Goal: Task Accomplishment & Management: Manage account settings

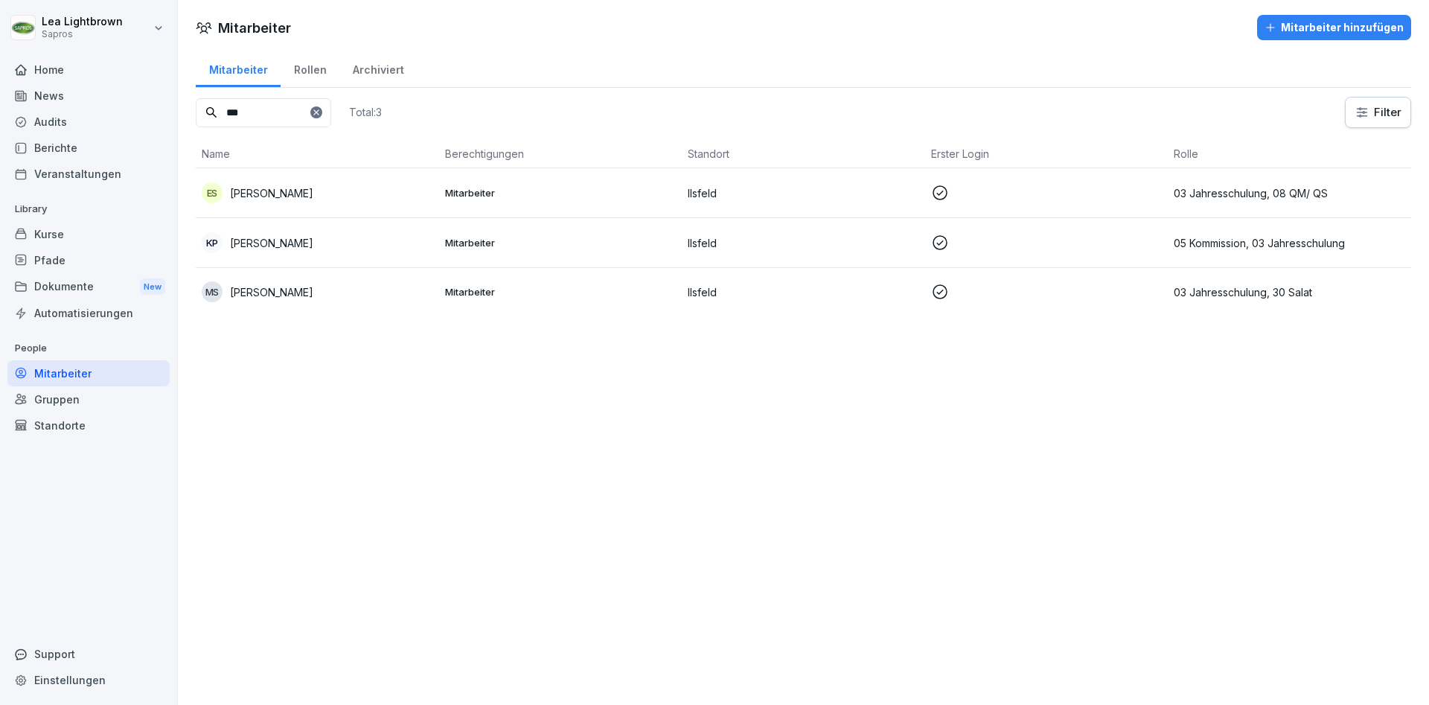
click at [81, 74] on div "Home" at bounding box center [88, 70] width 162 height 26
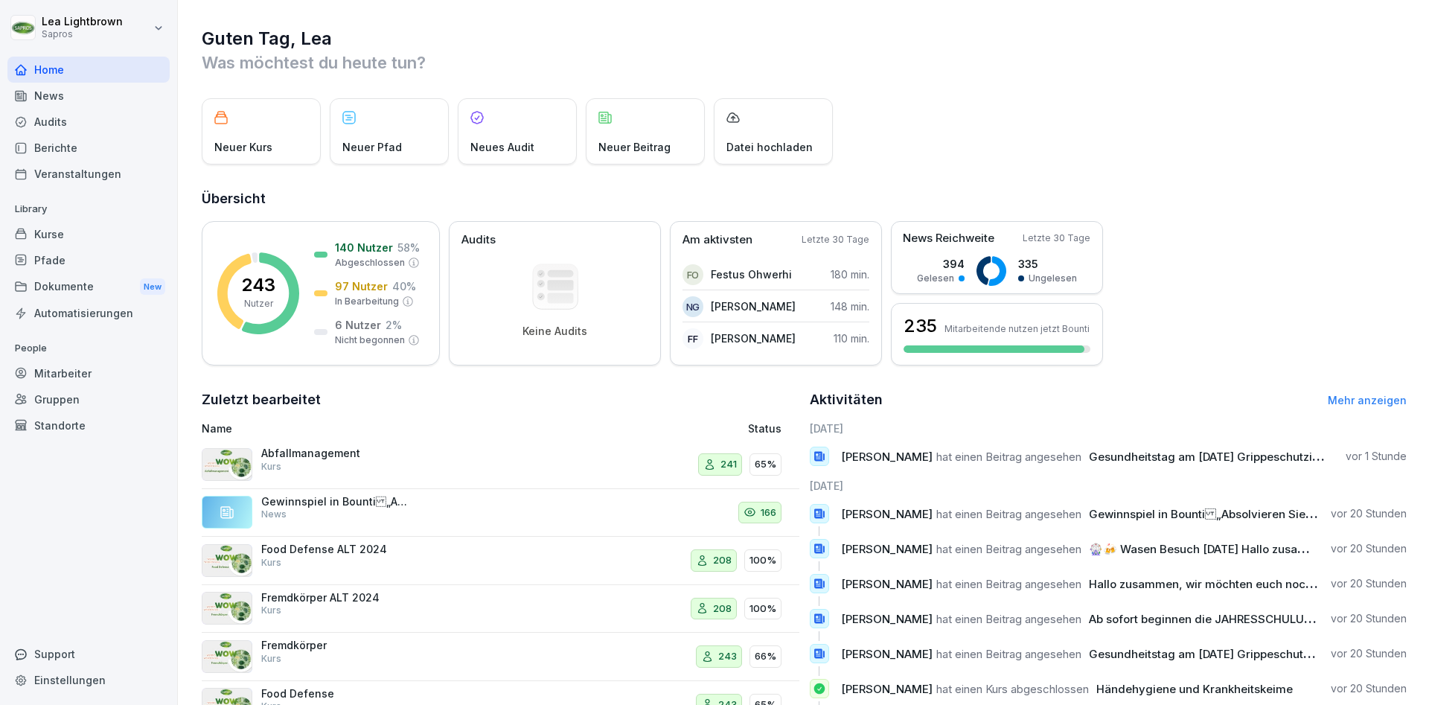
click at [59, 119] on div "Audits" at bounding box center [88, 122] width 162 height 26
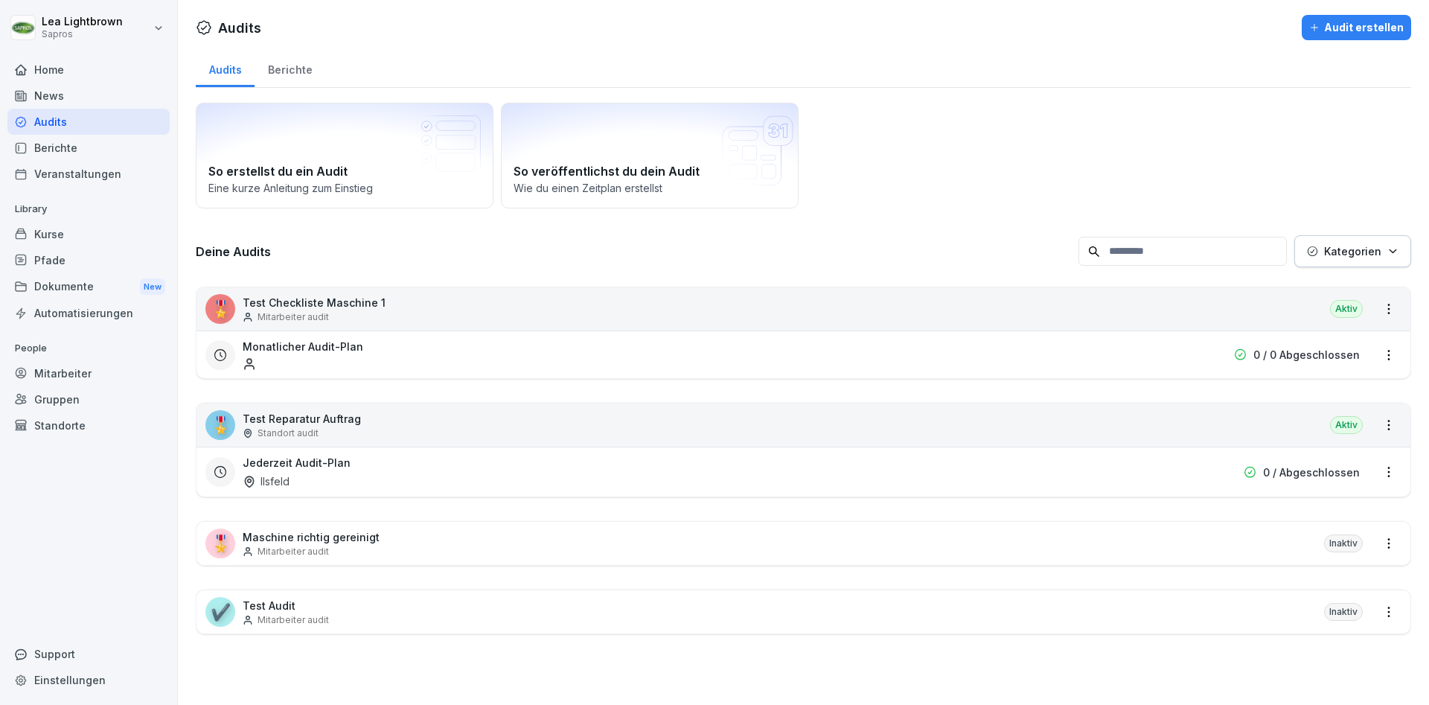
click at [79, 65] on div "Home" at bounding box center [88, 70] width 162 height 26
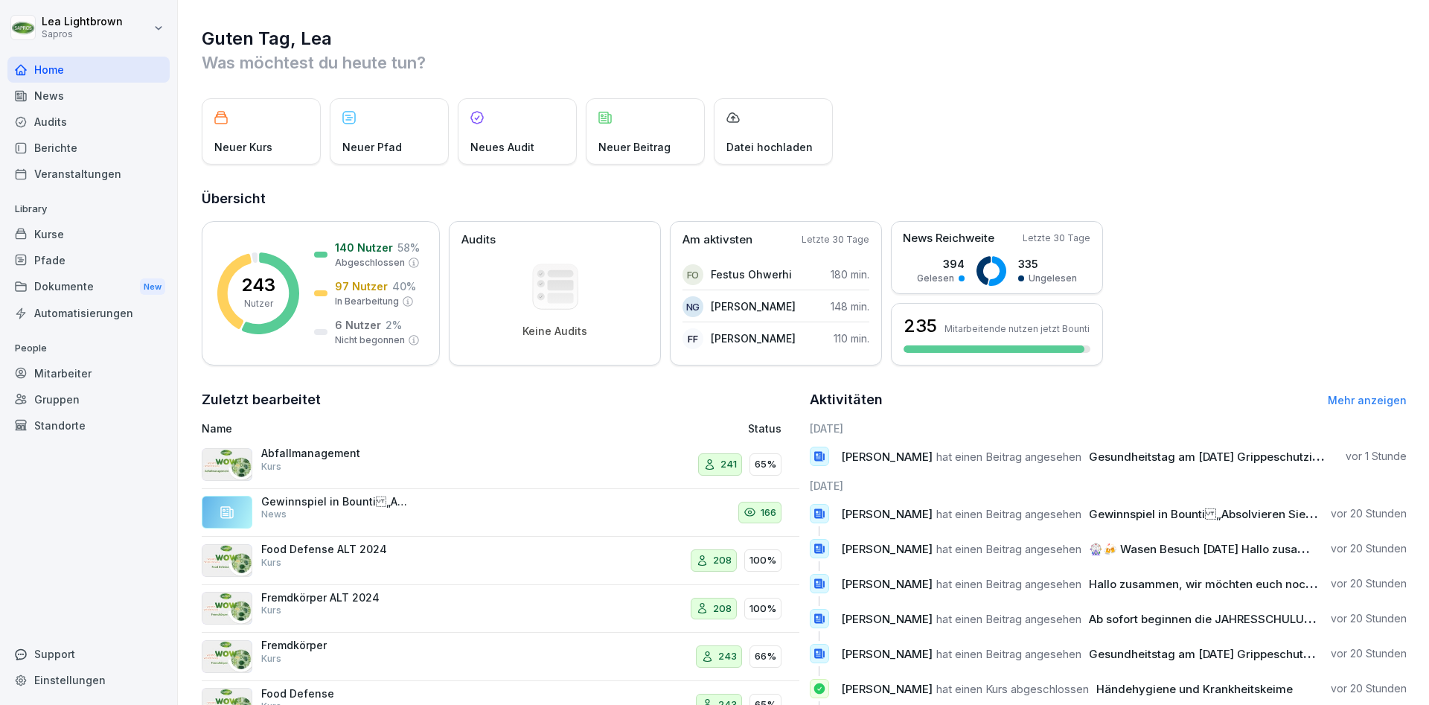
click at [81, 98] on div "News" at bounding box center [88, 96] width 162 height 26
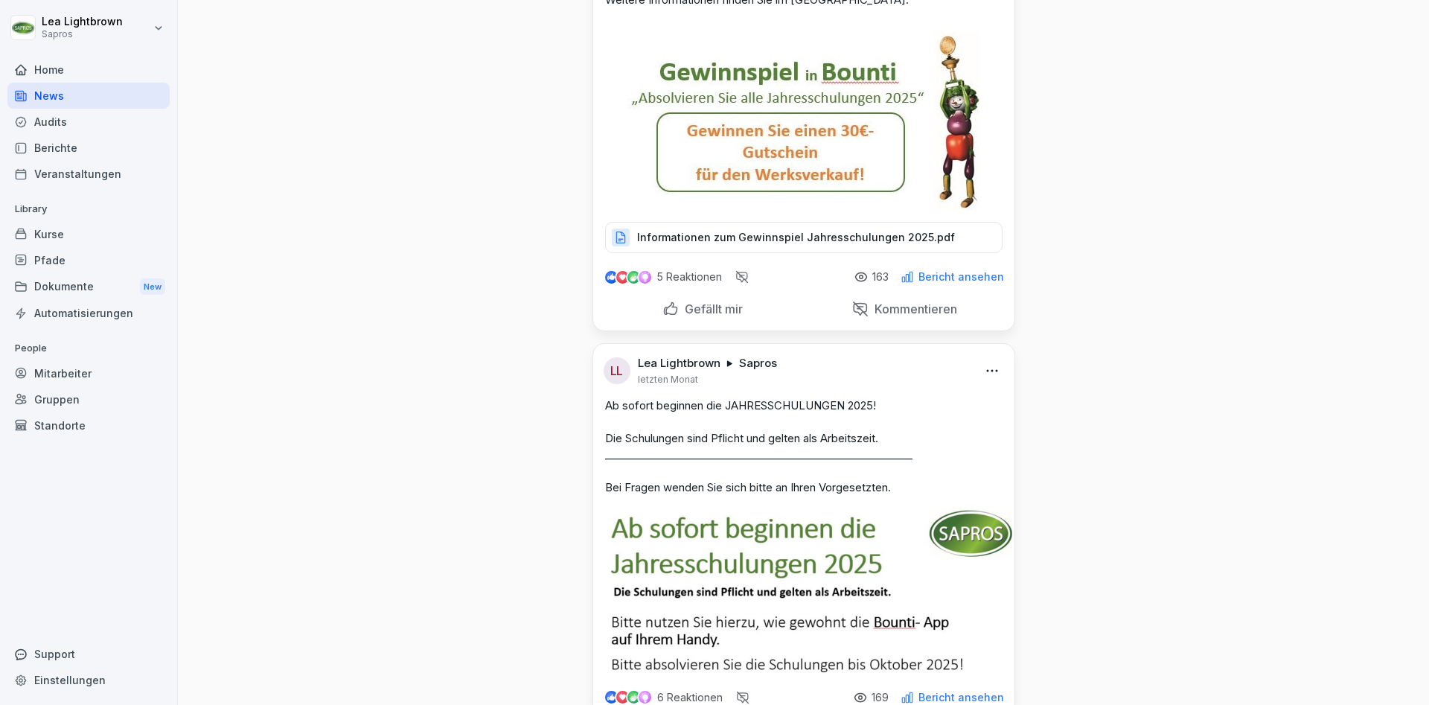
scroll to position [3215, 0]
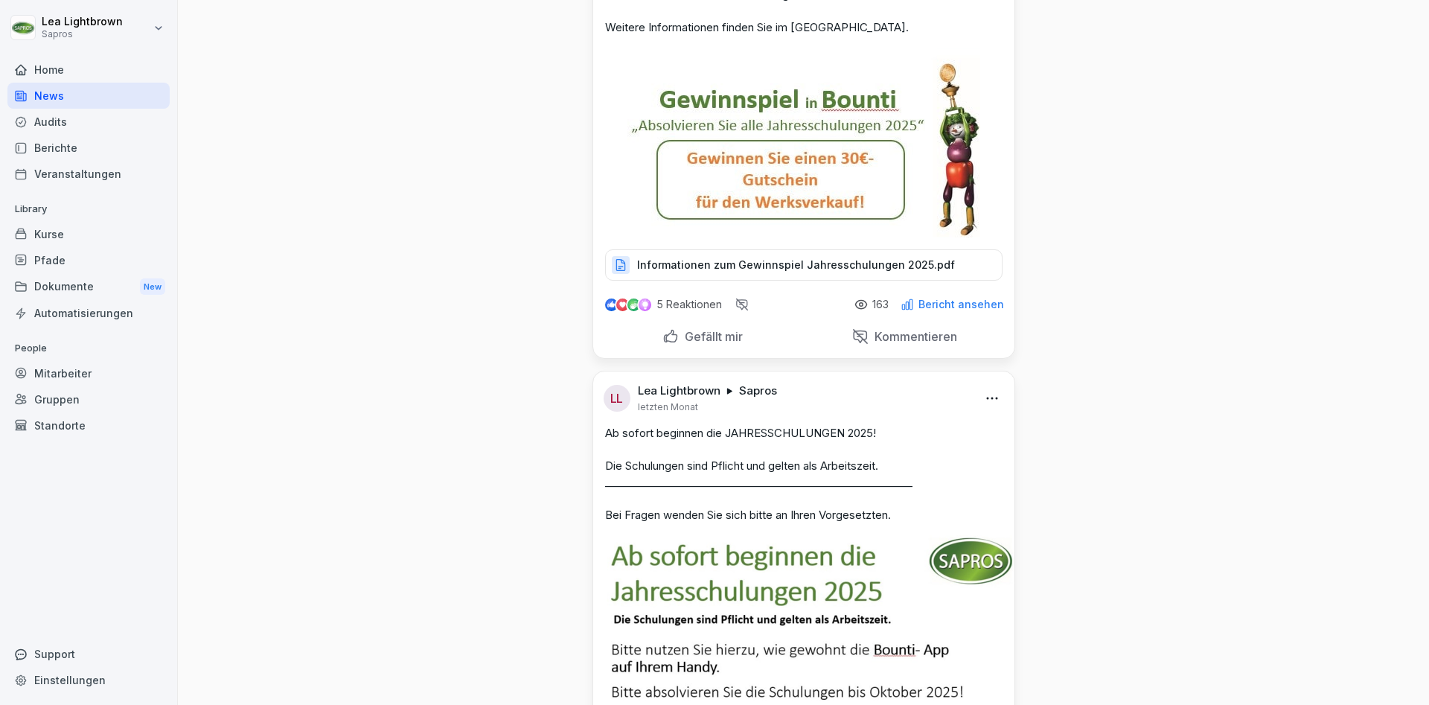
click at [964, 310] on p "Bericht ansehen" at bounding box center [961, 304] width 86 height 12
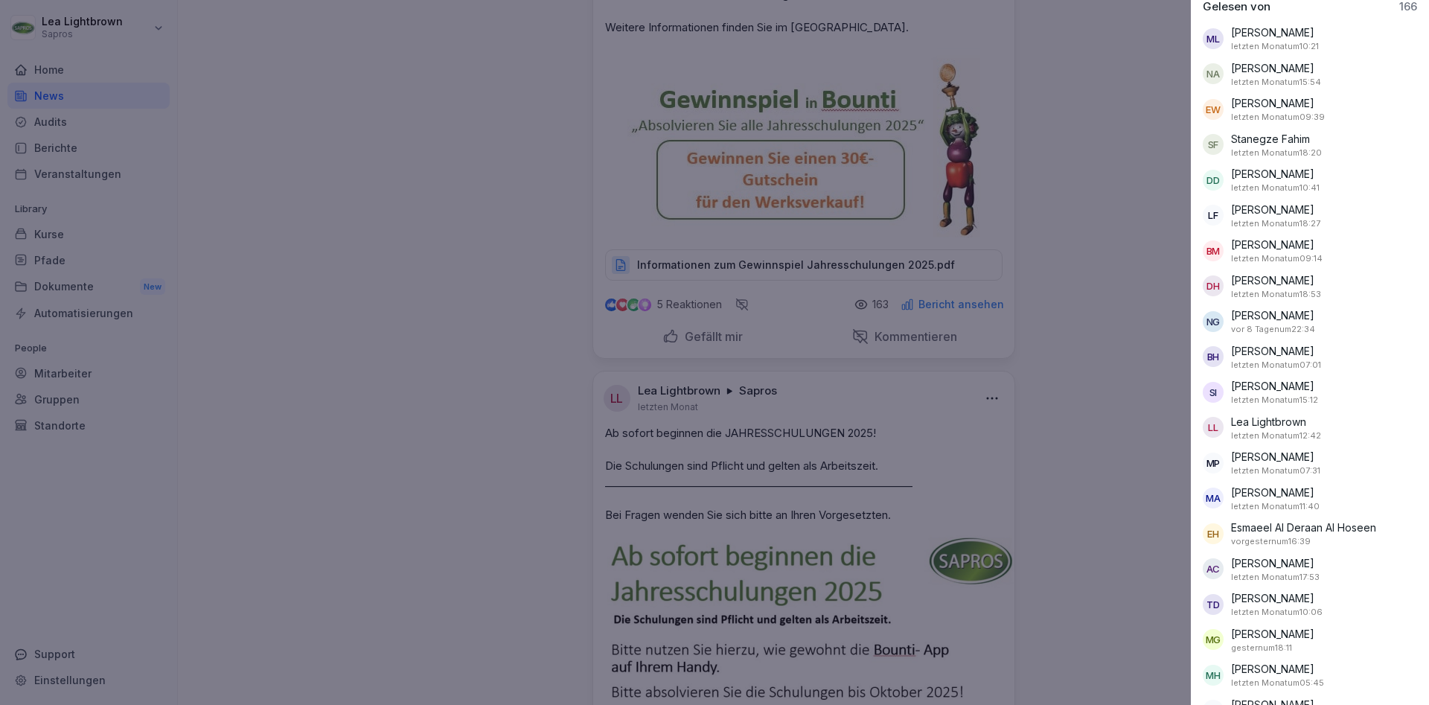
scroll to position [357, 0]
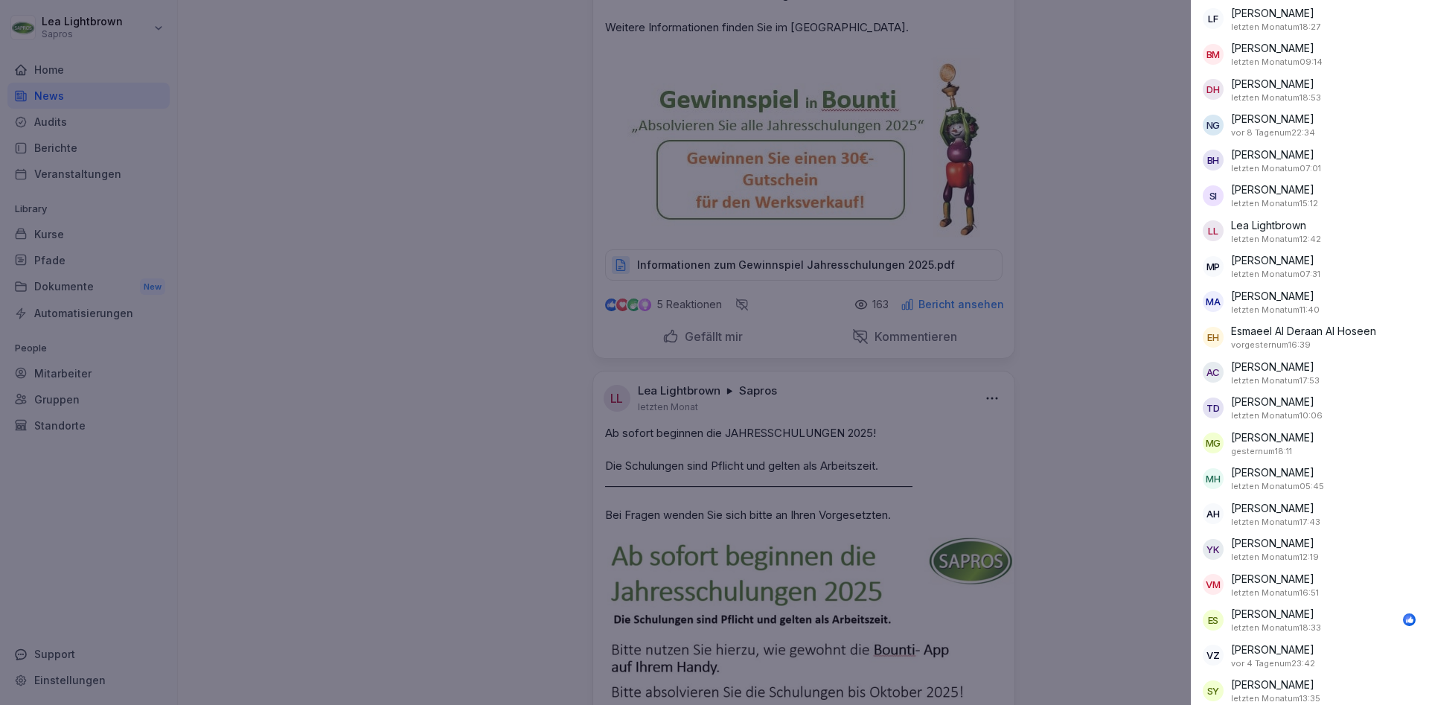
click at [1122, 454] on div at bounding box center [714, 352] width 1429 height 705
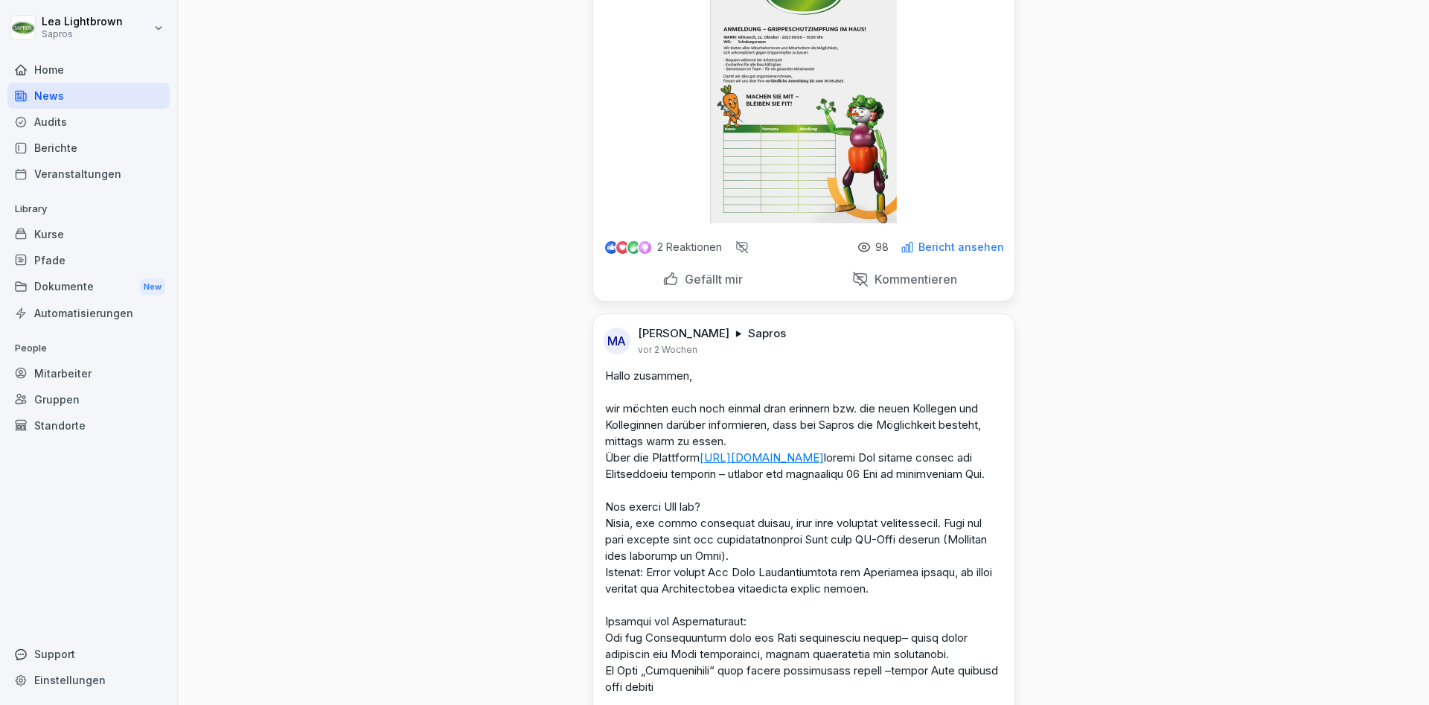
scroll to position [0, 0]
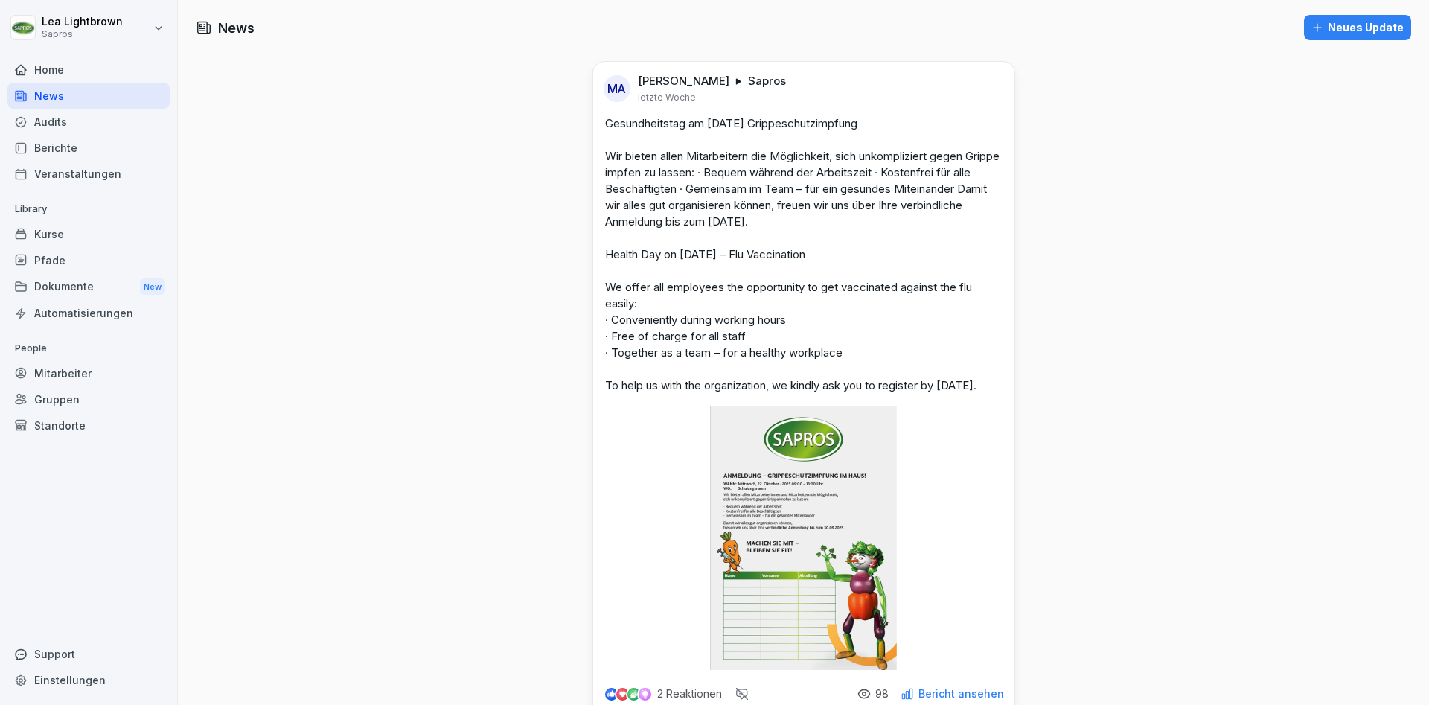
click at [1349, 21] on div "Neues Update" at bounding box center [1357, 27] width 92 height 16
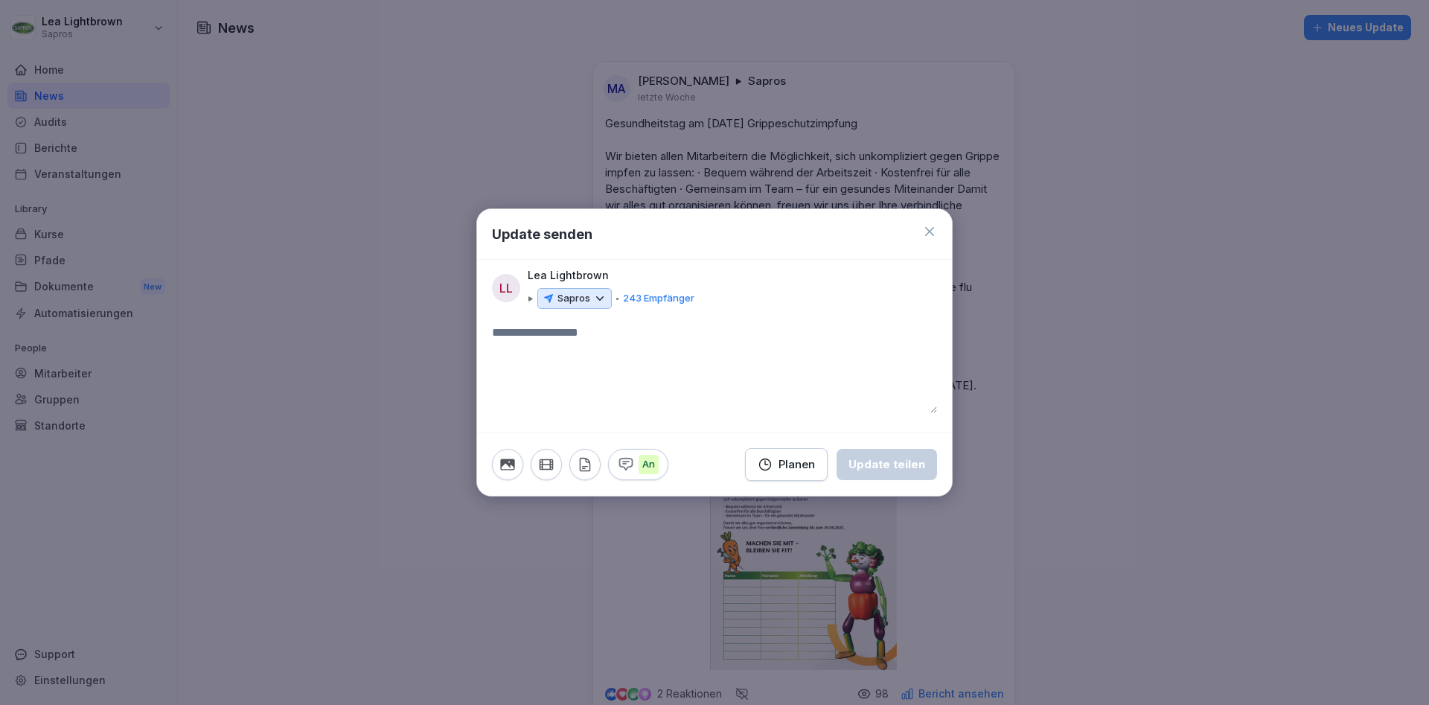
click at [598, 337] on textarea at bounding box center [714, 368] width 445 height 89
click at [598, 302] on icon at bounding box center [599, 298] width 13 height 13
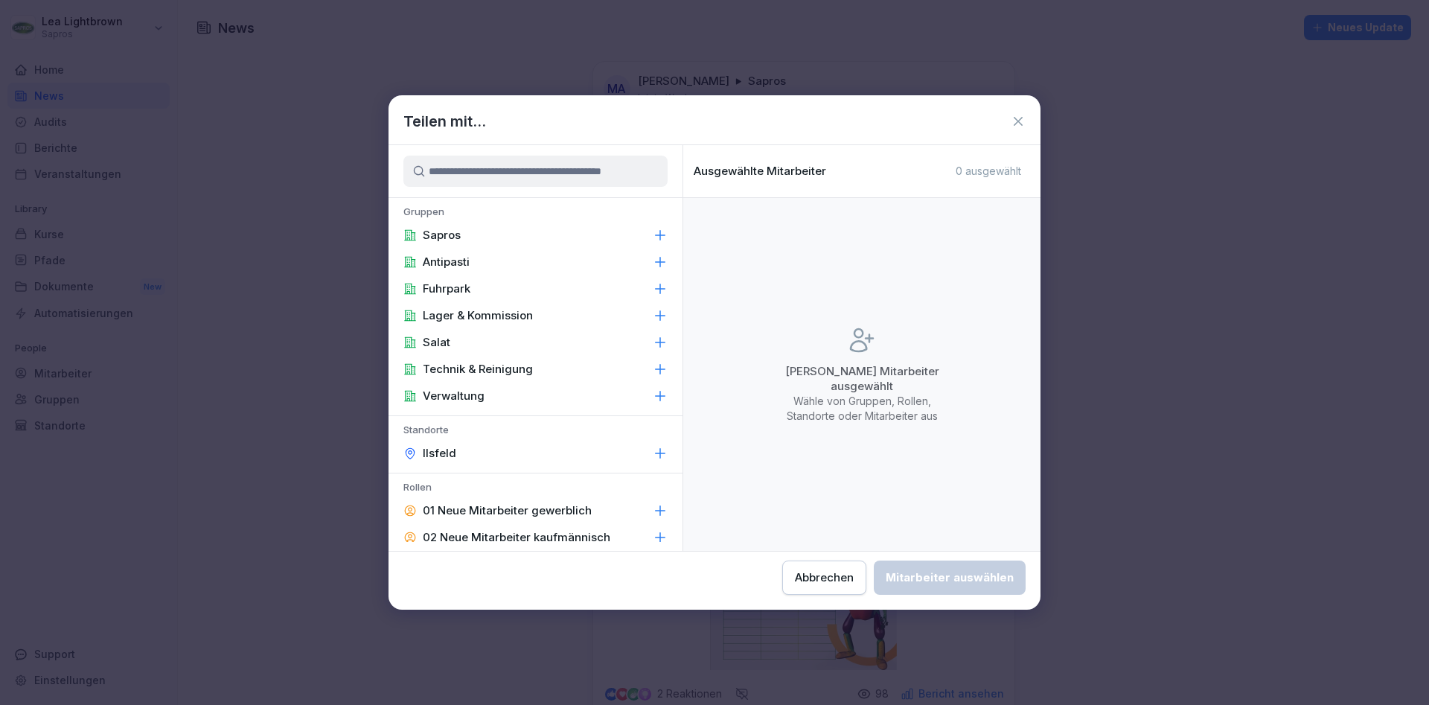
click at [1020, 127] on icon at bounding box center [1018, 121] width 15 height 15
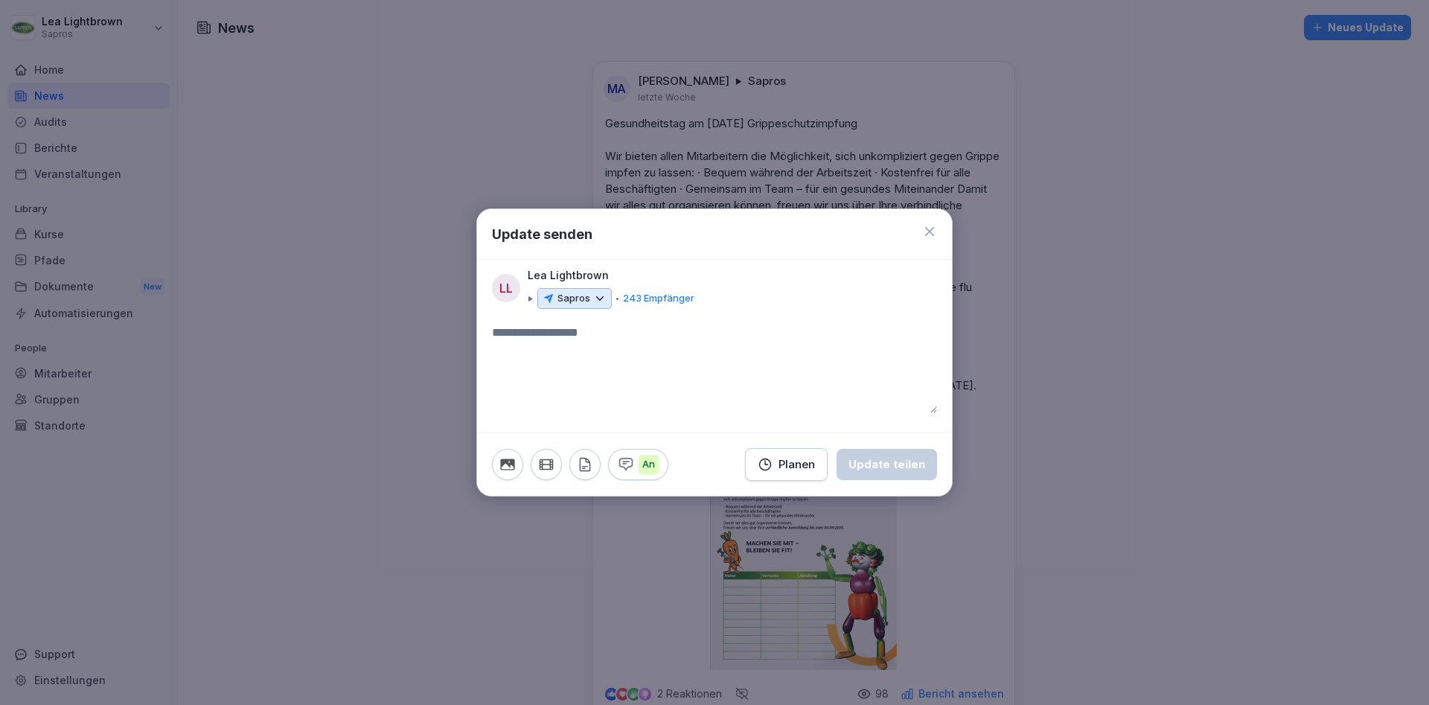
click at [576, 341] on textarea at bounding box center [714, 368] width 445 height 89
click at [612, 347] on textarea at bounding box center [714, 368] width 445 height 89
click at [806, 458] on div "Planen" at bounding box center [786, 464] width 57 height 16
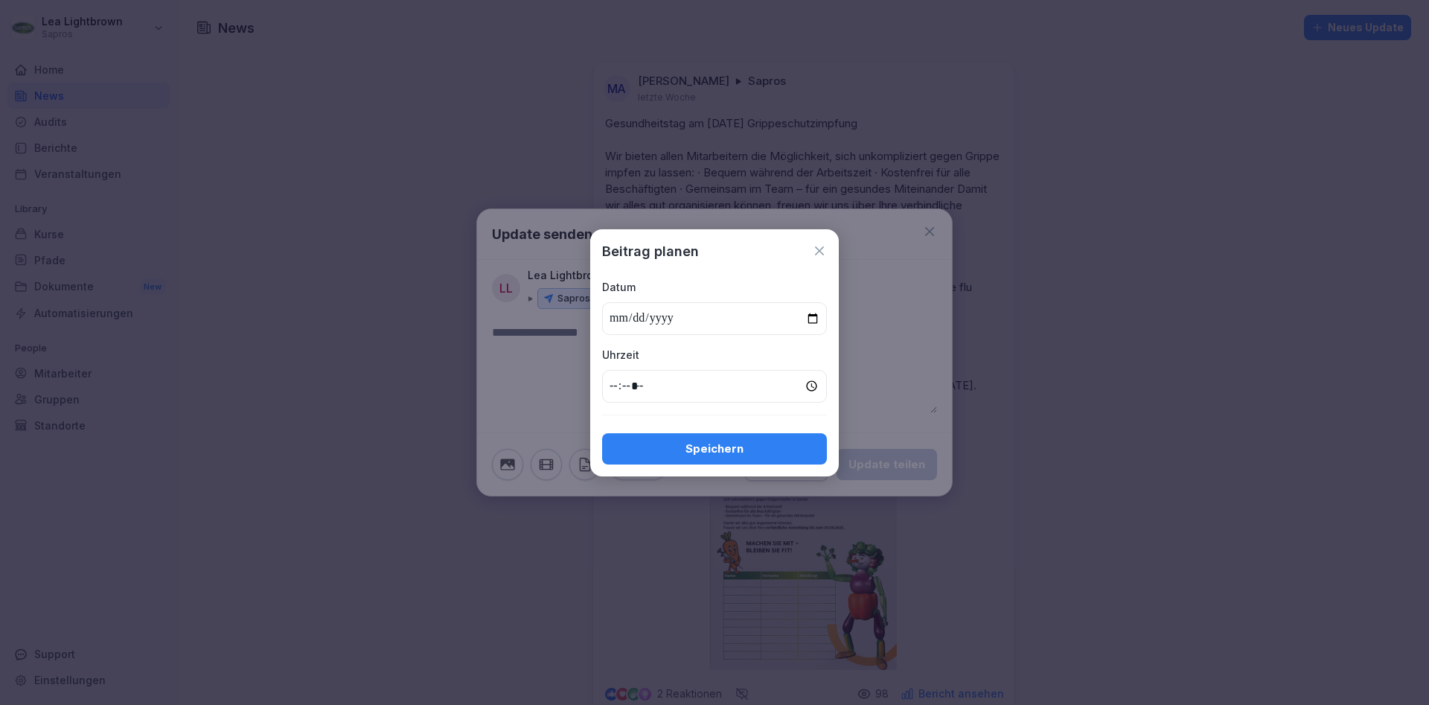
click at [821, 250] on icon at bounding box center [819, 250] width 9 height 9
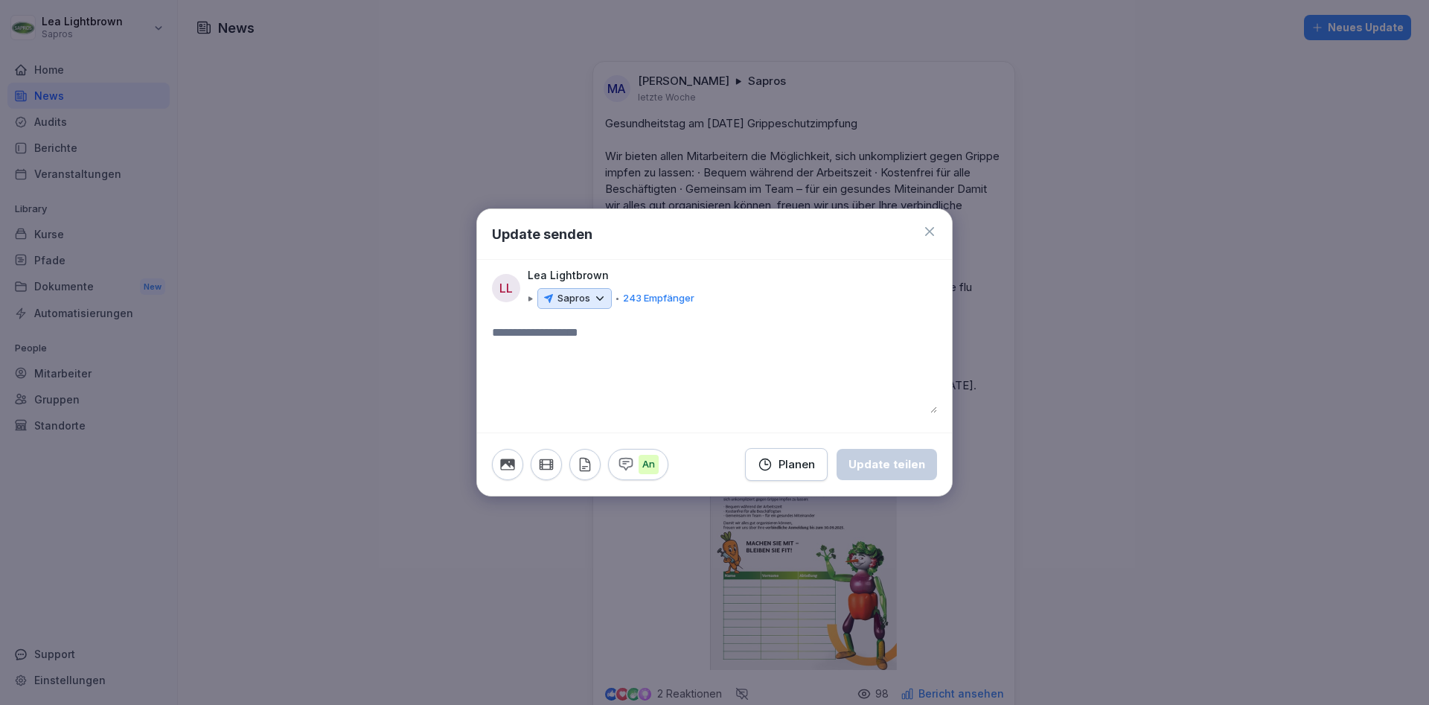
click at [927, 234] on icon at bounding box center [929, 231] width 9 height 9
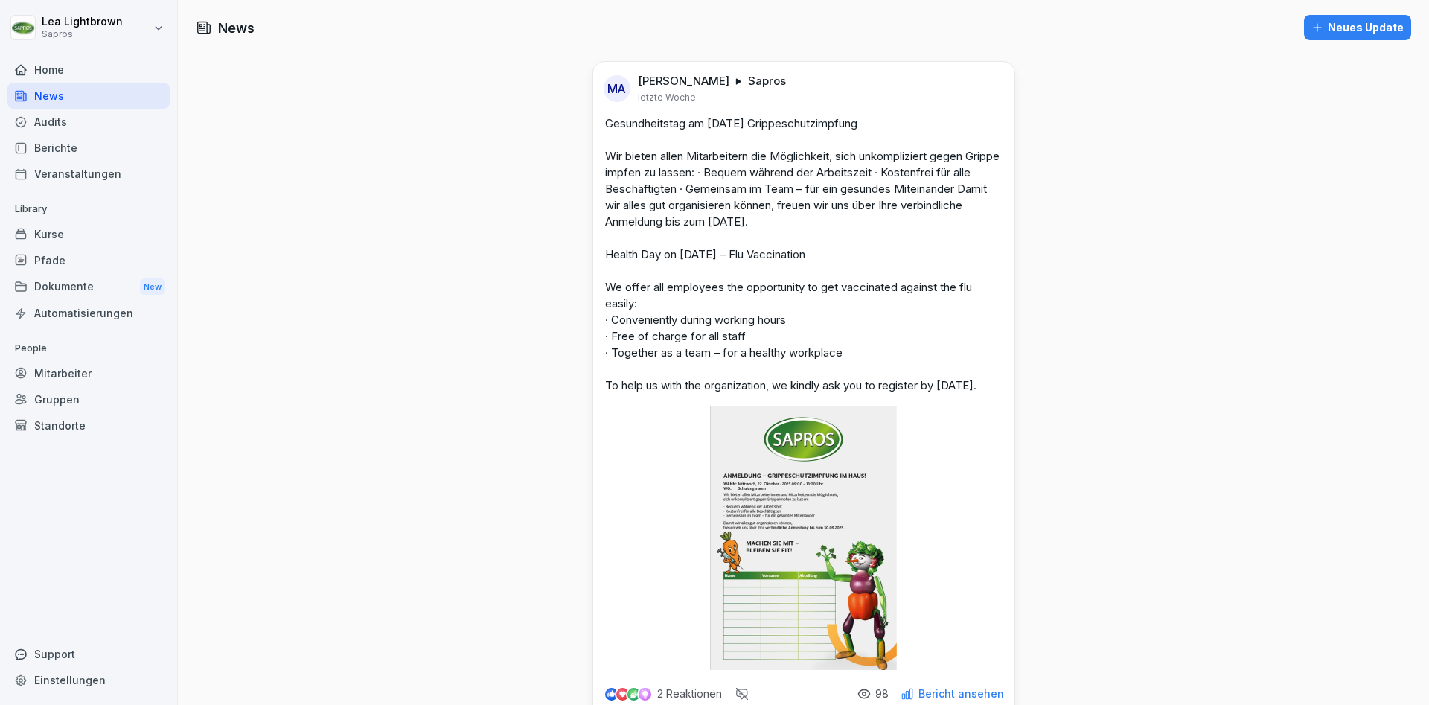
click at [75, 125] on div "Audits" at bounding box center [88, 122] width 162 height 26
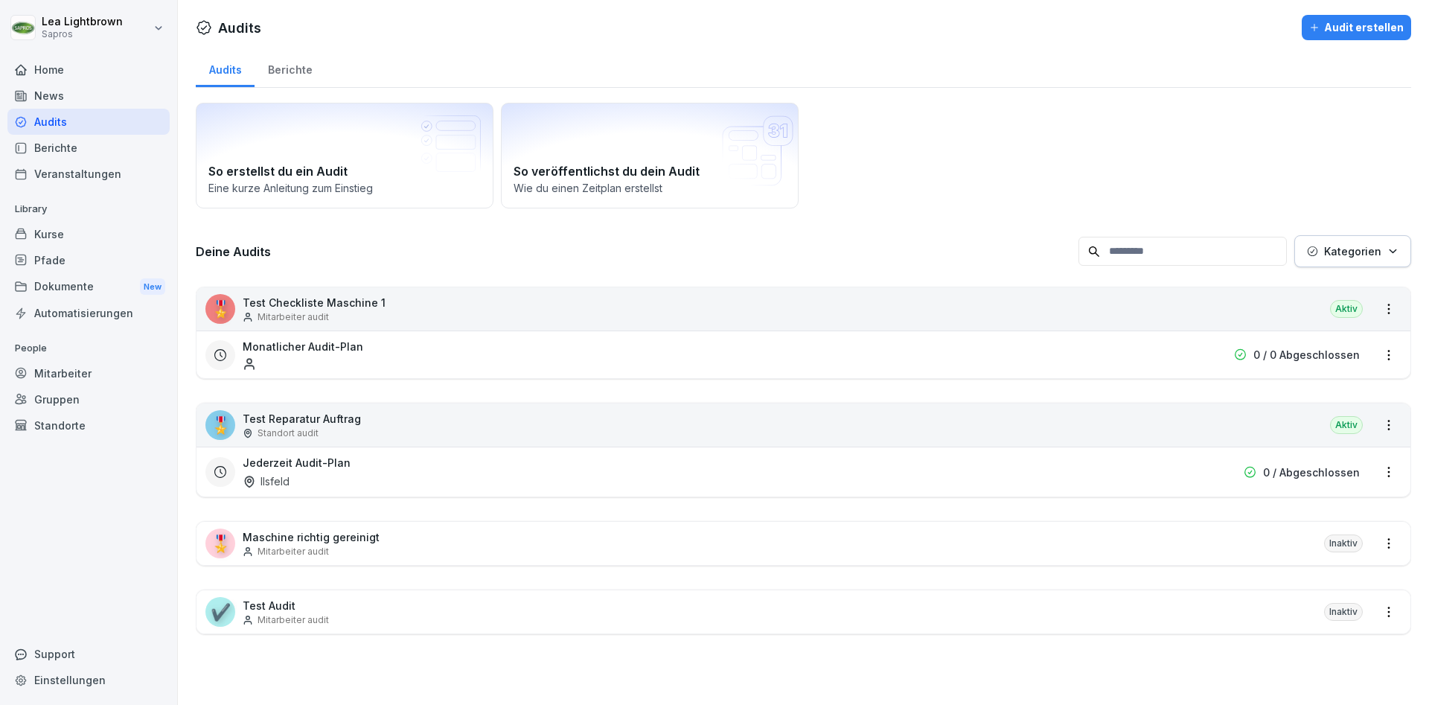
click at [295, 67] on div "Berichte" at bounding box center [290, 68] width 71 height 38
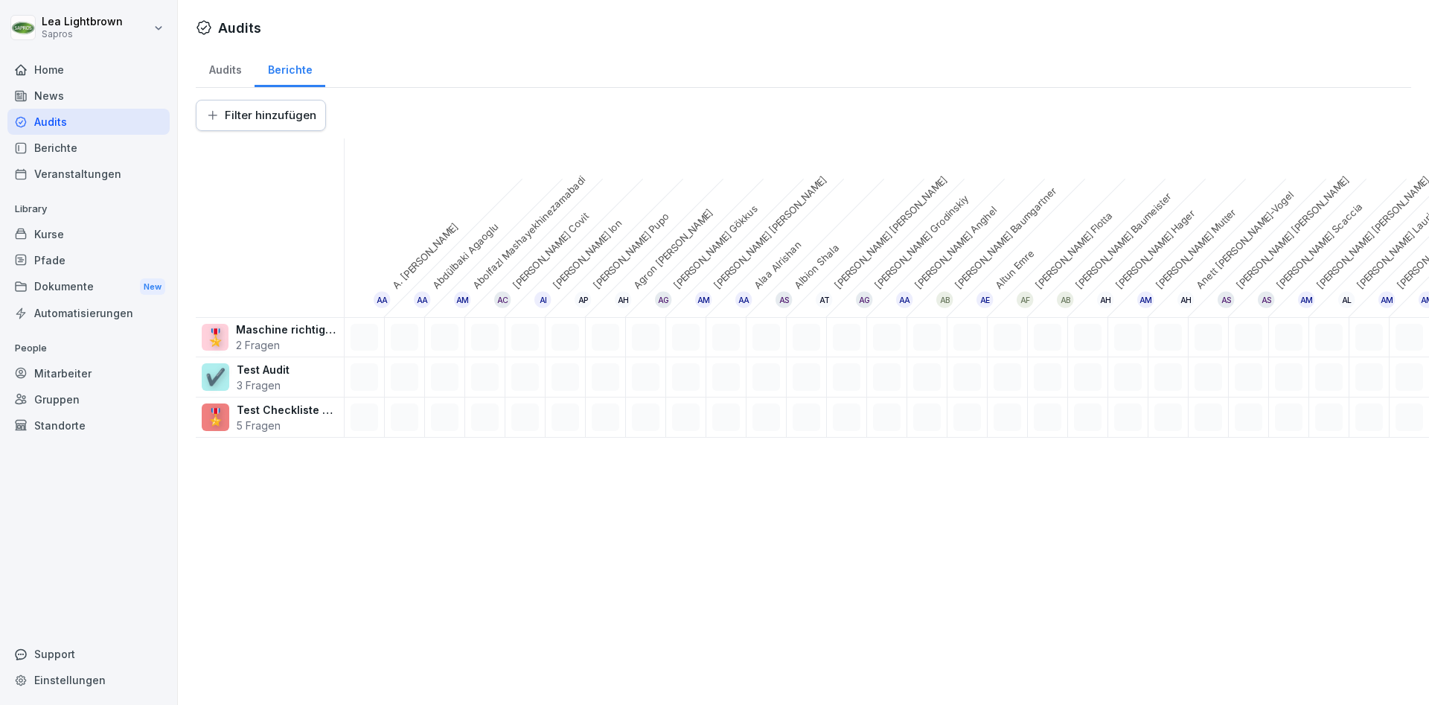
click at [236, 72] on div "Audits" at bounding box center [225, 68] width 59 height 38
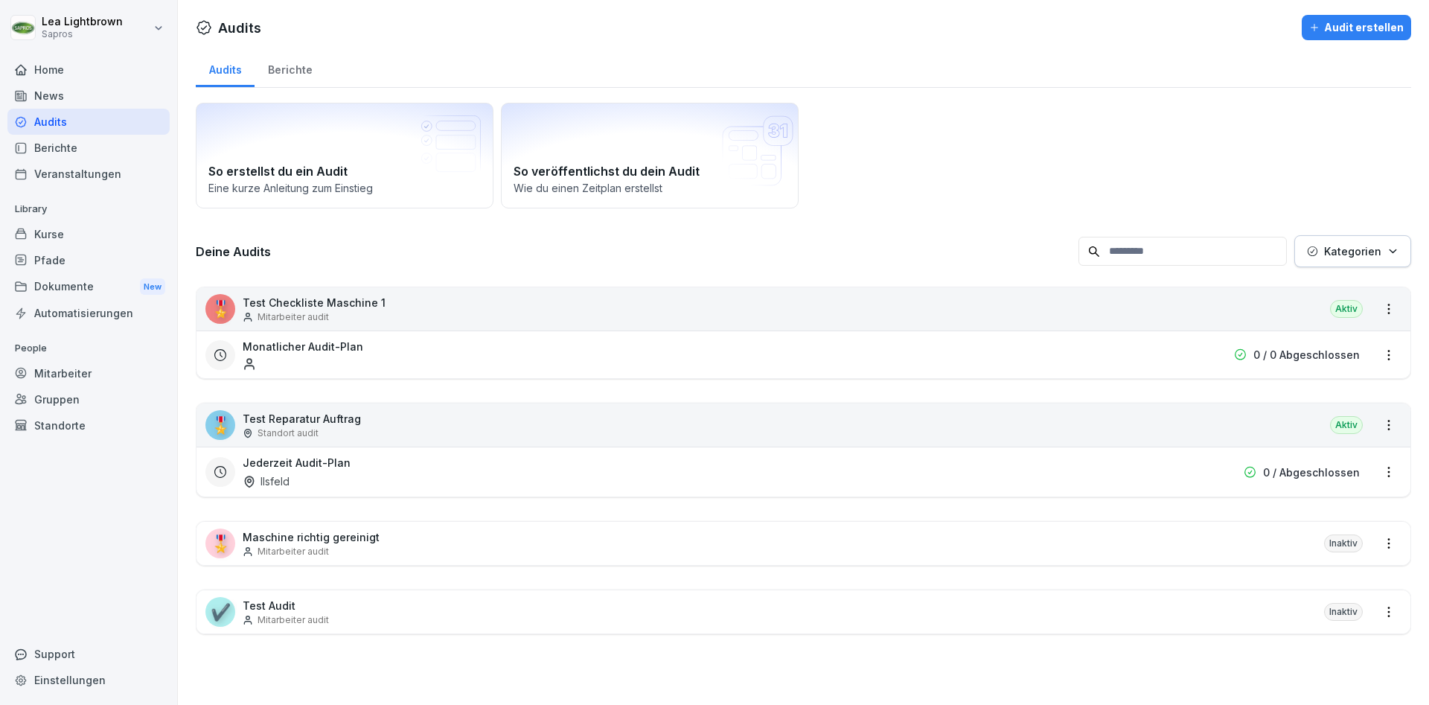
click at [87, 147] on div "Berichte" at bounding box center [88, 148] width 162 height 26
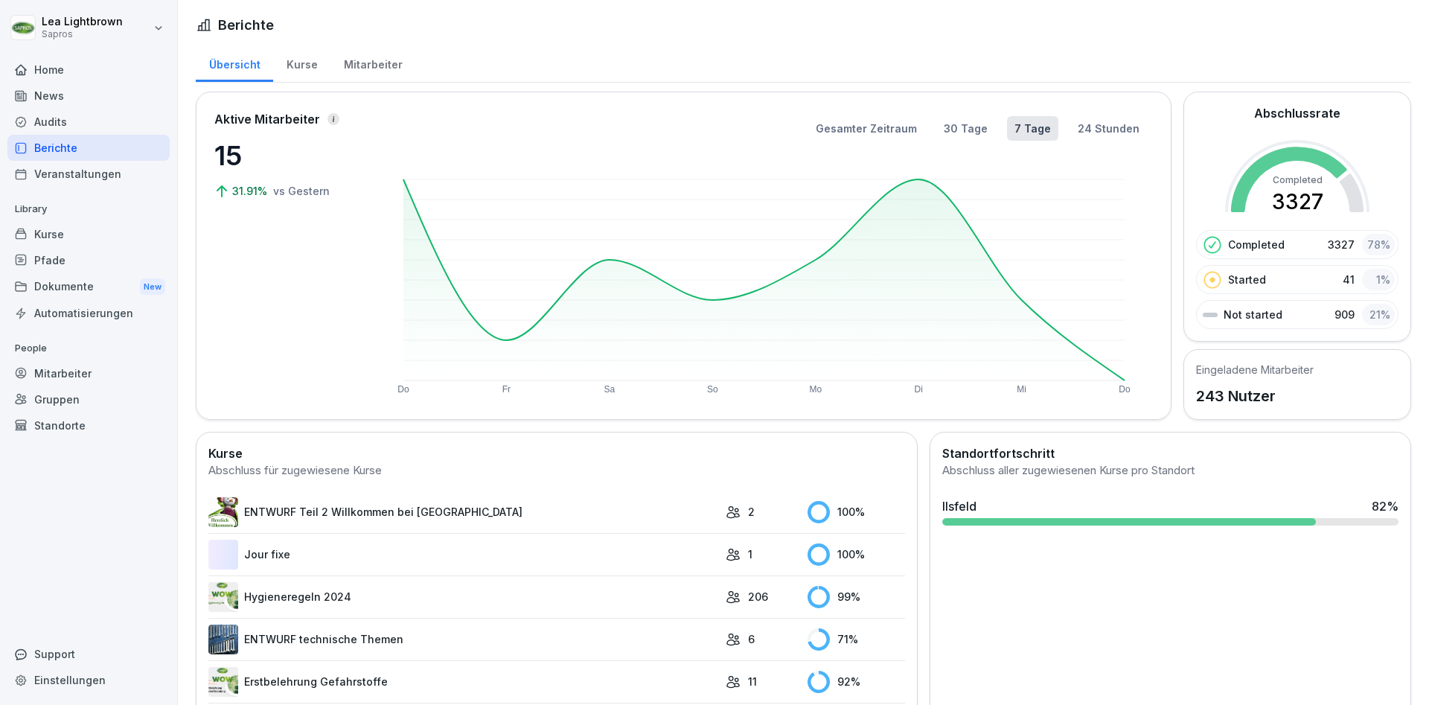
click at [307, 64] on div "Kurse" at bounding box center [301, 63] width 57 height 38
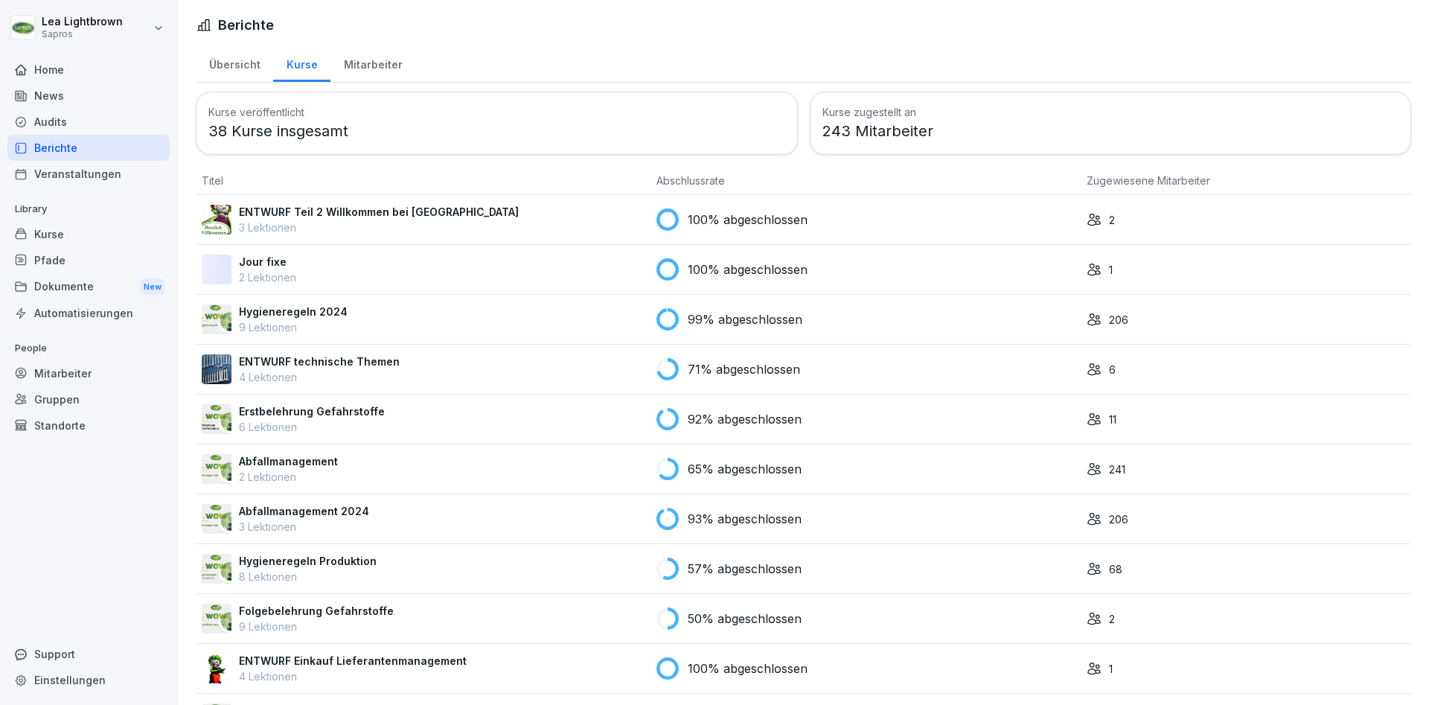
click at [372, 60] on div "Mitarbeiter" at bounding box center [372, 63] width 85 height 38
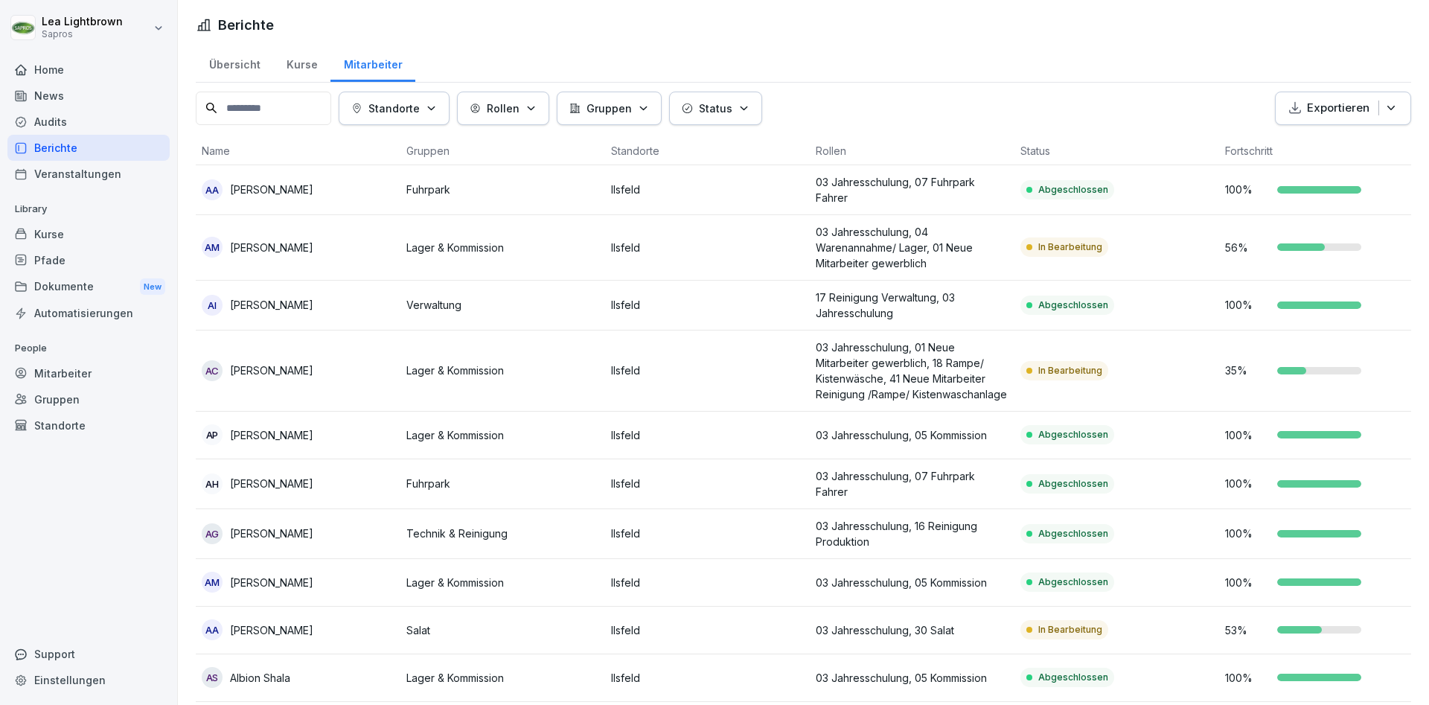
click at [649, 114] on div "Gruppen" at bounding box center [609, 108] width 80 height 16
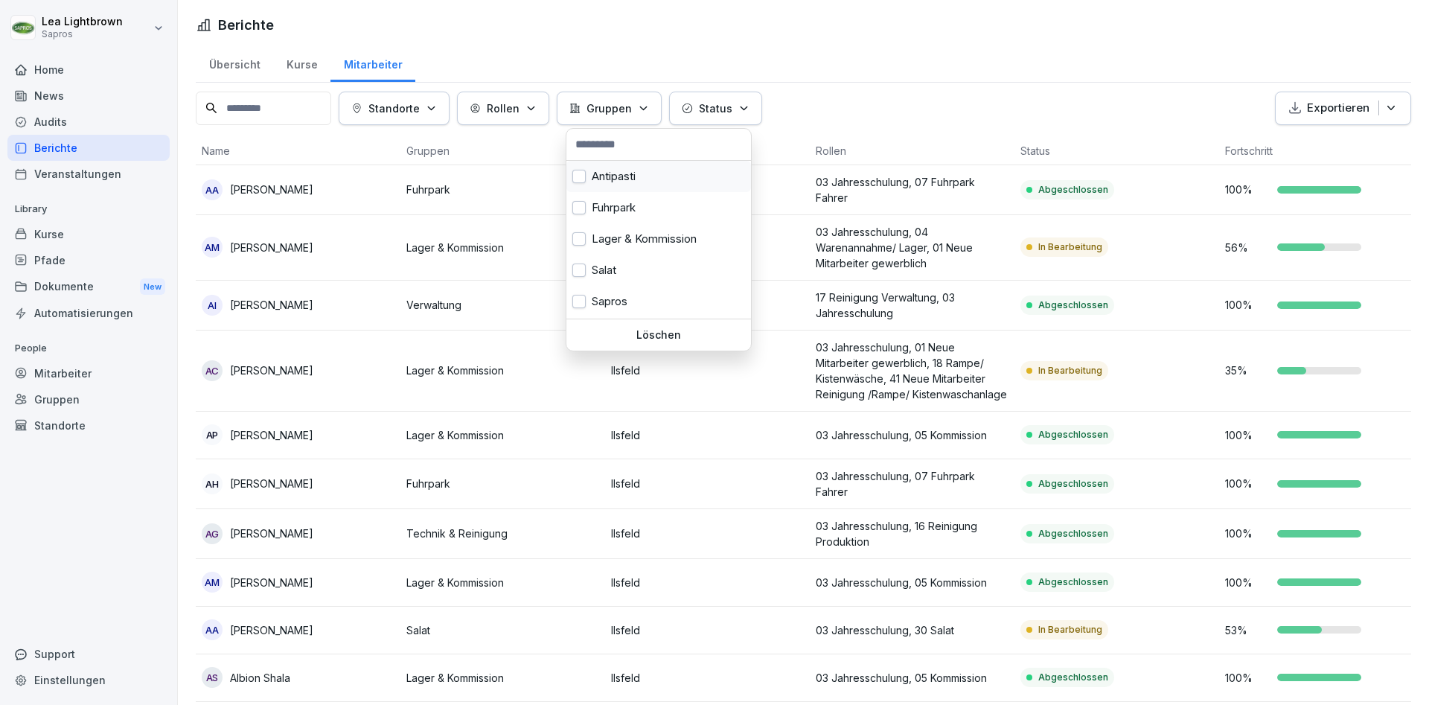
click at [624, 179] on div "Antipasti" at bounding box center [658, 176] width 185 height 31
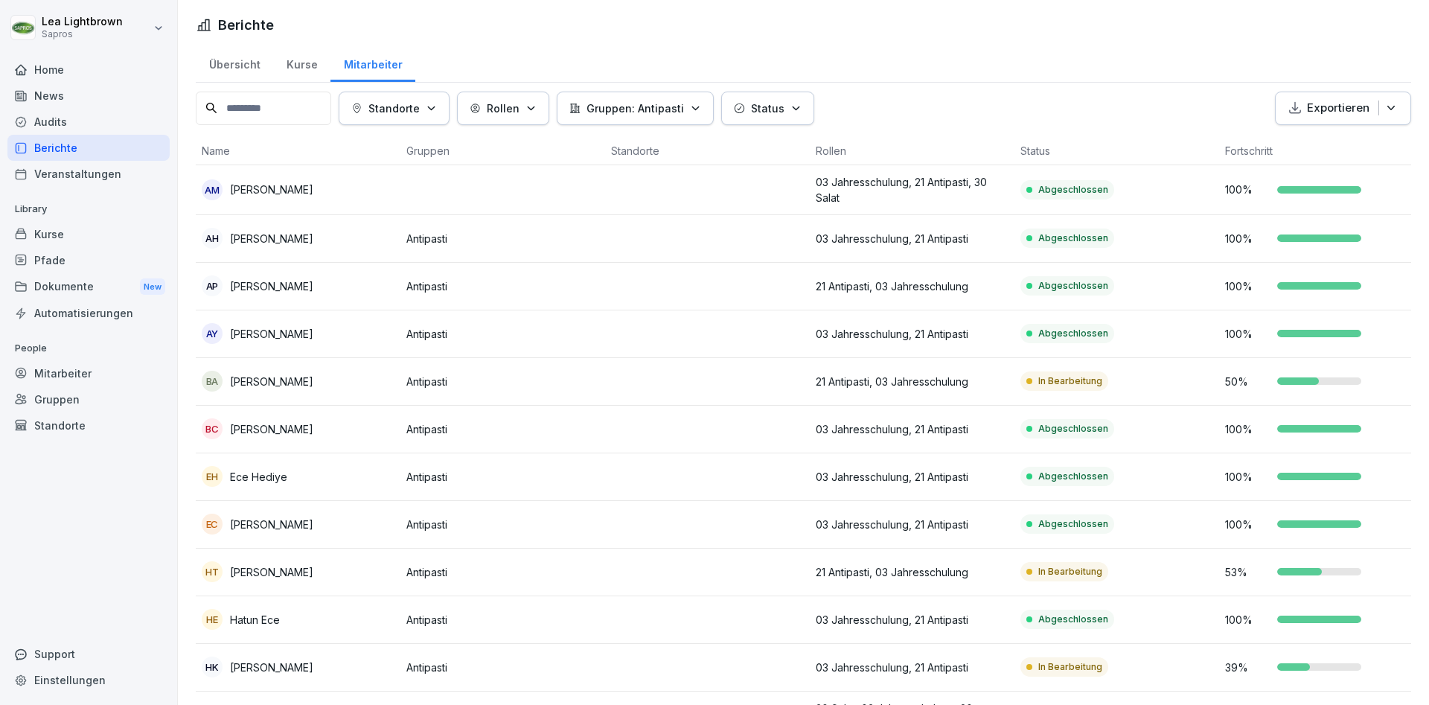
click at [900, 48] on html "Lea Lightbrown Sapros Home News Audits Berichte Veranstaltungen Library Kurse P…" at bounding box center [714, 352] width 1429 height 705
click at [70, 371] on div "Mitarbeiter" at bounding box center [88, 373] width 162 height 26
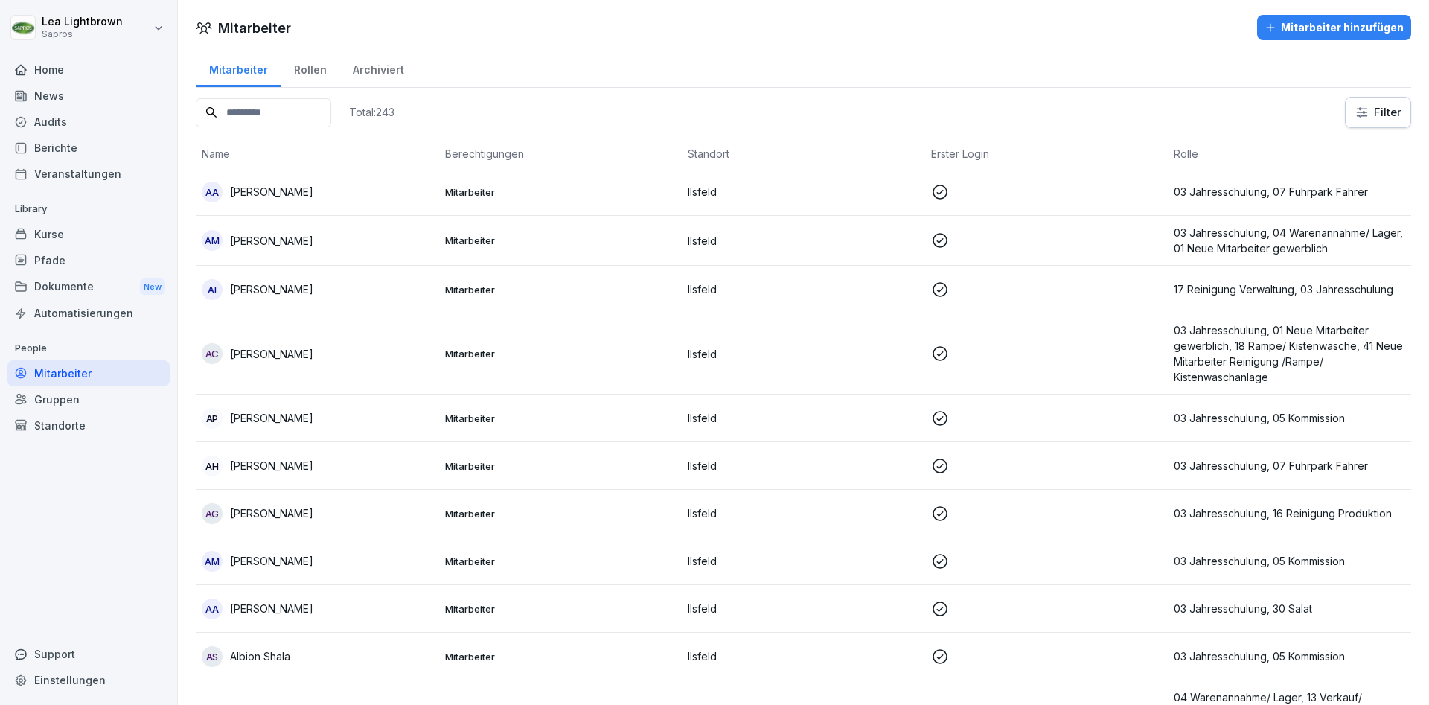
click at [575, 192] on p "Mitarbeiter" at bounding box center [560, 191] width 231 height 13
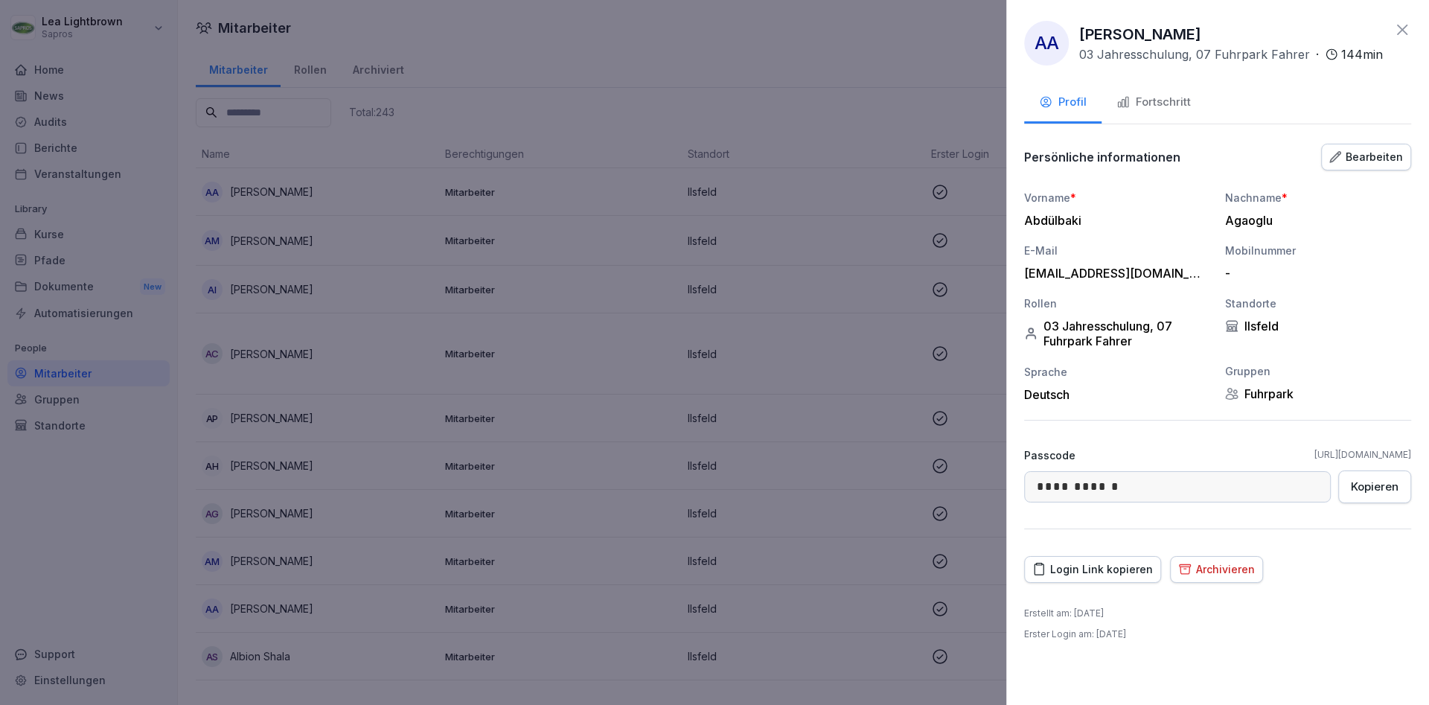
click at [826, 73] on div at bounding box center [714, 352] width 1429 height 705
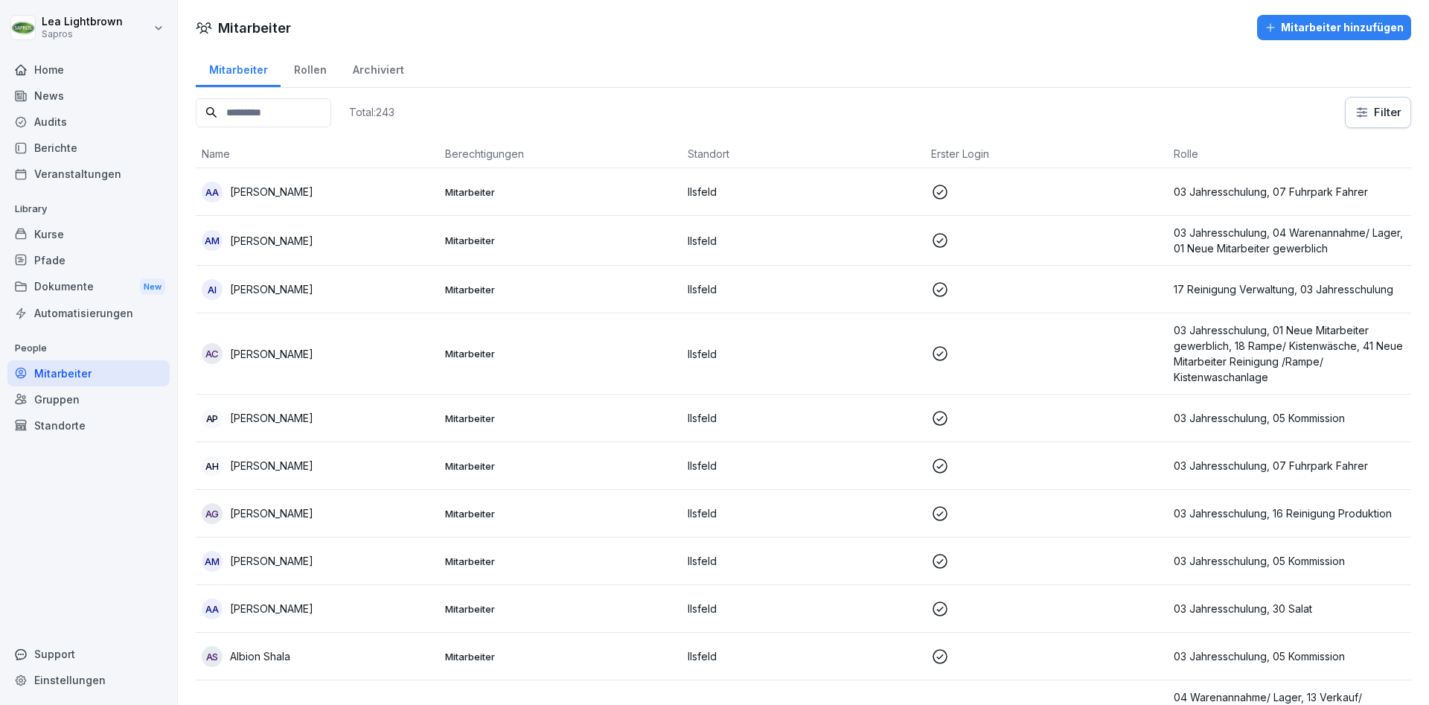
click at [1367, 102] on html "[PERSON_NAME] Sapros Home News Audits Berichte Veranstaltungen Library Kurse Pf…" at bounding box center [714, 352] width 1429 height 705
click at [57, 144] on html "[PERSON_NAME] Sapros Home News Audits Berichte Veranstaltungen Library Kurse Pf…" at bounding box center [714, 352] width 1429 height 705
click at [57, 146] on div "Berichte" at bounding box center [88, 148] width 162 height 26
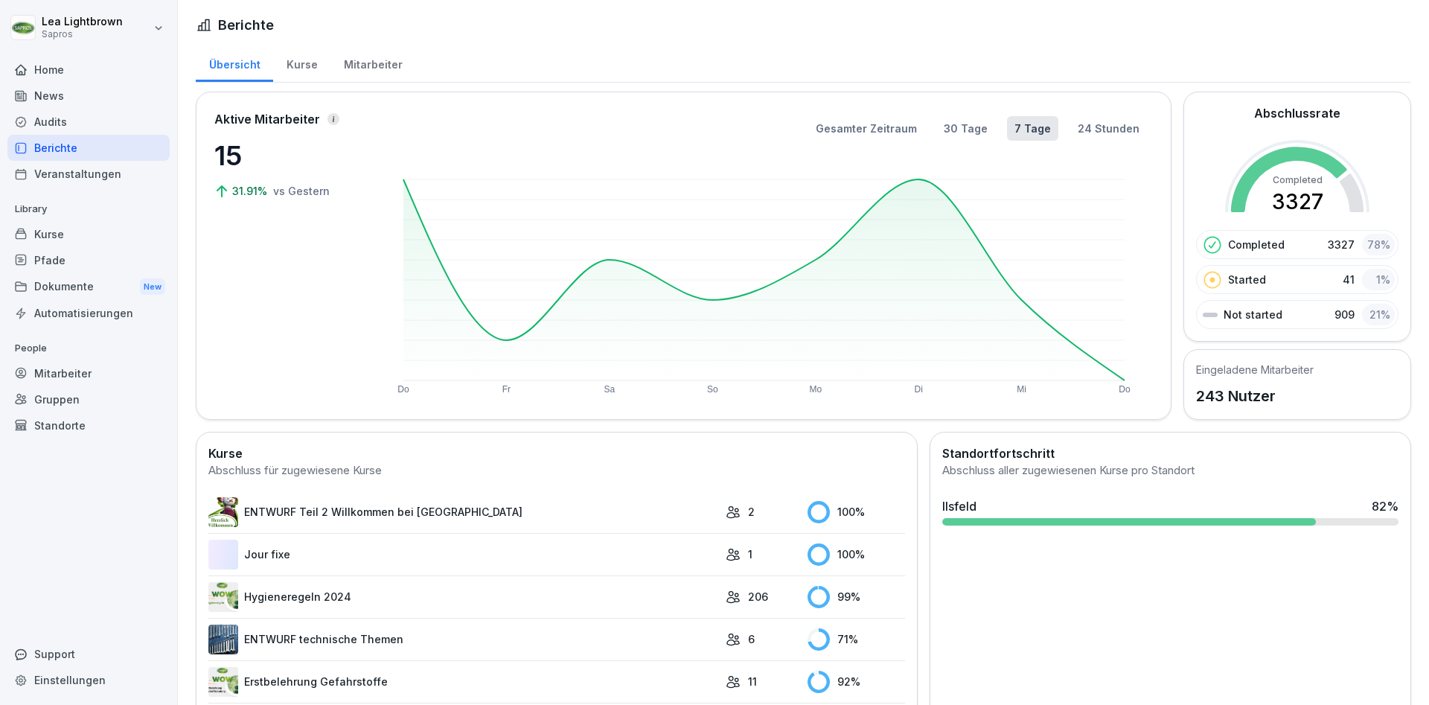
click at [368, 63] on div "Mitarbeiter" at bounding box center [372, 63] width 85 height 38
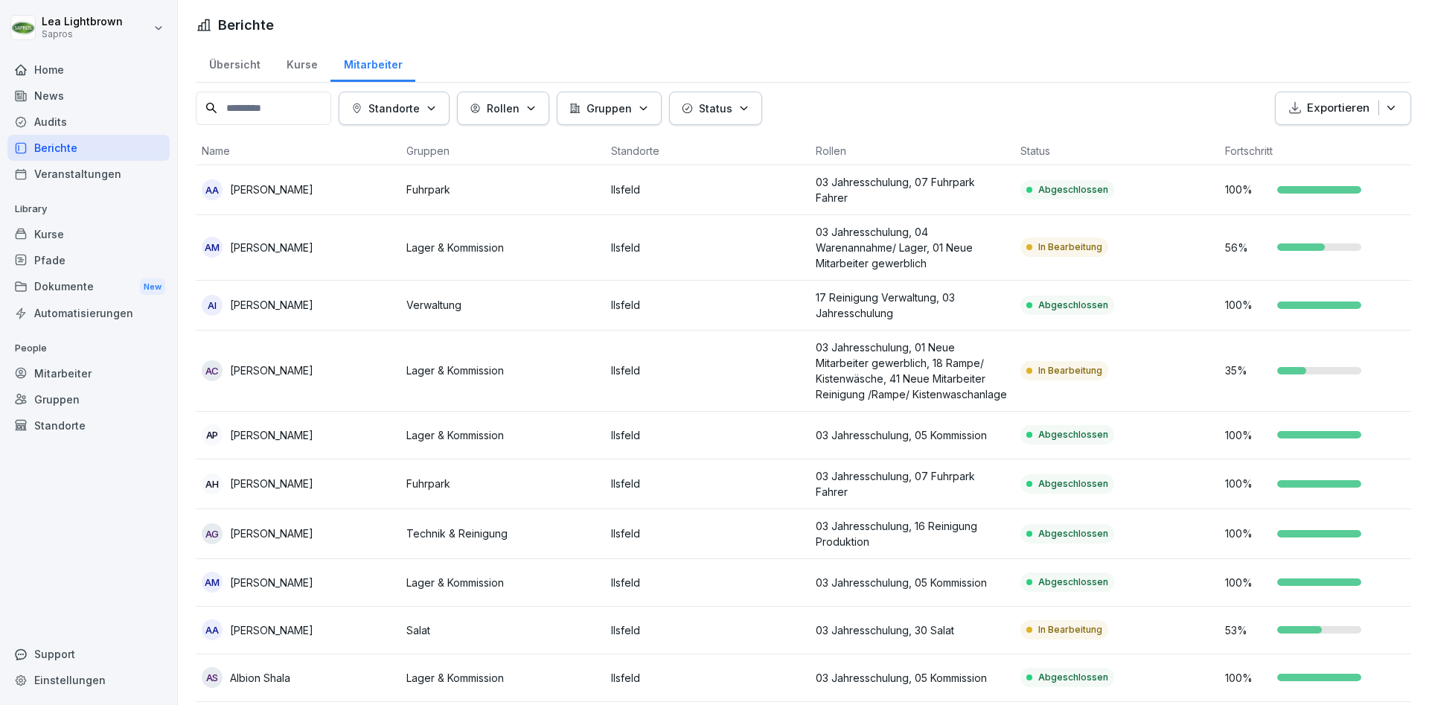
click at [1397, 116] on div "Exportieren" at bounding box center [1343, 108] width 111 height 17
click at [1359, 144] on p "Als Excel Datei exportieren" at bounding box center [1336, 142] width 133 height 13
click at [87, 375] on div "Mitarbeiter" at bounding box center [88, 373] width 162 height 26
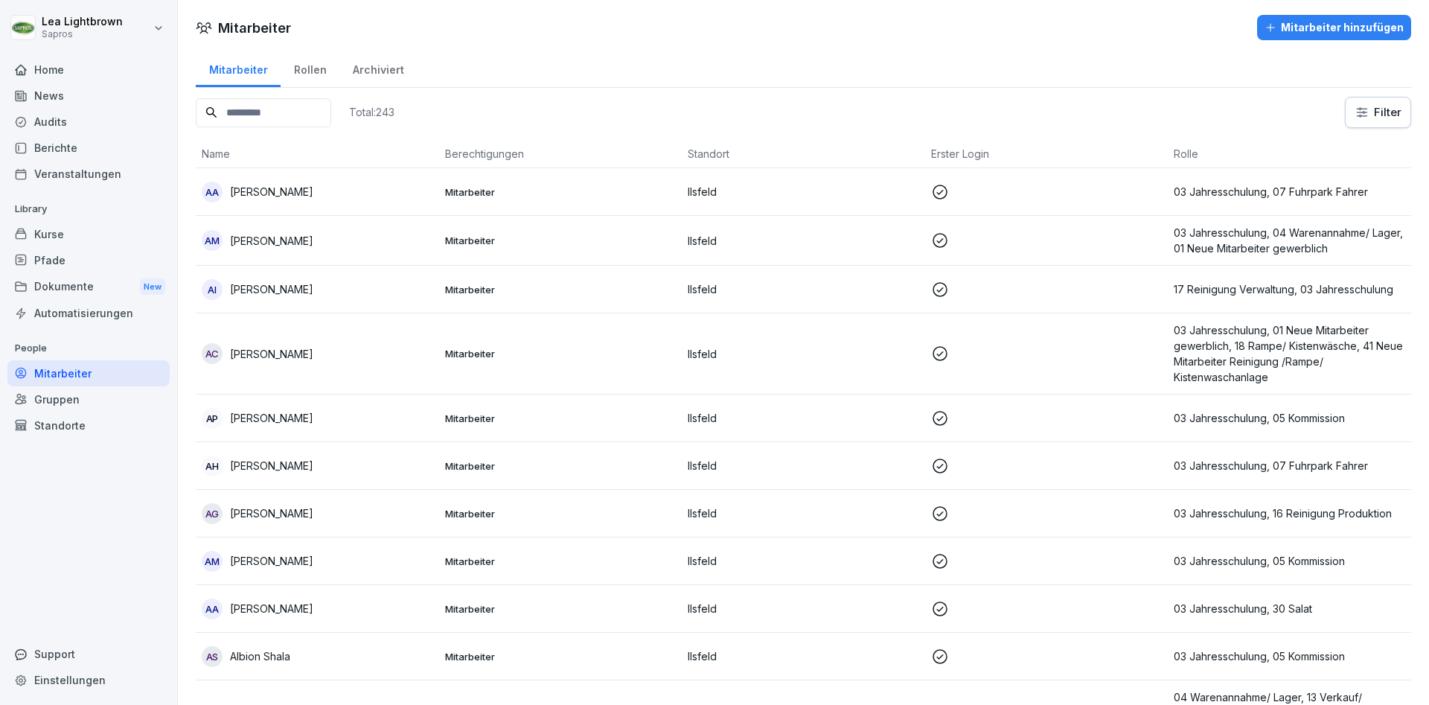
click at [1385, 28] on div "Mitarbeiter hinzufügen" at bounding box center [1333, 27] width 139 height 16
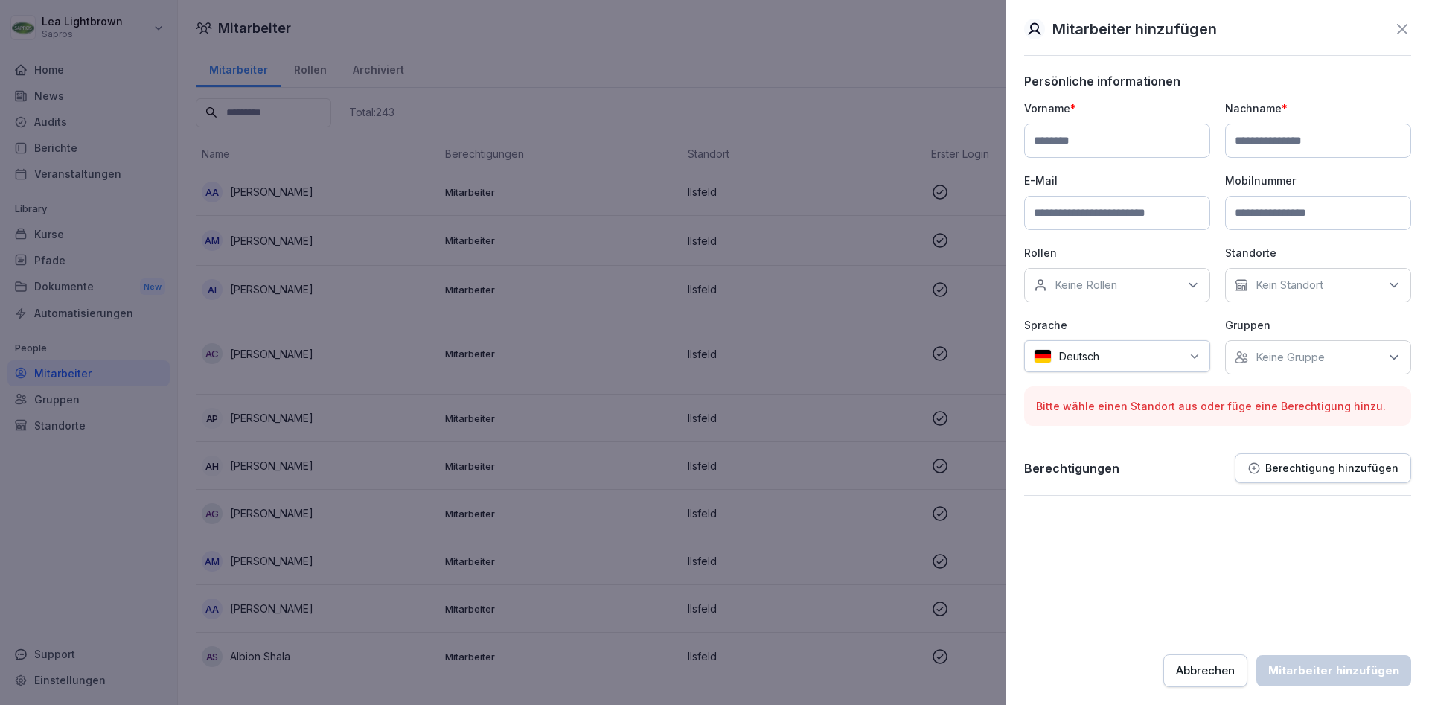
click at [1139, 217] on input at bounding box center [1117, 213] width 186 height 34
click at [1398, 30] on icon at bounding box center [1402, 29] width 18 height 18
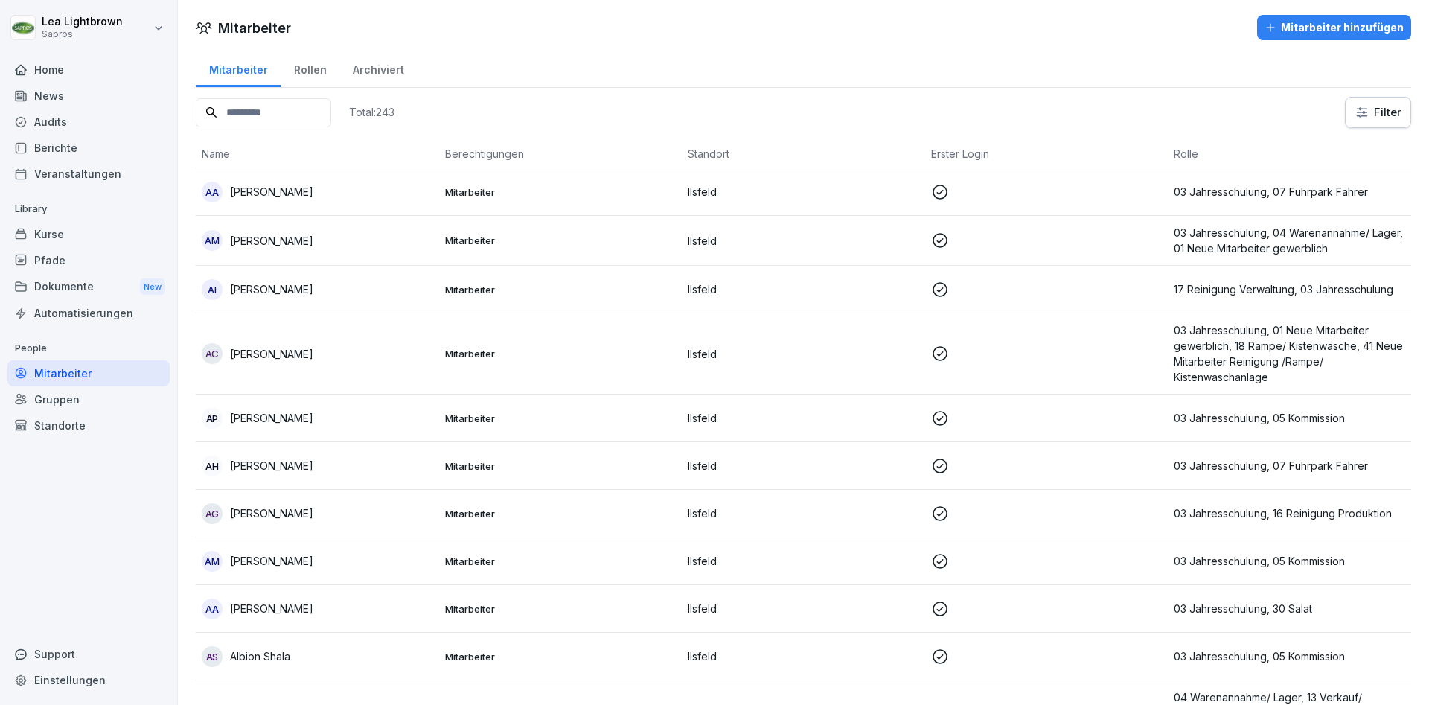
click at [79, 395] on div "Gruppen" at bounding box center [88, 399] width 162 height 26
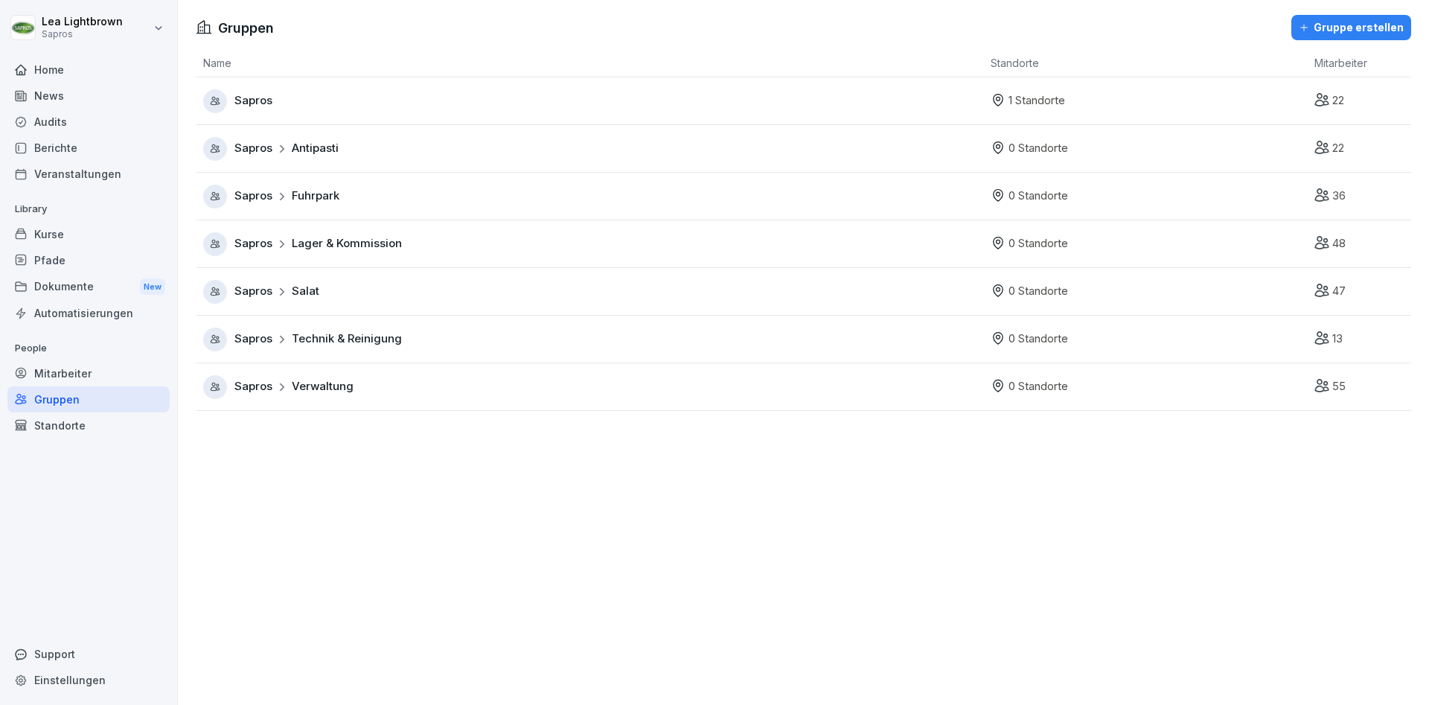
click at [399, 246] on span "Lager & Kommission" at bounding box center [347, 243] width 110 height 17
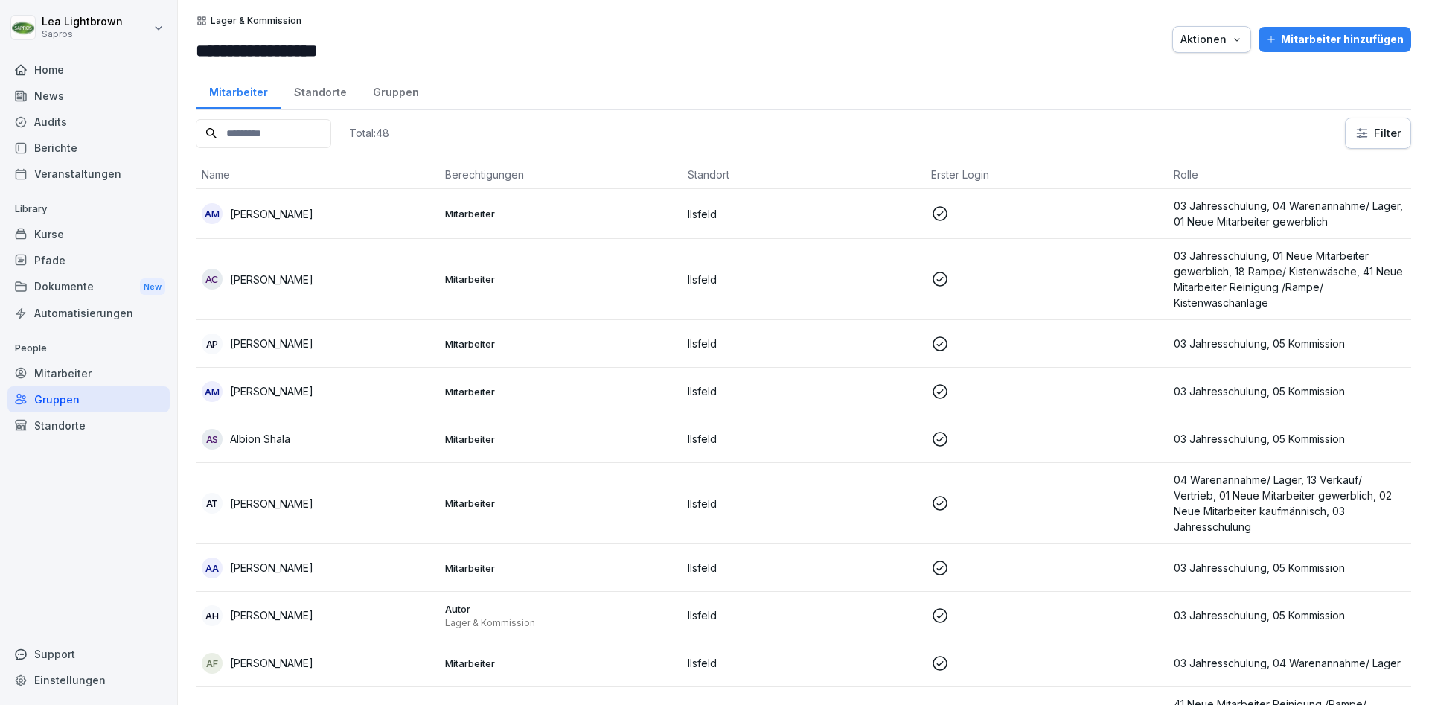
click at [95, 395] on div "Gruppen" at bounding box center [88, 399] width 162 height 26
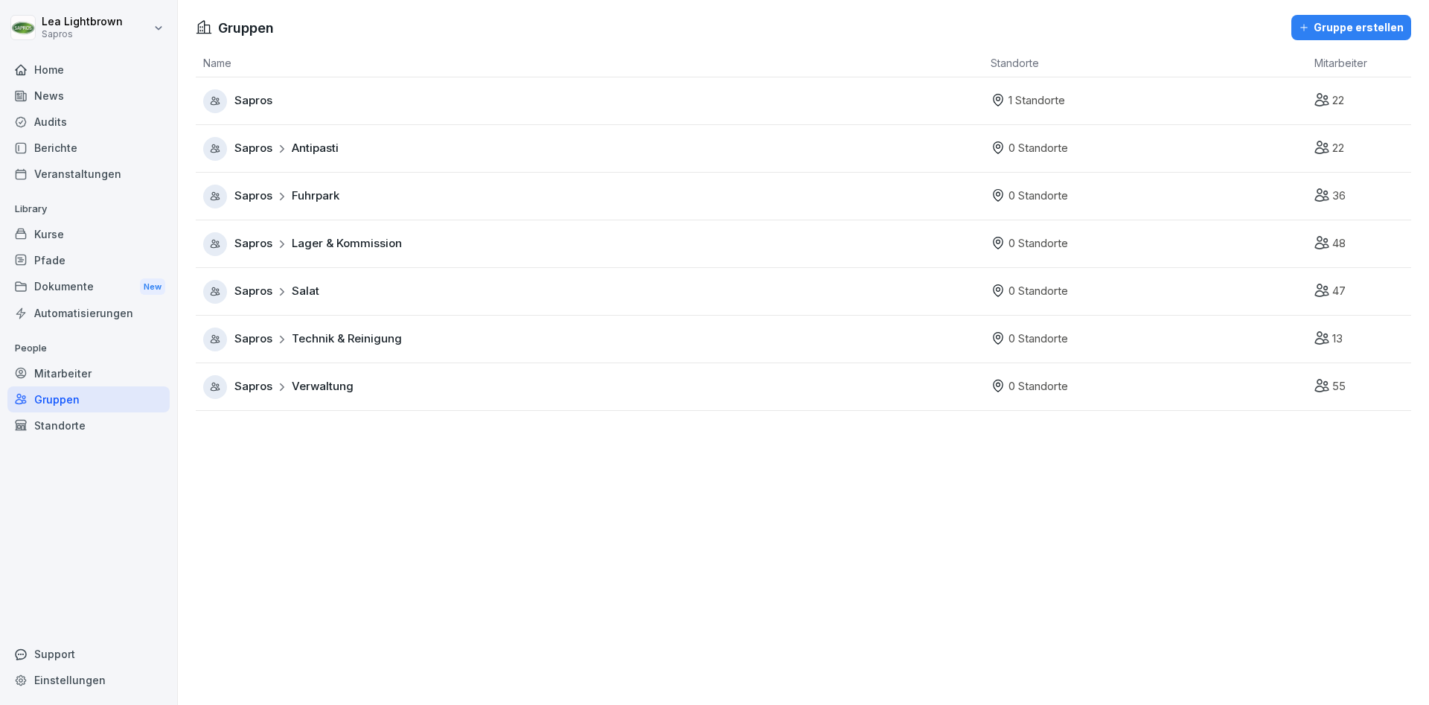
click at [103, 375] on div "Mitarbeiter" at bounding box center [88, 373] width 162 height 26
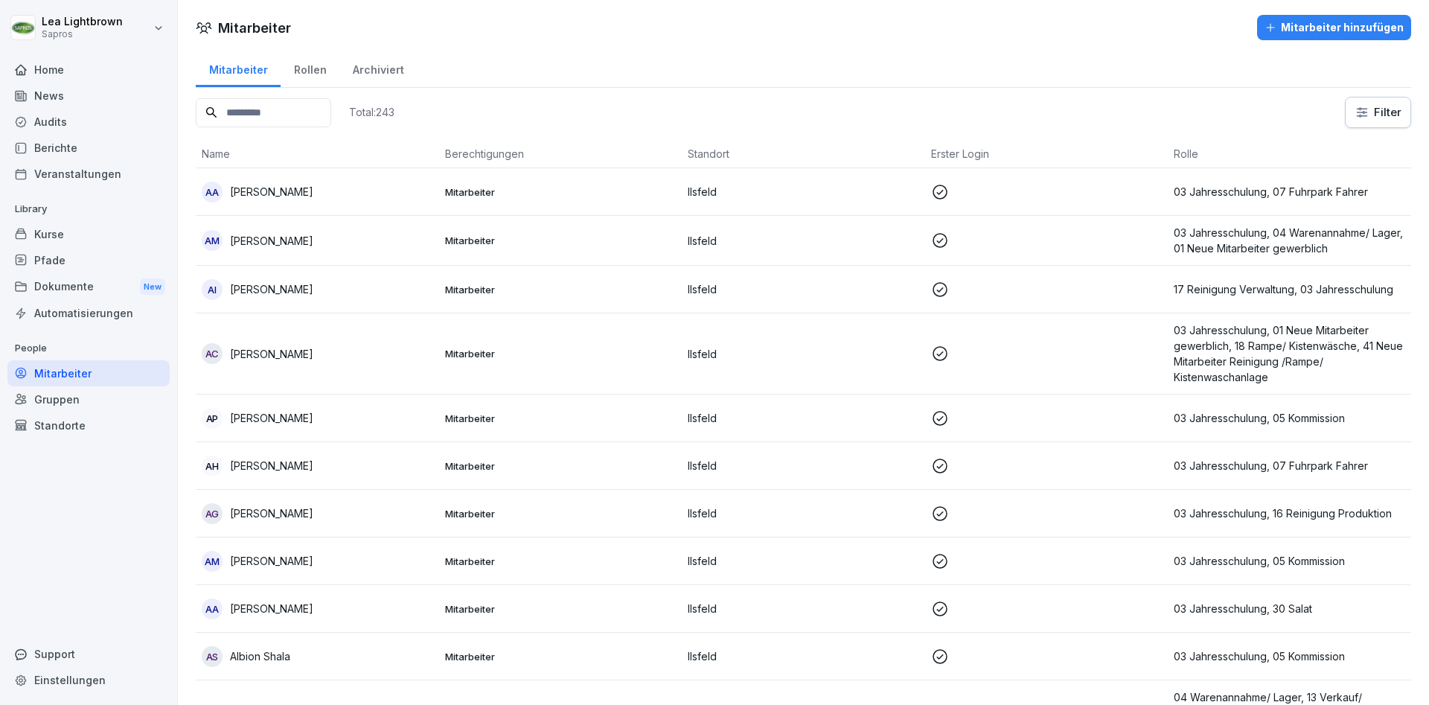
click at [1314, 30] on div "Mitarbeiter hinzufügen" at bounding box center [1333, 27] width 139 height 16
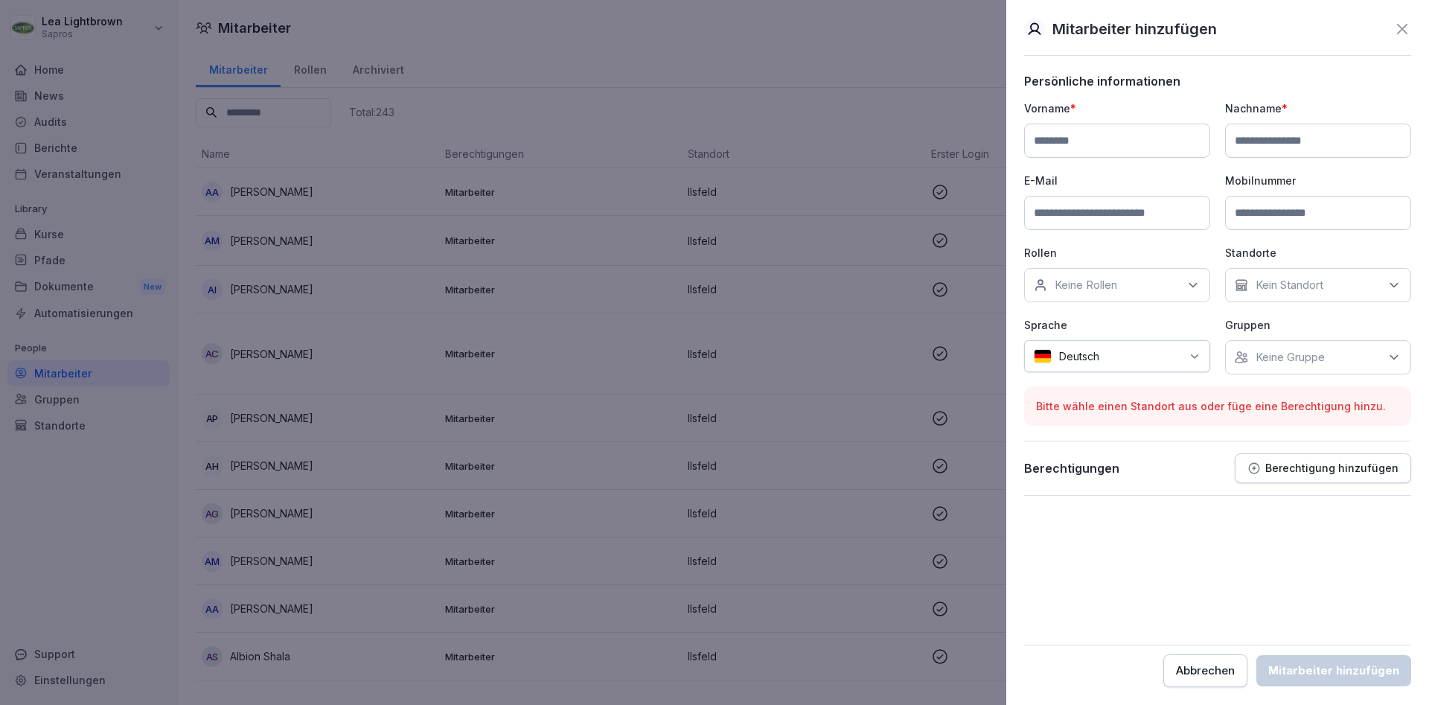
click at [1116, 212] on input at bounding box center [1117, 213] width 186 height 34
click at [1377, 350] on div "Keine Gruppe" at bounding box center [1318, 357] width 186 height 34
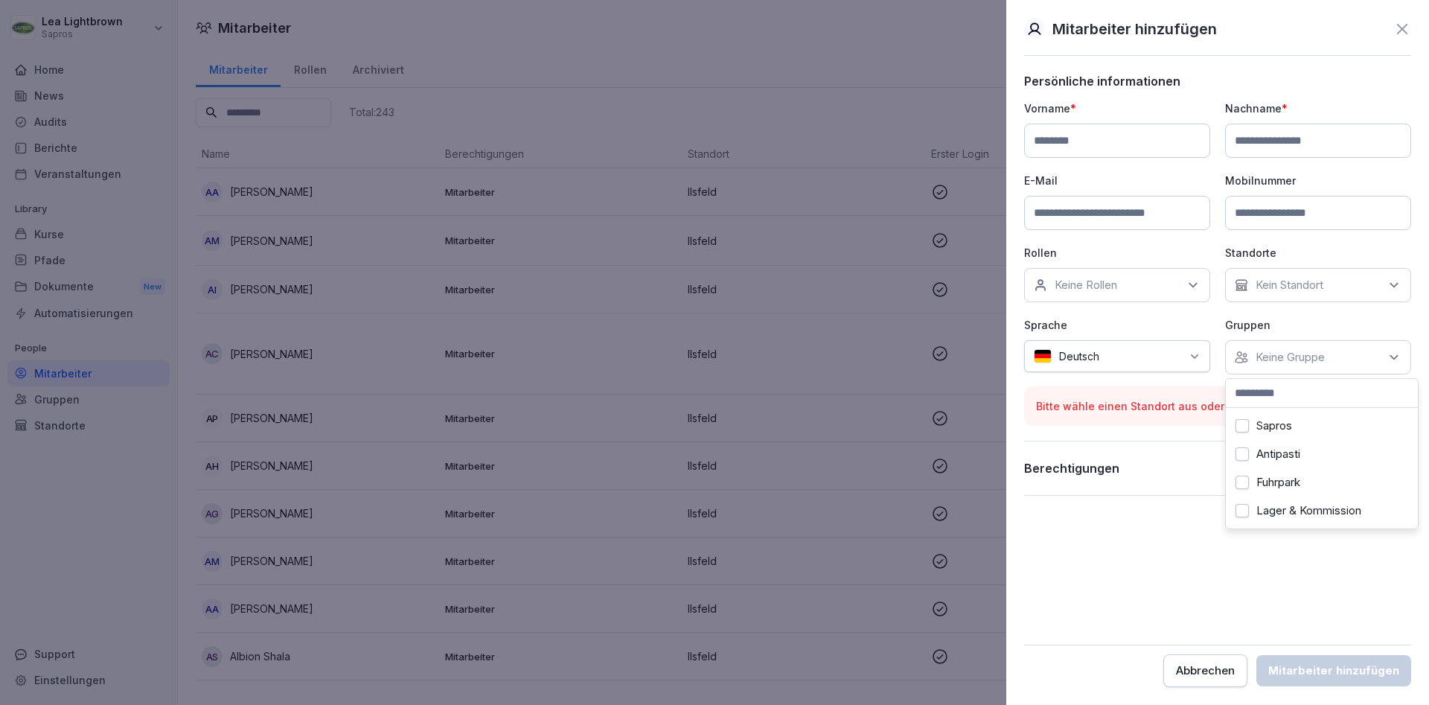
click at [1192, 358] on icon at bounding box center [1195, 357] width 12 height 12
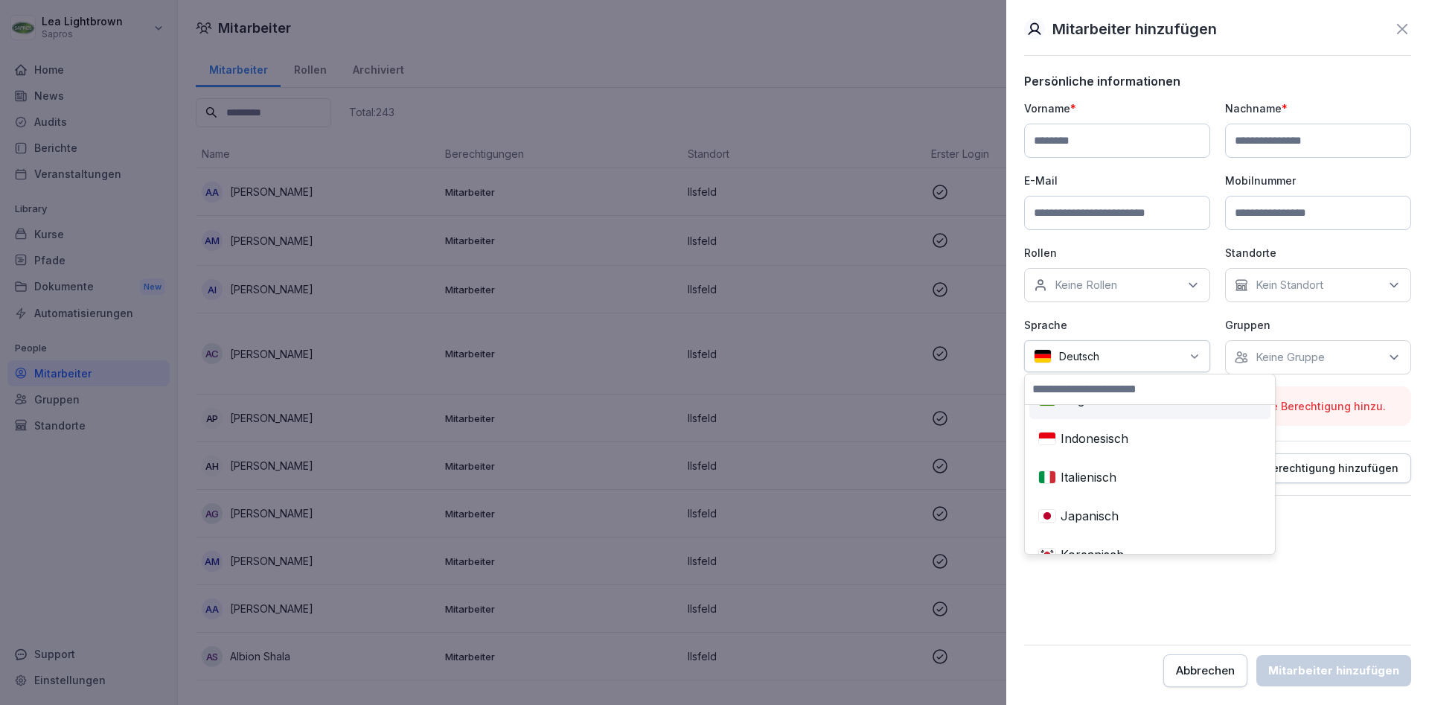
scroll to position [447, 0]
click at [1179, 324] on p "Sprache" at bounding box center [1117, 325] width 186 height 16
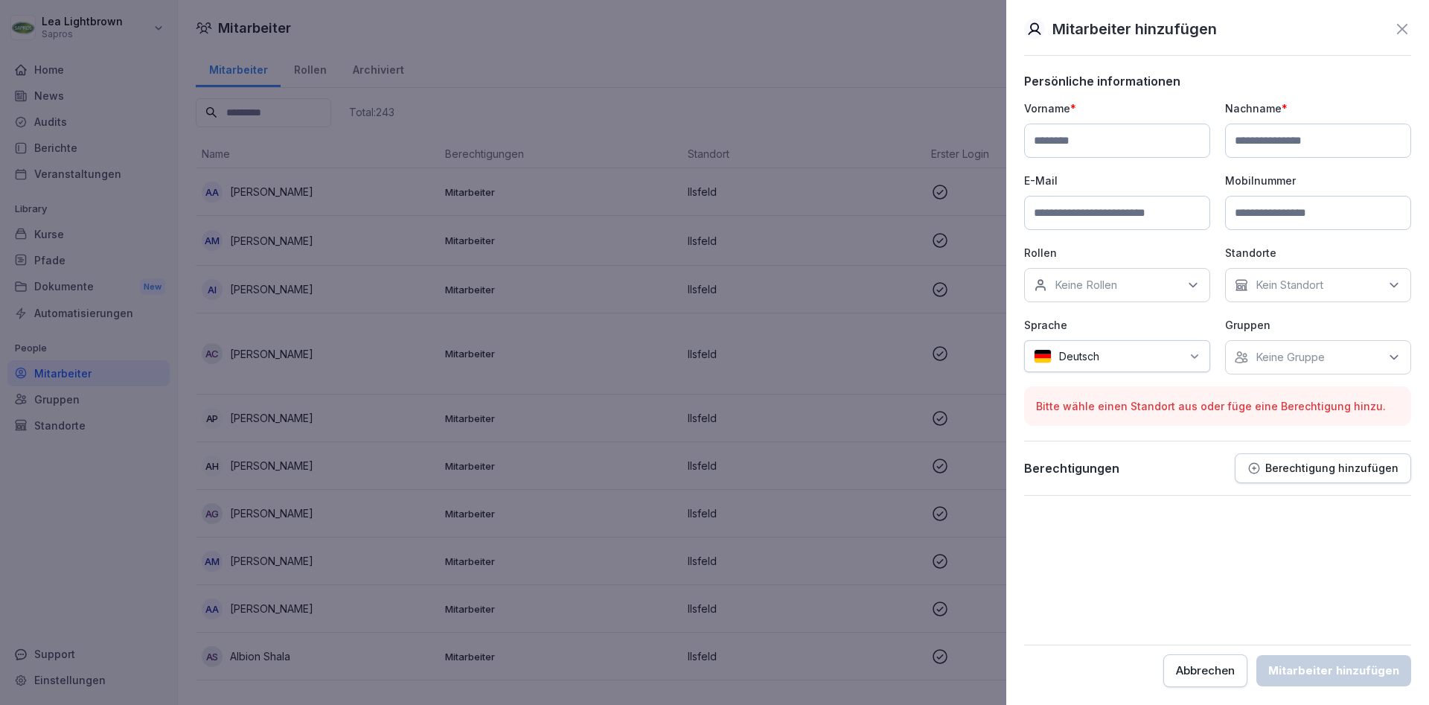
click at [1176, 281] on div "Keine Rollen" at bounding box center [1117, 285] width 186 height 34
click at [1125, 547] on form "Persönliche informationen Vorname * Nachname * E-Mail Mobilnummer Rollen Keine …" at bounding box center [1217, 380] width 387 height 613
click at [1288, 473] on p "Berechtigung hinzufügen" at bounding box center [1331, 468] width 133 height 12
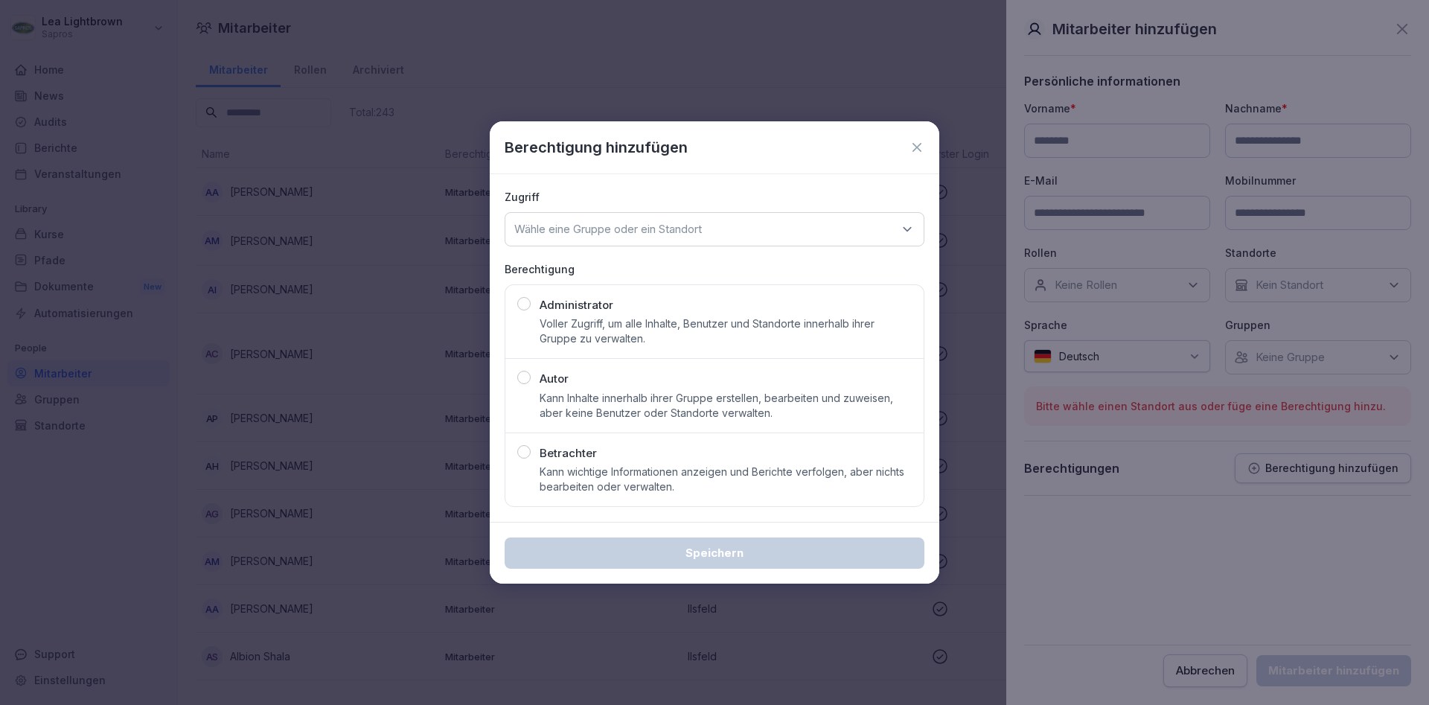
click at [802, 231] on div "Wähle eine Gruppe oder ein Standort" at bounding box center [715, 229] width 420 height 34
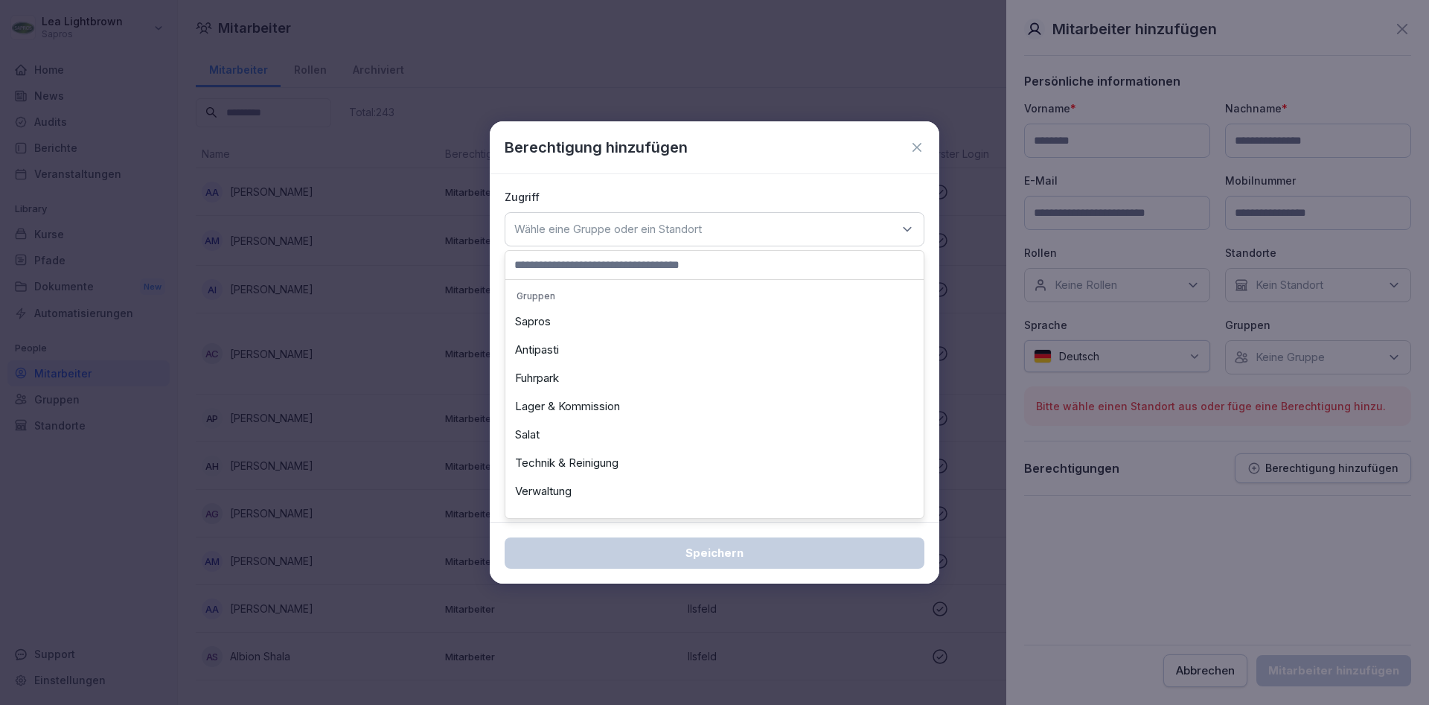
click at [568, 381] on div "Fuhrpark" at bounding box center [714, 378] width 411 height 28
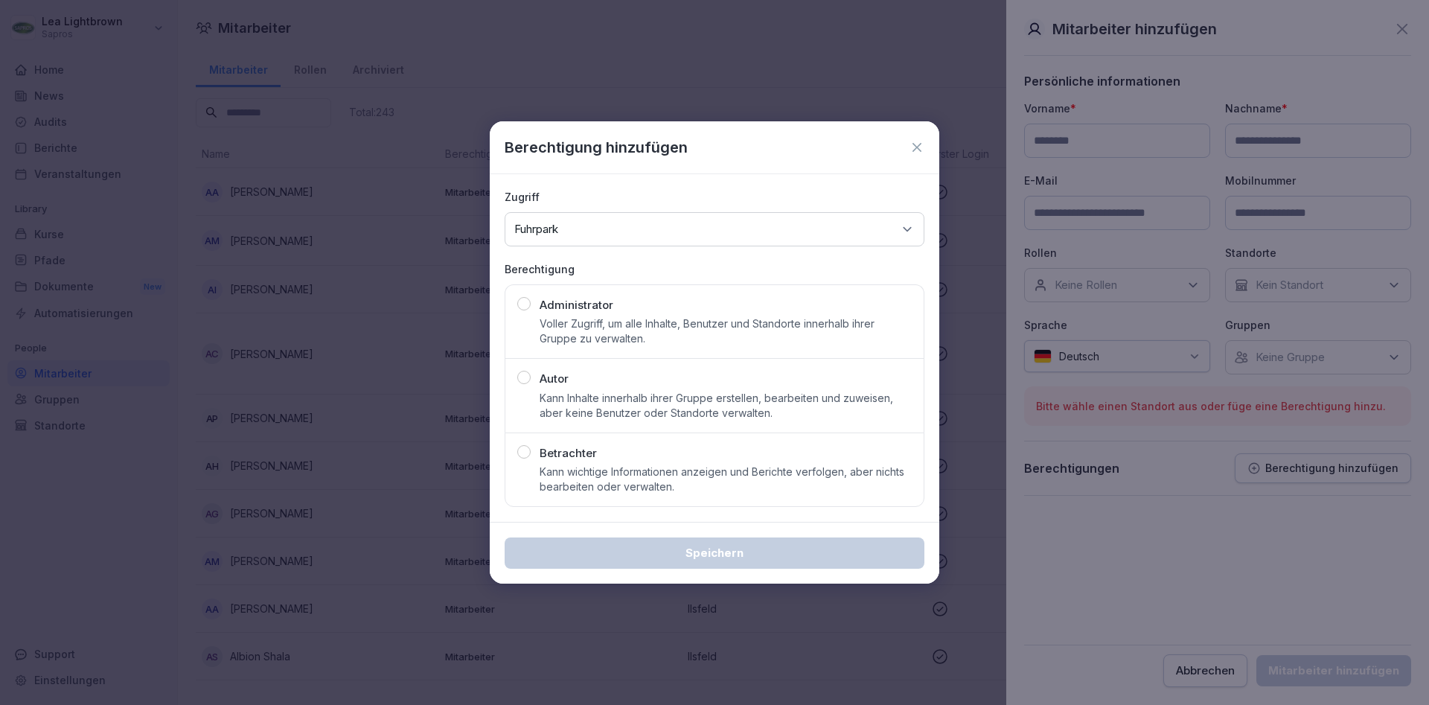
click at [921, 153] on icon at bounding box center [916, 147] width 15 height 15
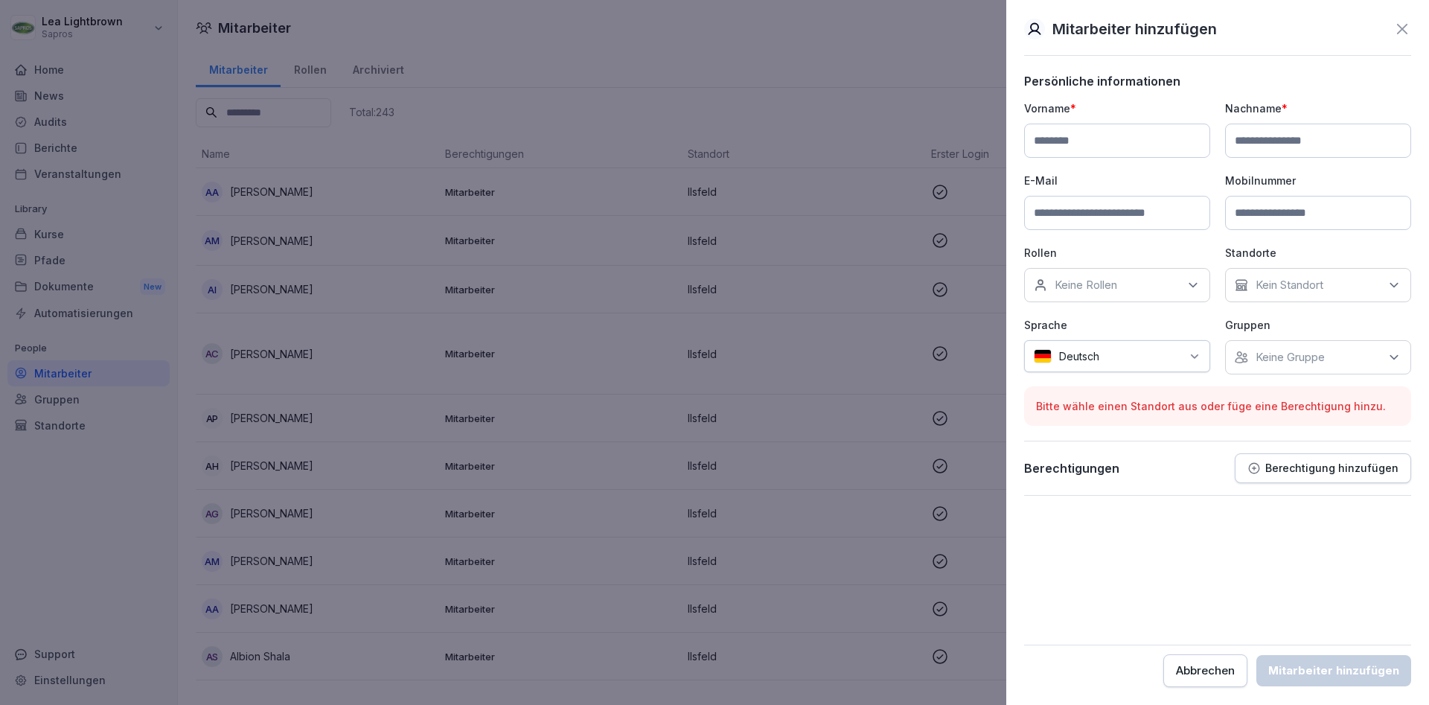
click at [1398, 26] on icon at bounding box center [1402, 29] width 18 height 18
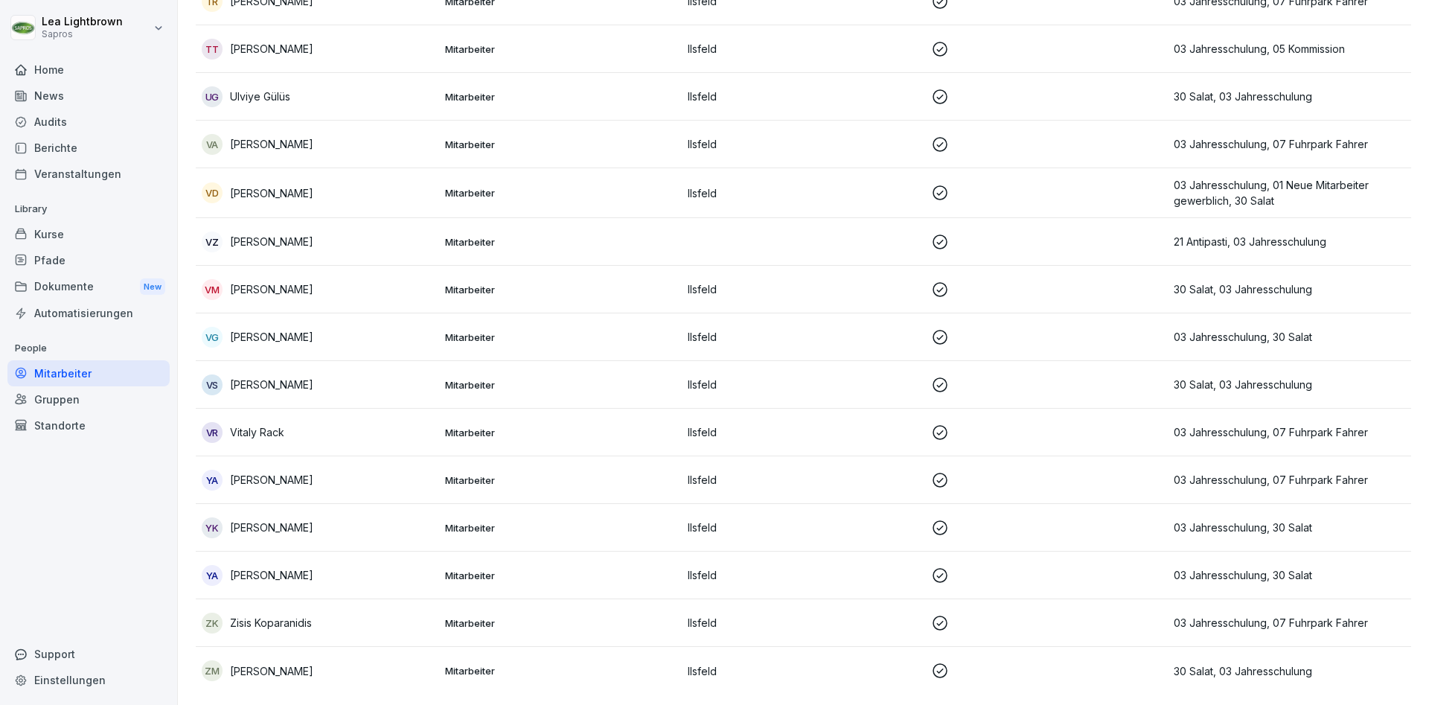
scroll to position [11454, 0]
click at [97, 650] on div "Support" at bounding box center [88, 654] width 162 height 26
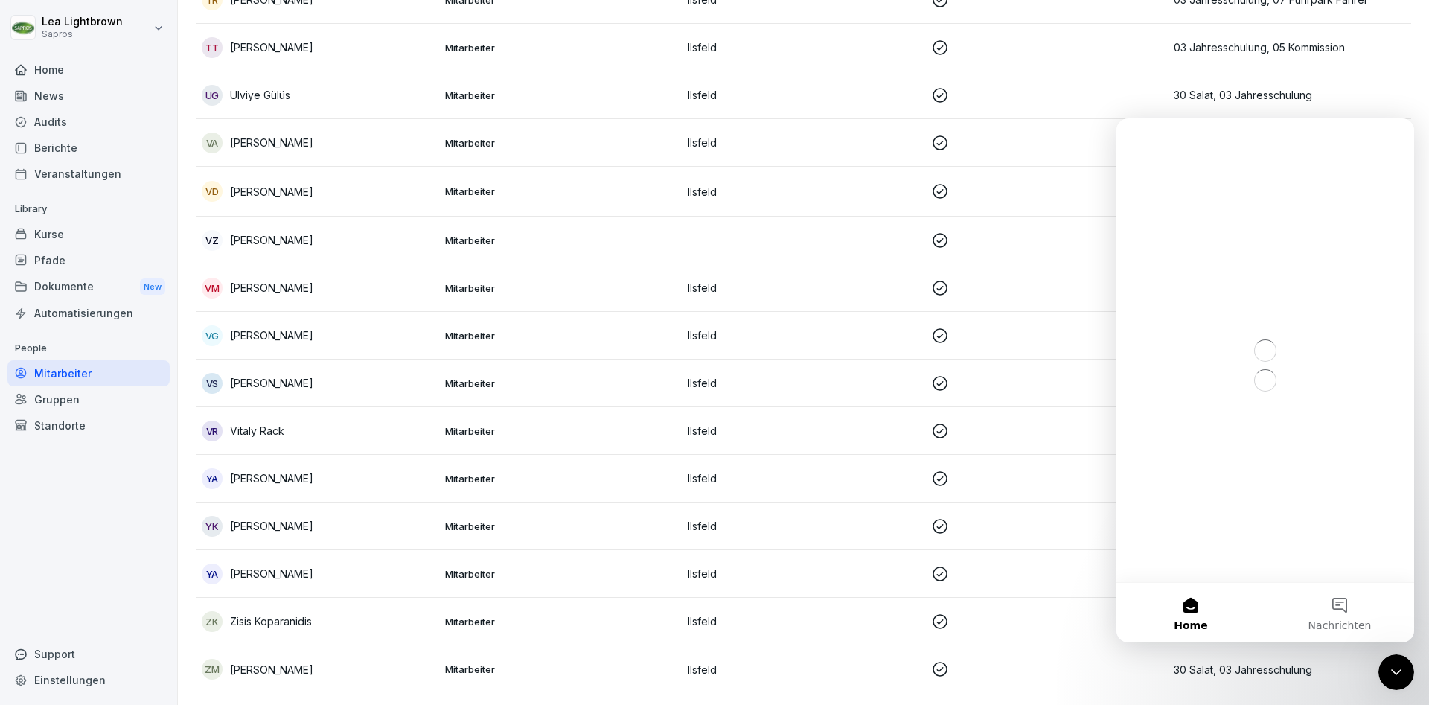
scroll to position [0, 0]
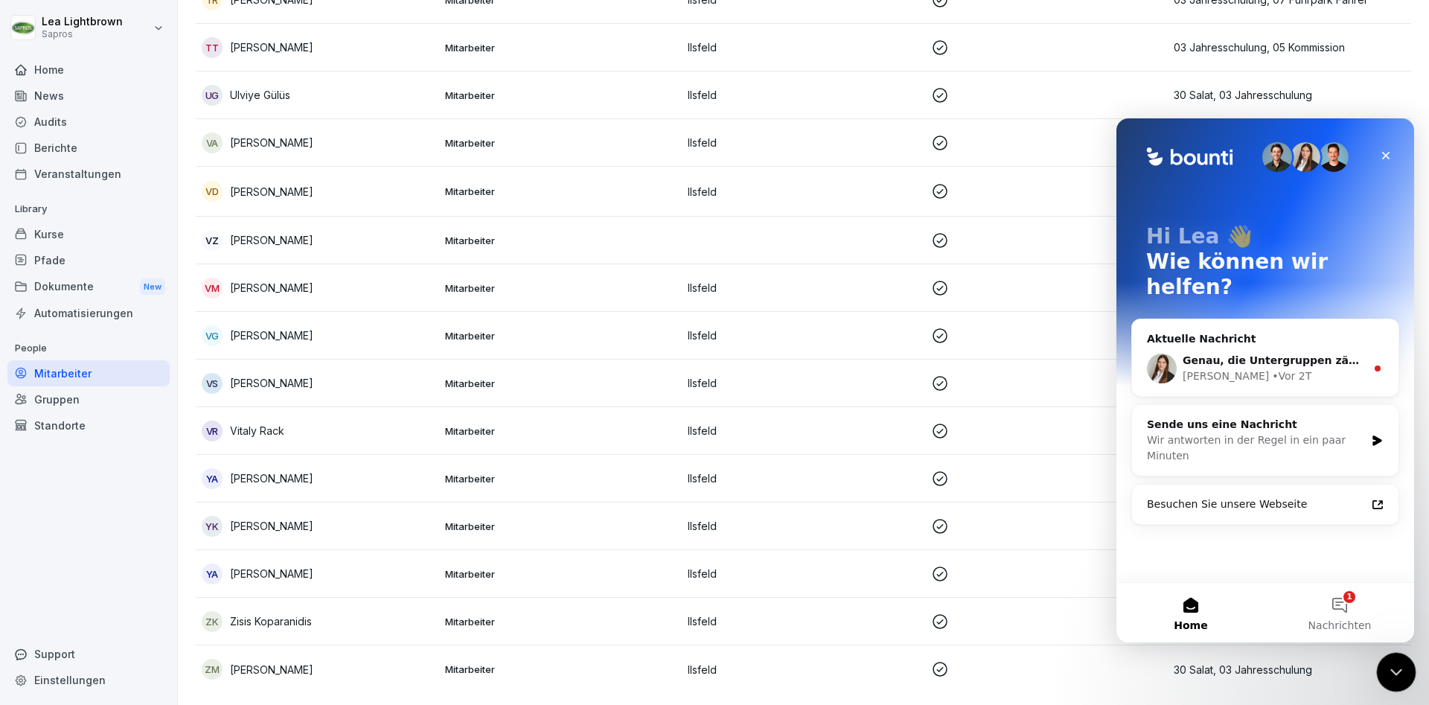
click at [1393, 667] on icon "Intercom-Nachrichtendienst schließen" at bounding box center [1394, 670] width 18 height 18
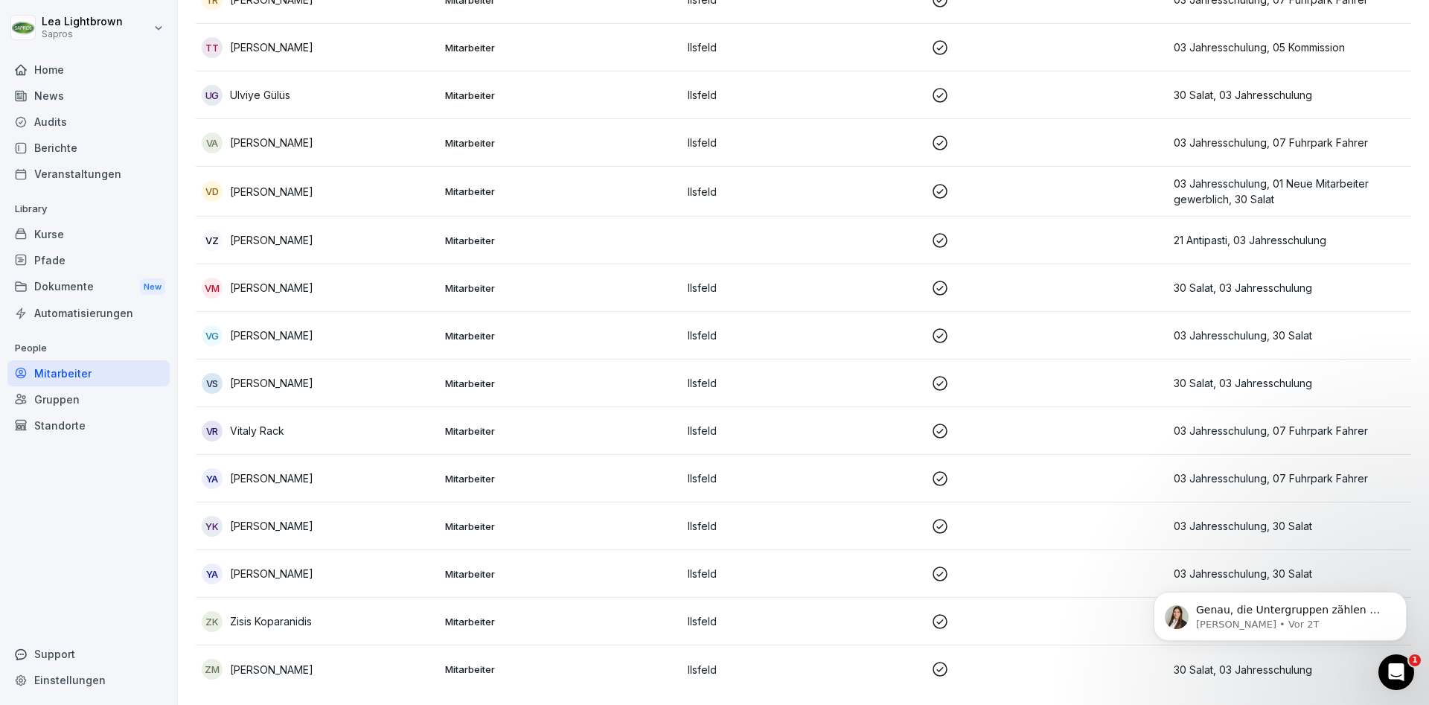
click at [77, 651] on div "Support" at bounding box center [88, 654] width 162 height 26
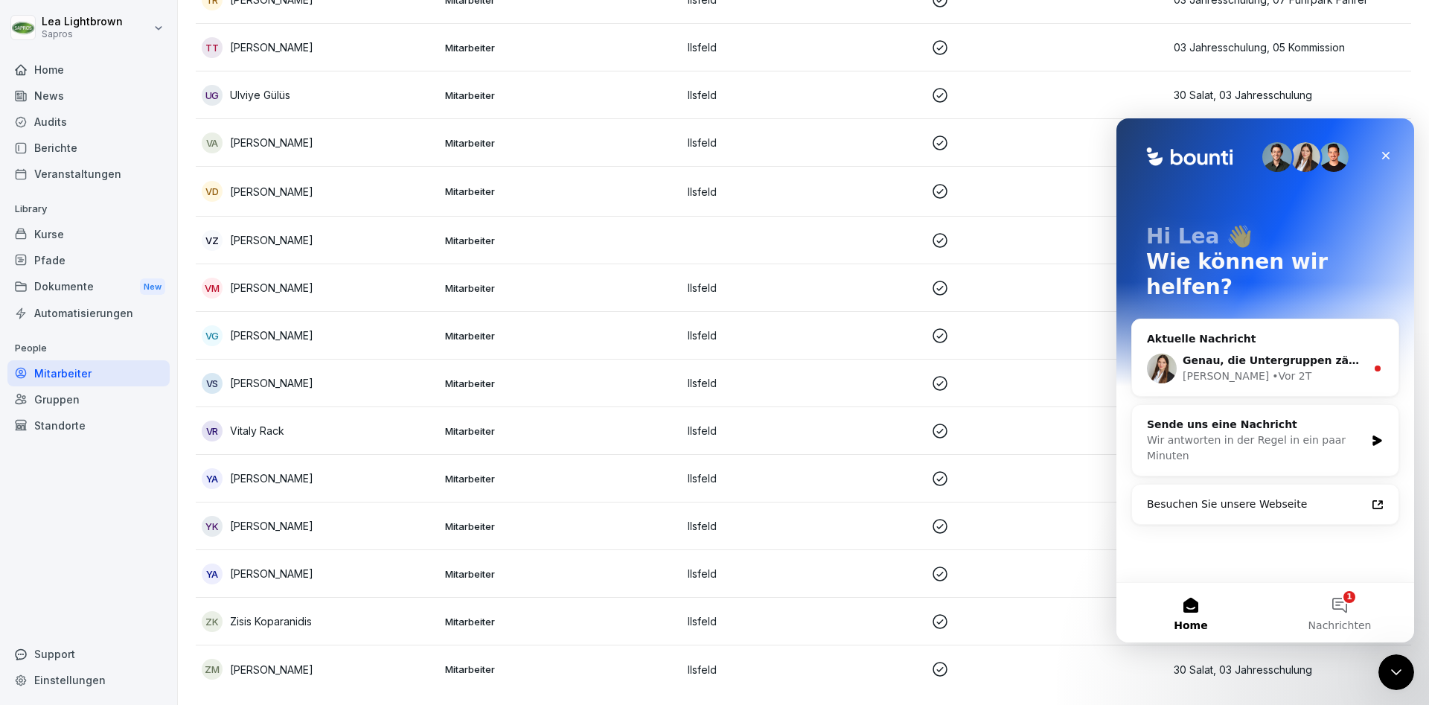
click at [125, 499] on div "Home News Audits Berichte Veranstaltungen Library Kurse Pfade Dokumente New Aut…" at bounding box center [88, 373] width 162 height 650
click at [1387, 667] on icon "Intercom-Nachrichtendienst schließen" at bounding box center [1394, 670] width 18 height 18
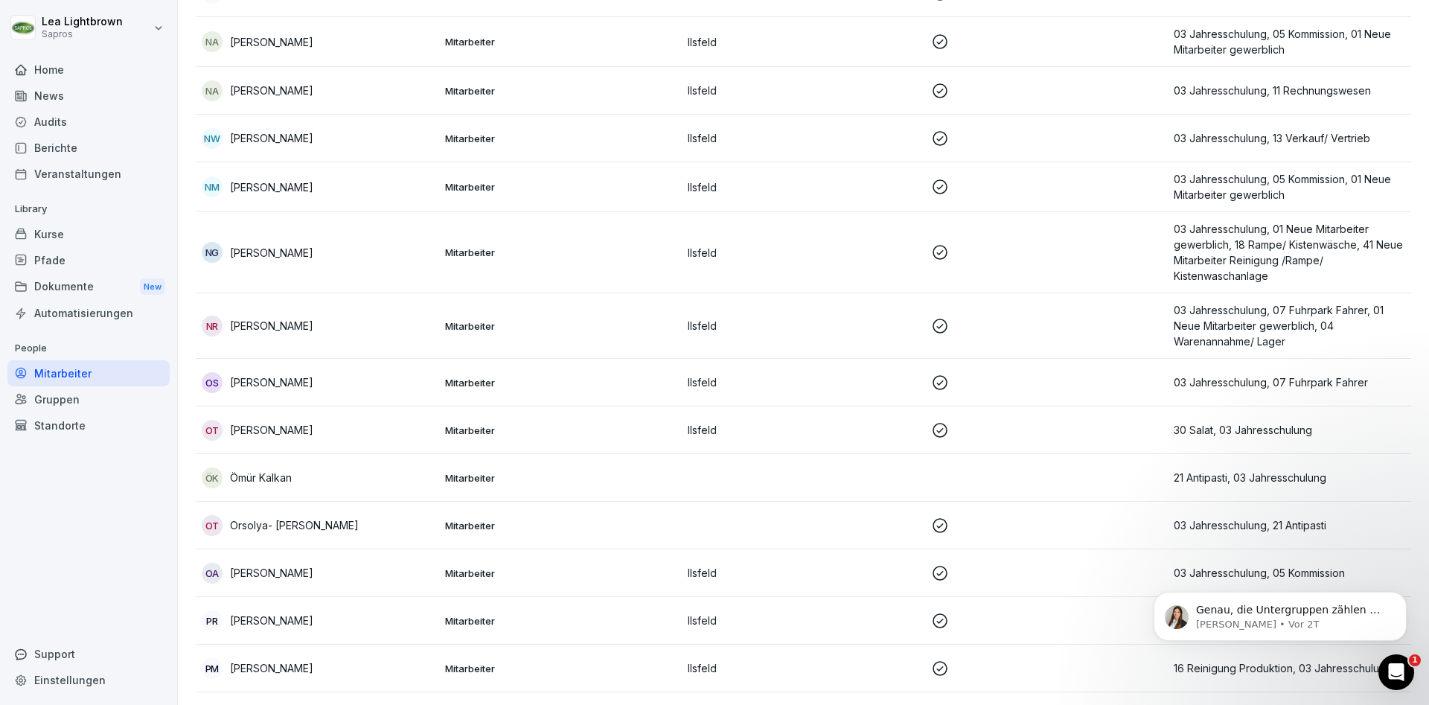
scroll to position [8507, 0]
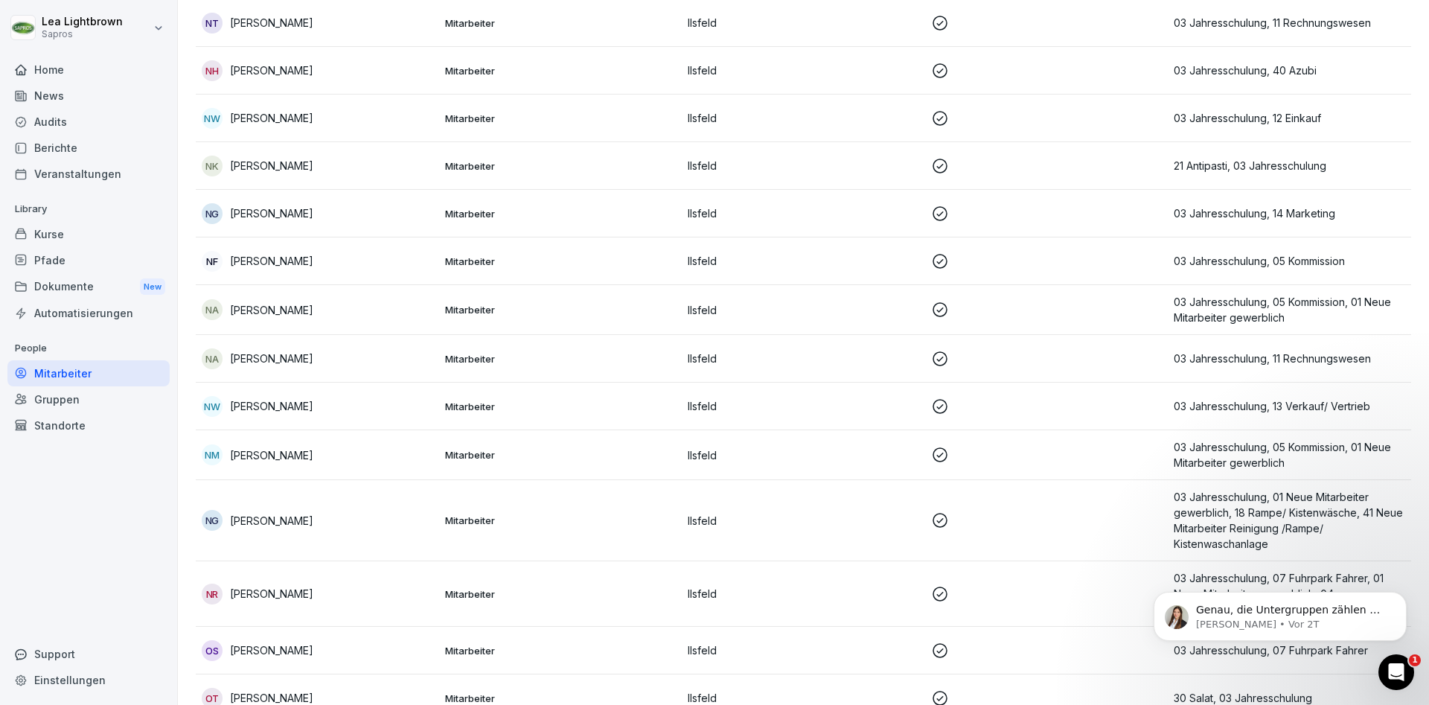
click at [545, 214] on p "Mitarbeiter" at bounding box center [560, 213] width 231 height 13
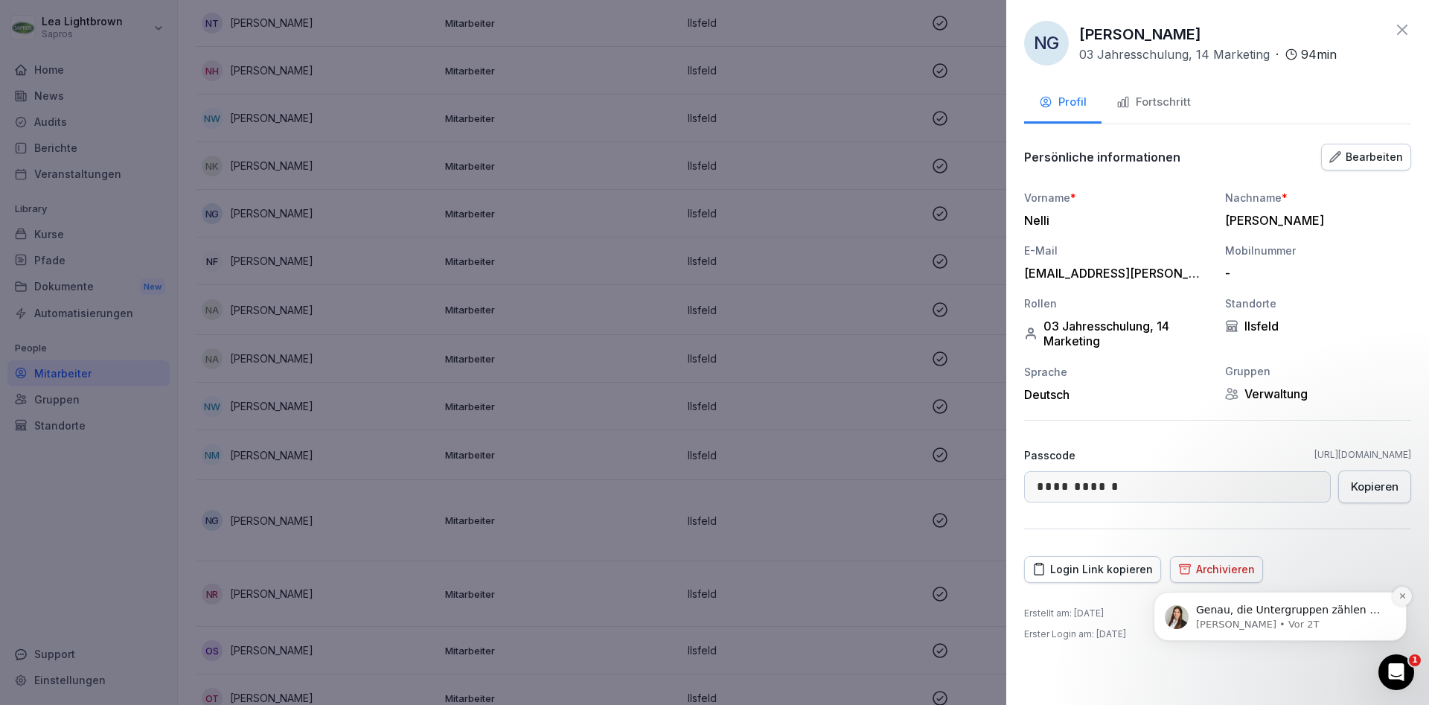
click at [1404, 598] on icon "Dismiss notification" at bounding box center [1401, 595] width 5 height 5
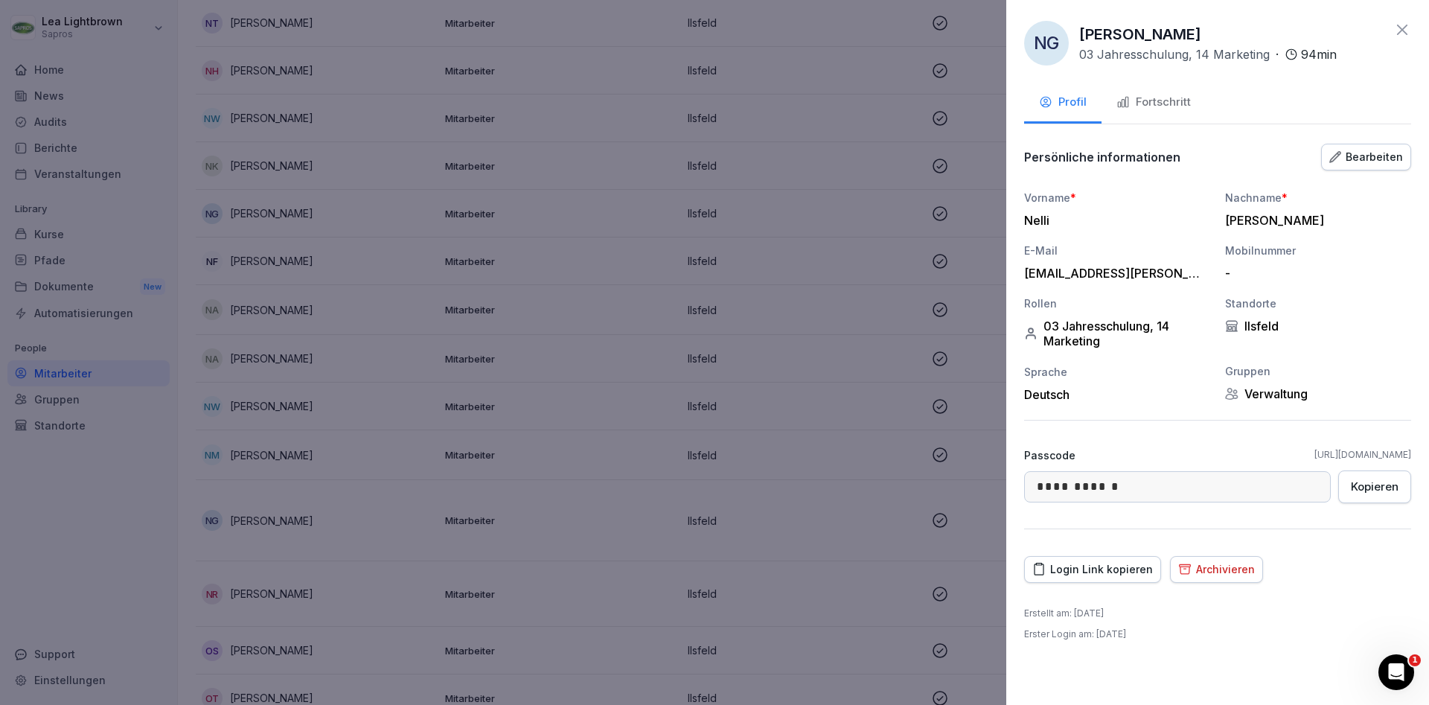
click at [613, 342] on div at bounding box center [714, 352] width 1429 height 705
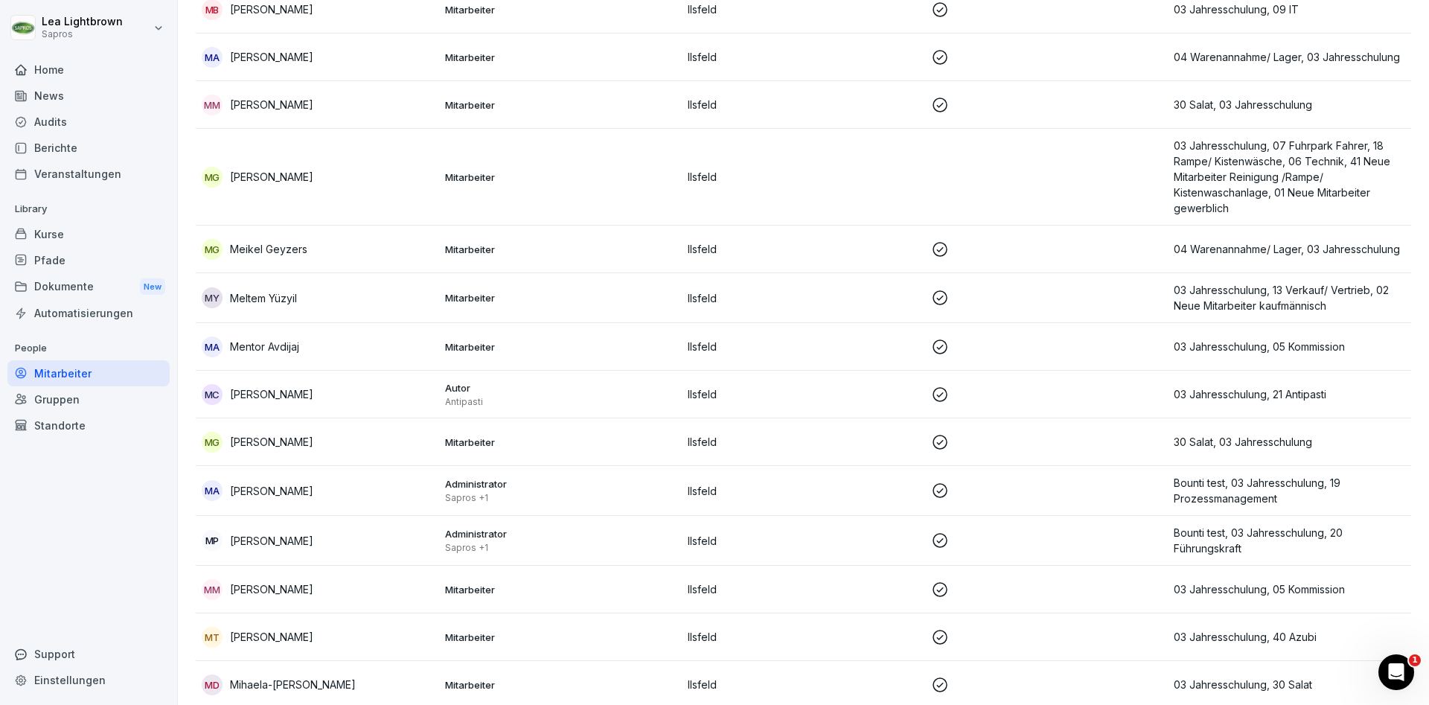
scroll to position [7346, 0]
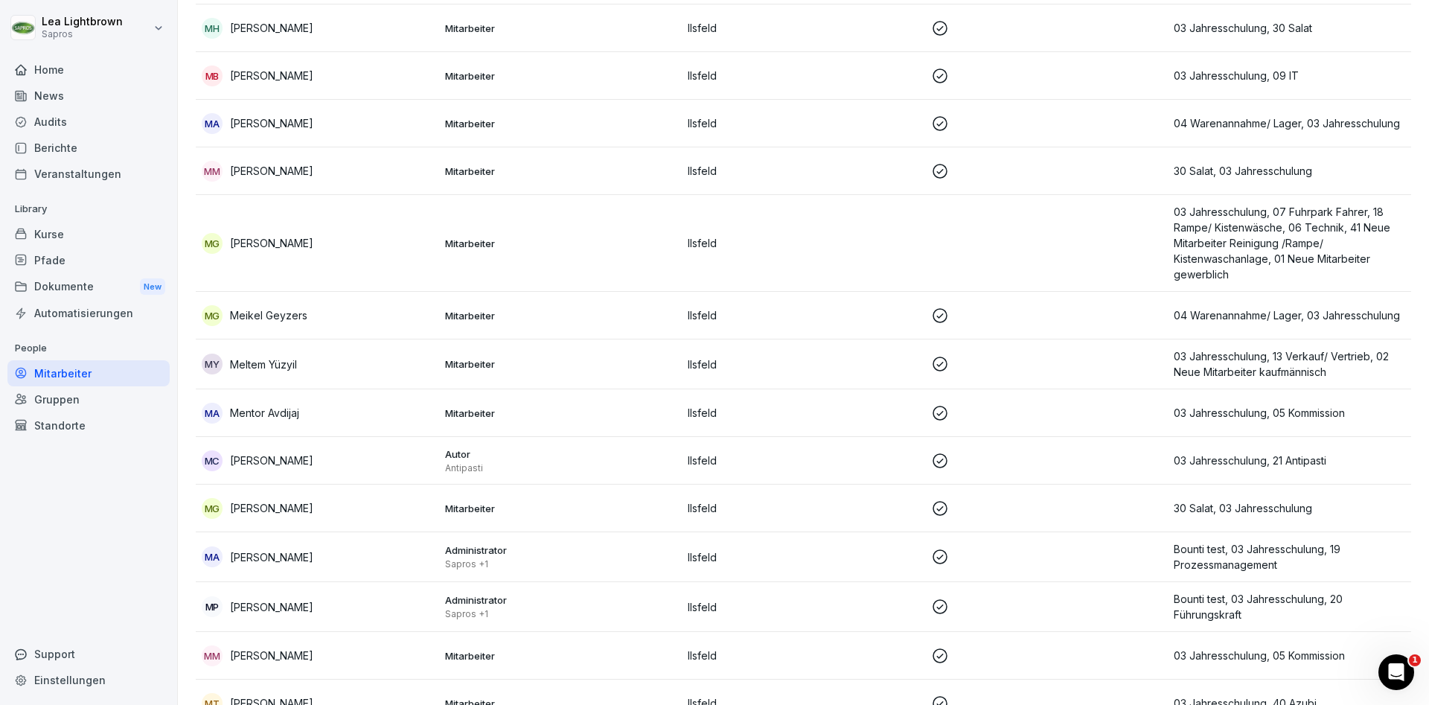
click at [569, 409] on p "Mitarbeiter" at bounding box center [560, 412] width 231 height 13
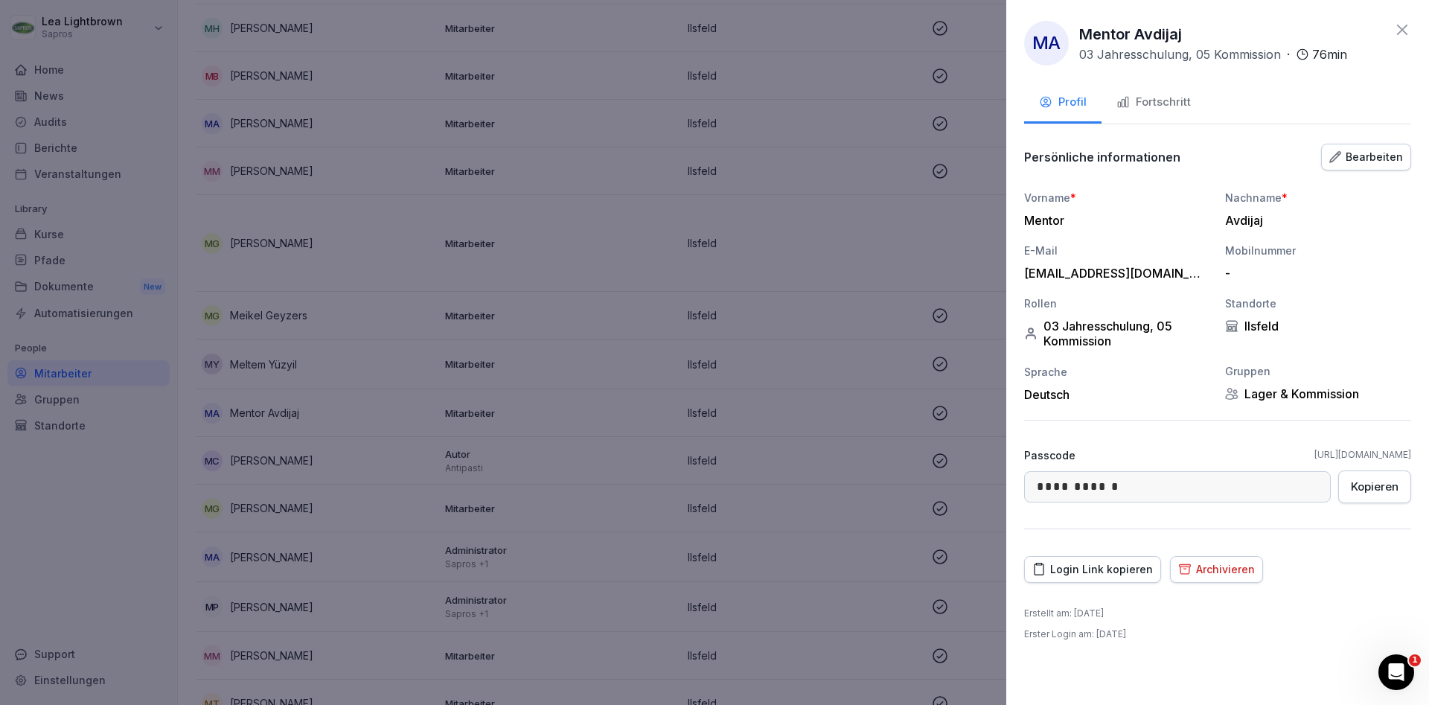
click at [1096, 572] on div "Login Link kopieren" at bounding box center [1092, 569] width 121 height 16
click at [618, 301] on div at bounding box center [714, 352] width 1429 height 705
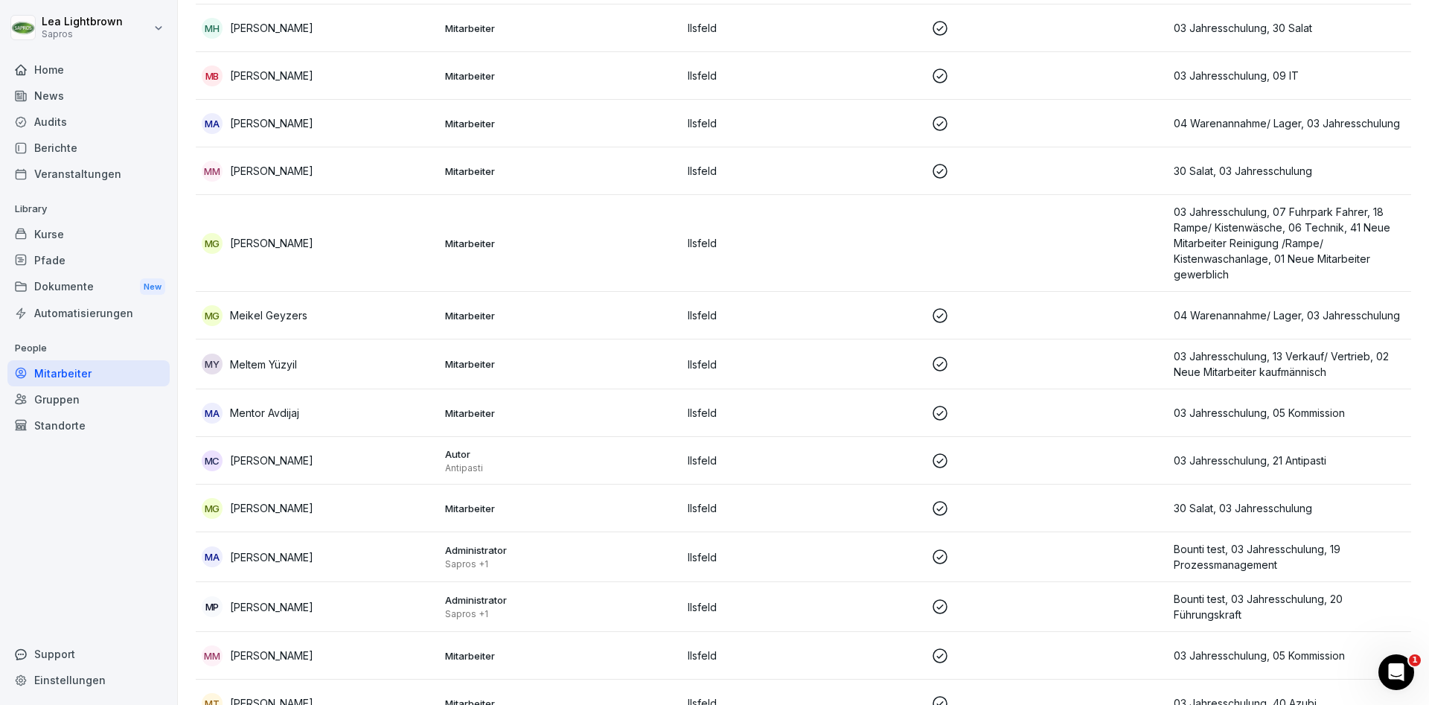
click at [78, 150] on div "Berichte" at bounding box center [88, 148] width 162 height 26
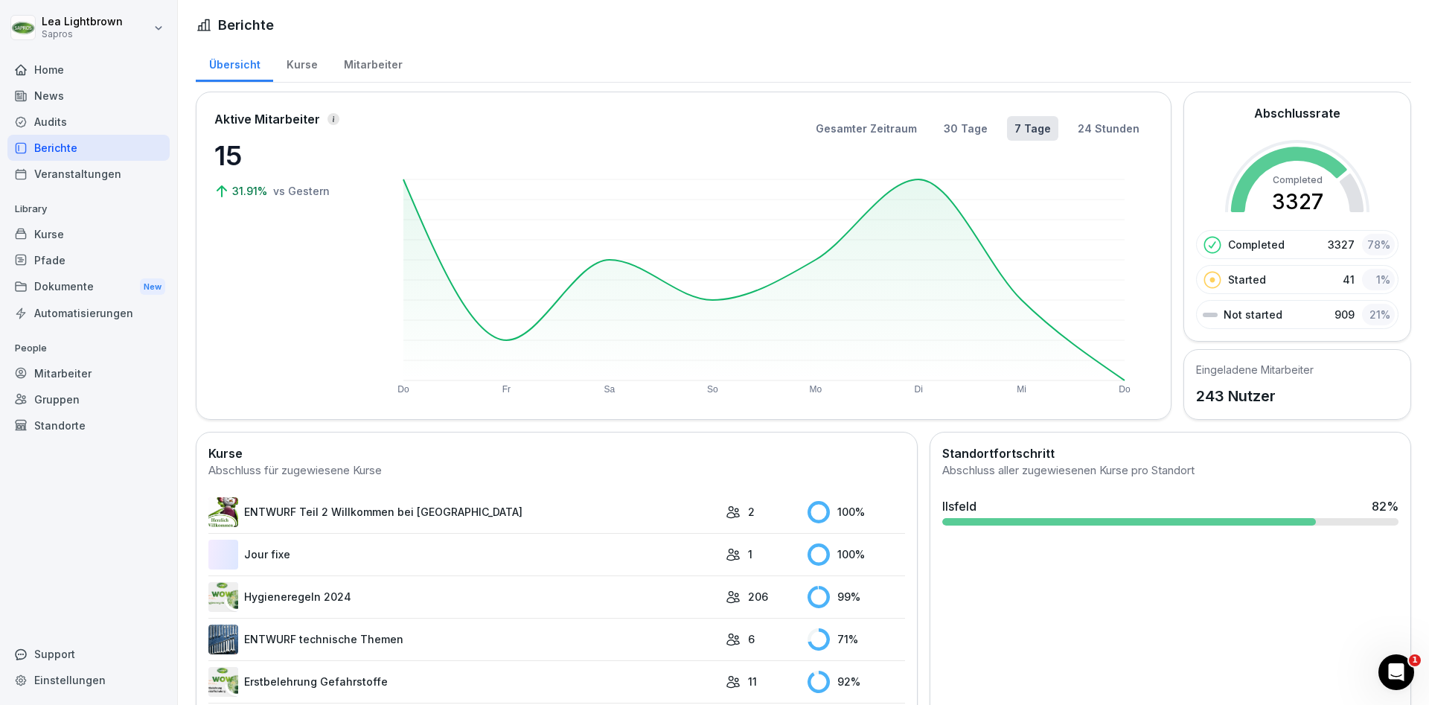
click at [307, 63] on div "Kurse" at bounding box center [301, 63] width 57 height 38
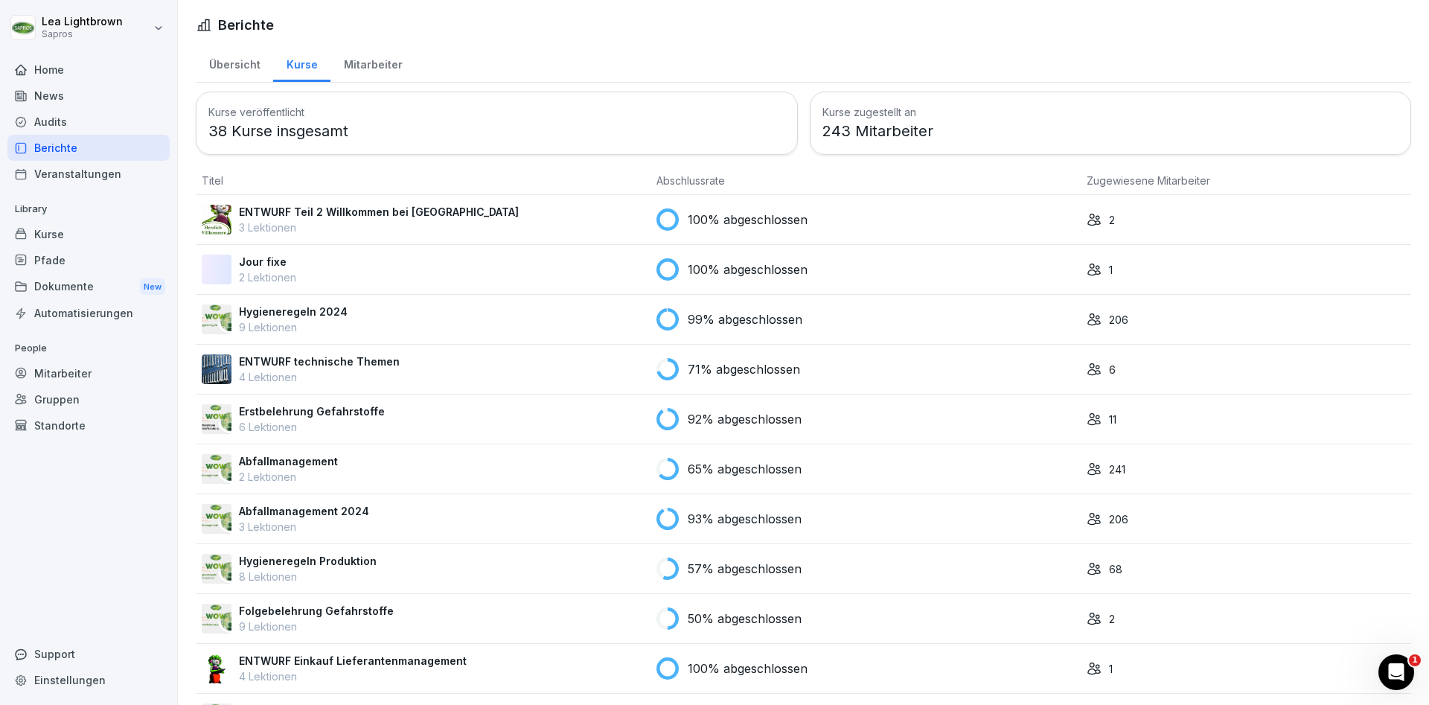
click at [372, 67] on div "Mitarbeiter" at bounding box center [372, 63] width 85 height 38
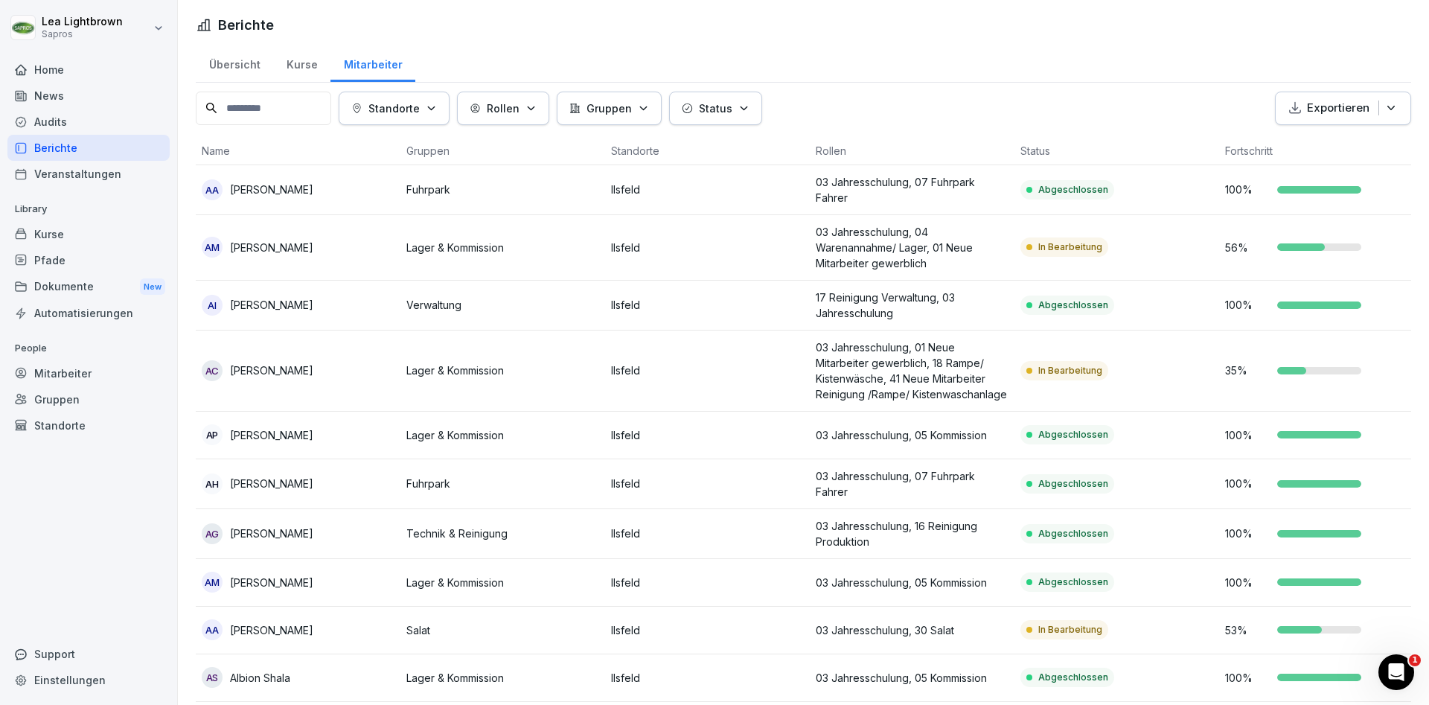
click at [83, 679] on div "Einstellungen" at bounding box center [88, 680] width 162 height 26
select select "**"
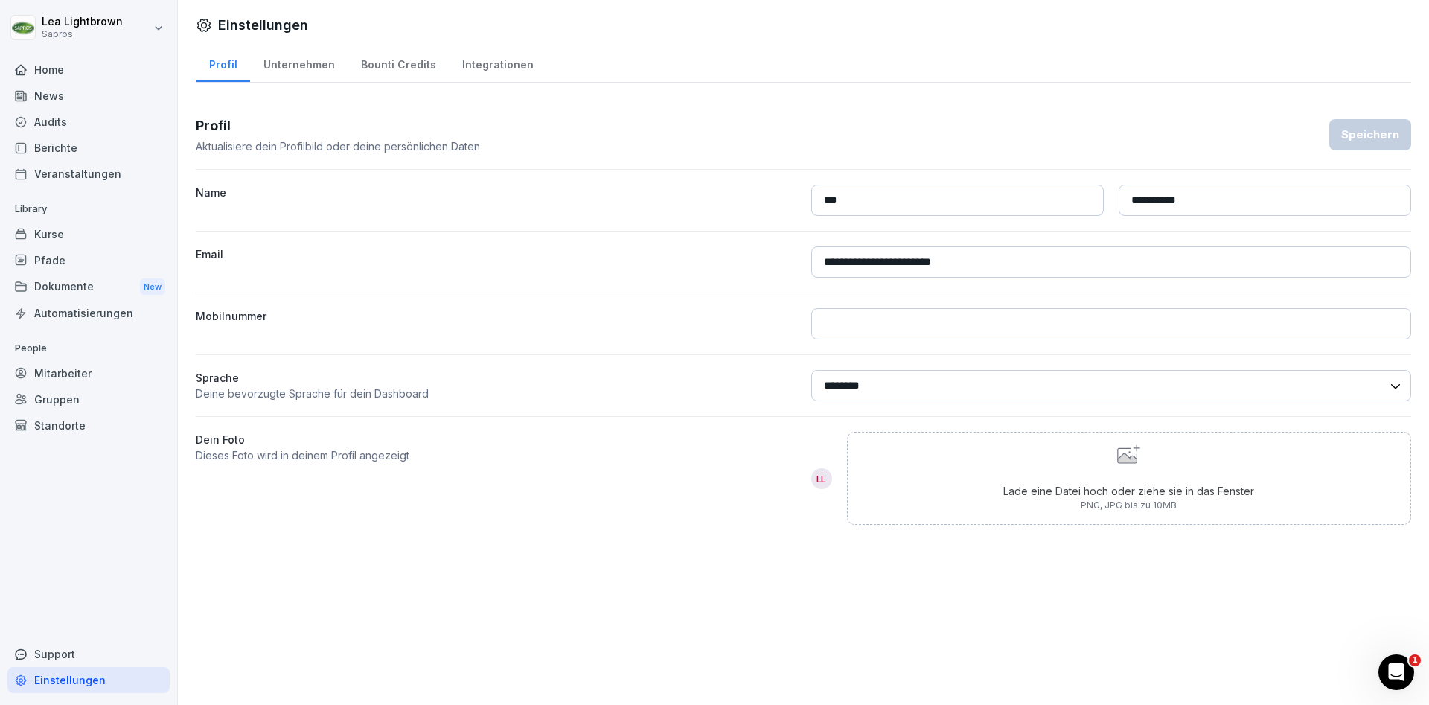
click at [97, 99] on div "News" at bounding box center [88, 96] width 162 height 26
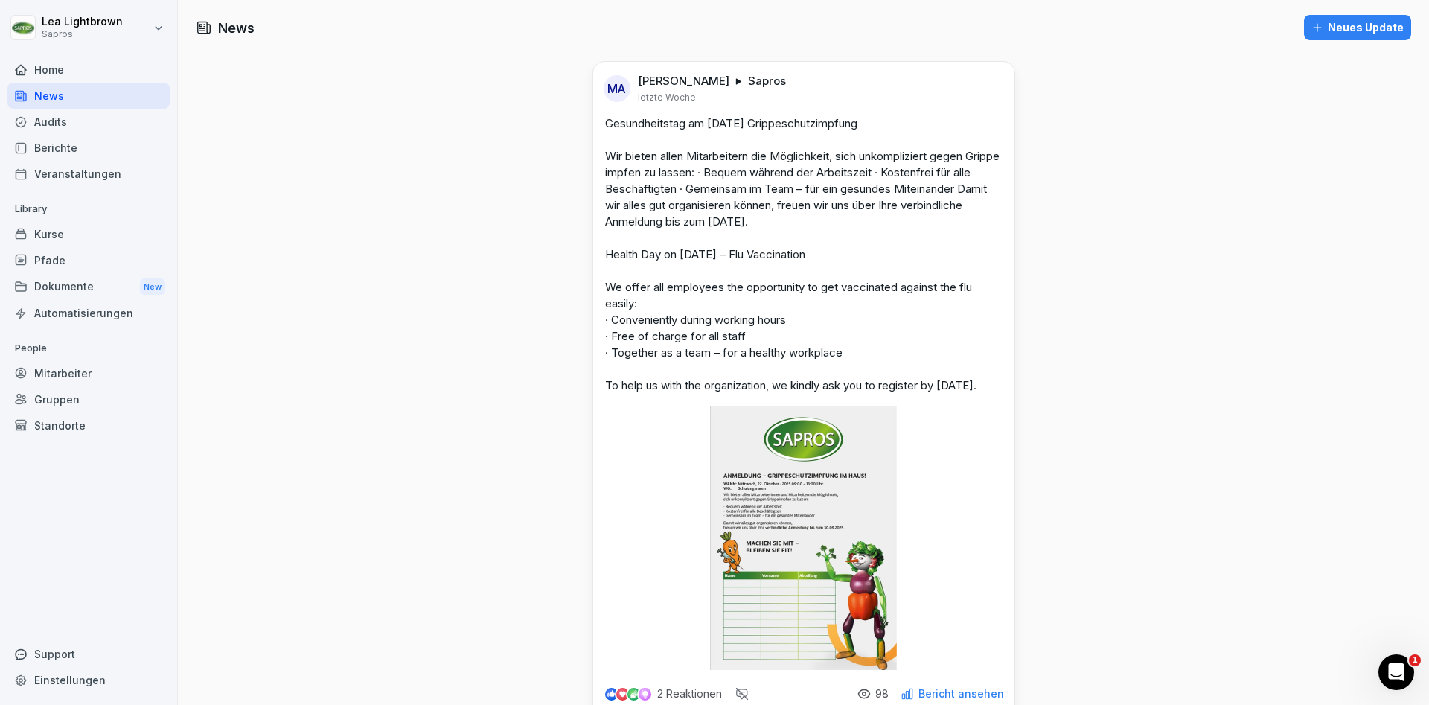
click at [87, 127] on div "Audits" at bounding box center [88, 122] width 162 height 26
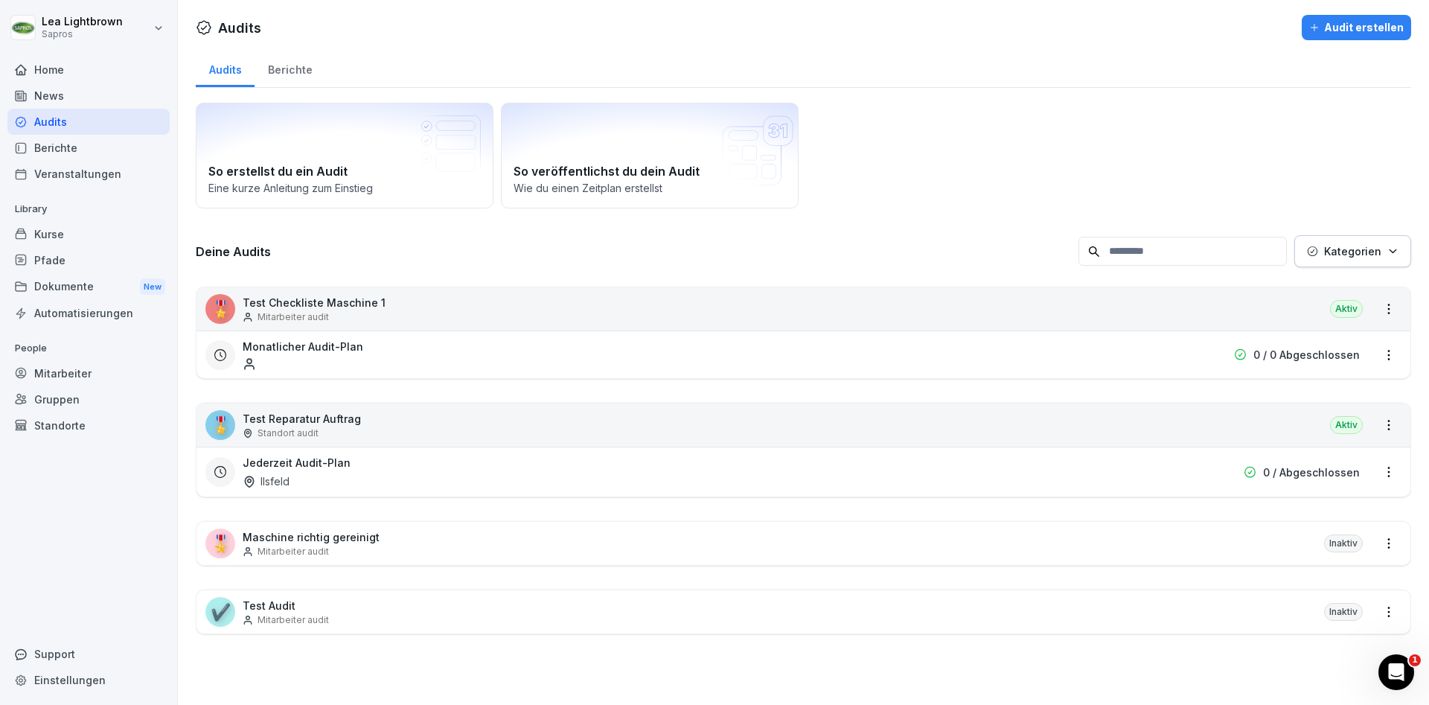
click at [106, 151] on div "Berichte" at bounding box center [88, 148] width 162 height 26
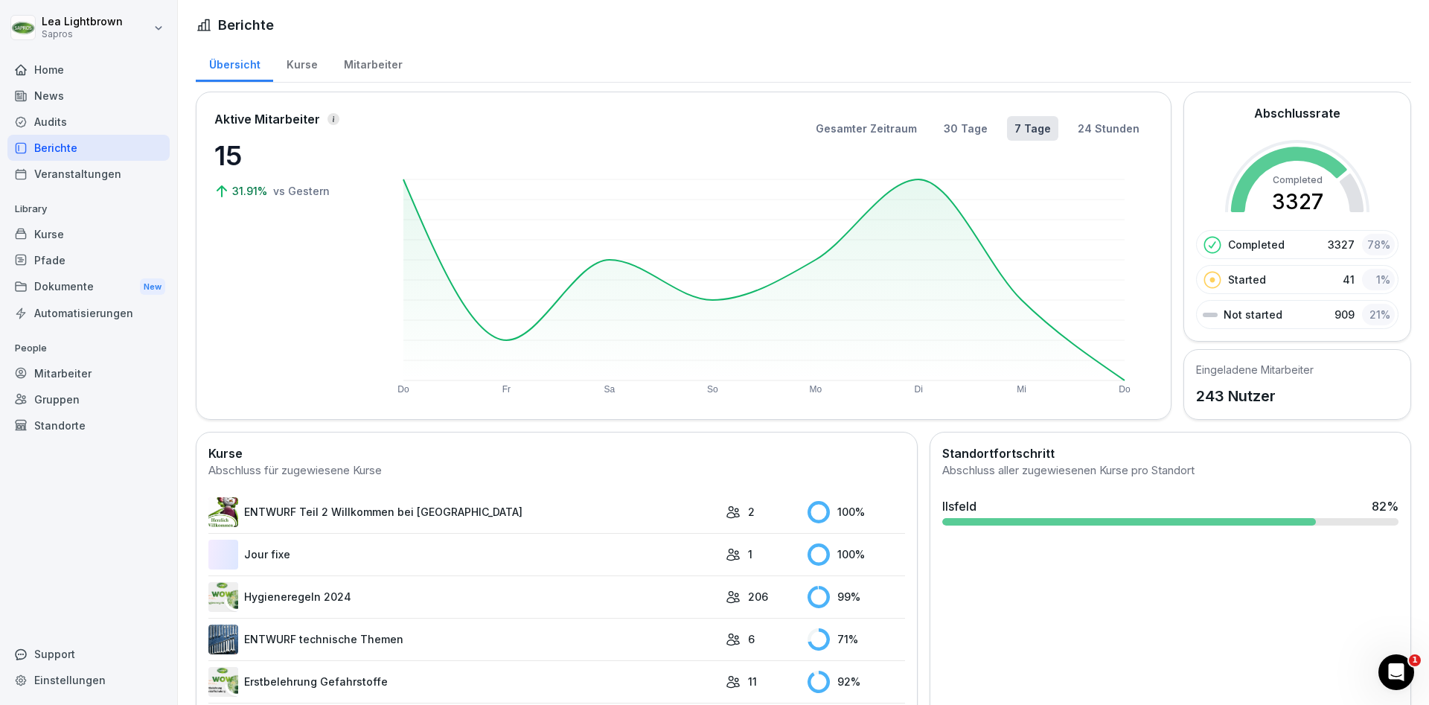
click at [380, 65] on div "Mitarbeiter" at bounding box center [372, 63] width 85 height 38
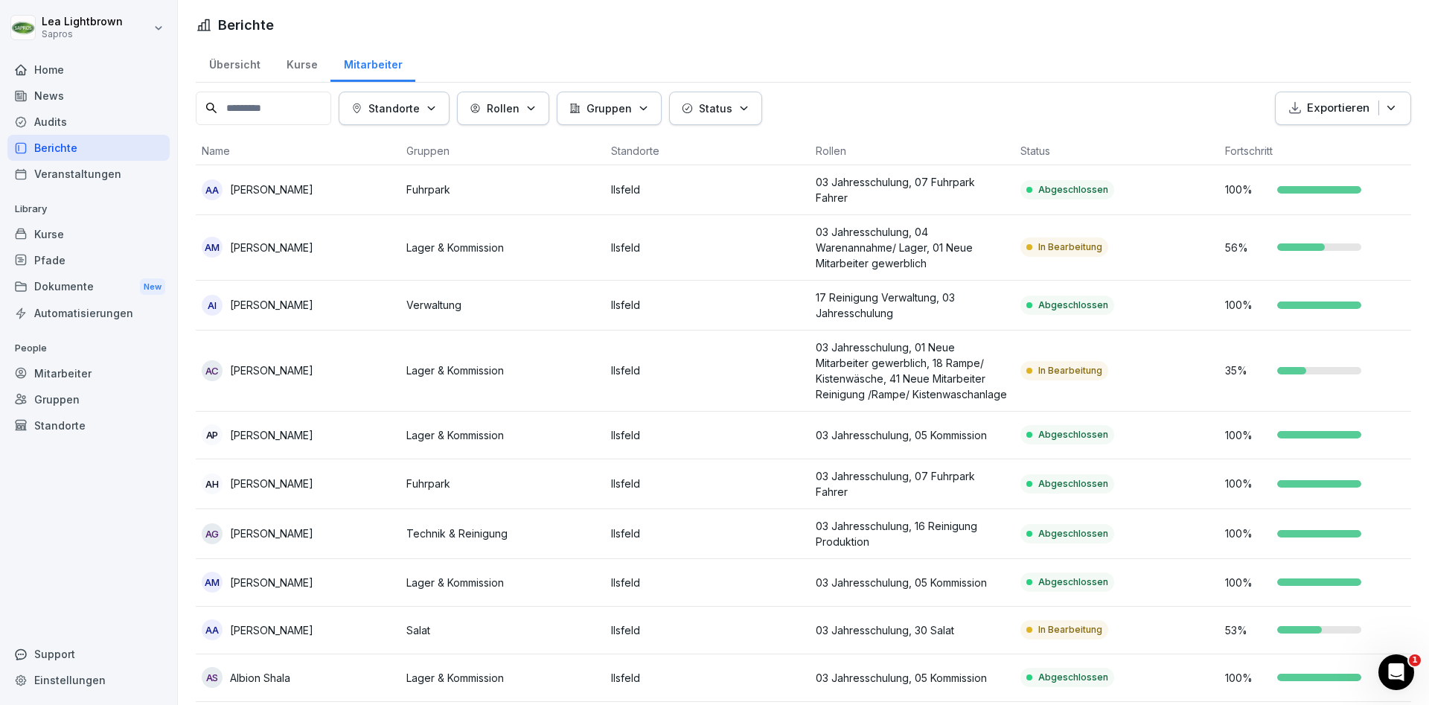
click at [101, 375] on div "Mitarbeiter" at bounding box center [88, 373] width 162 height 26
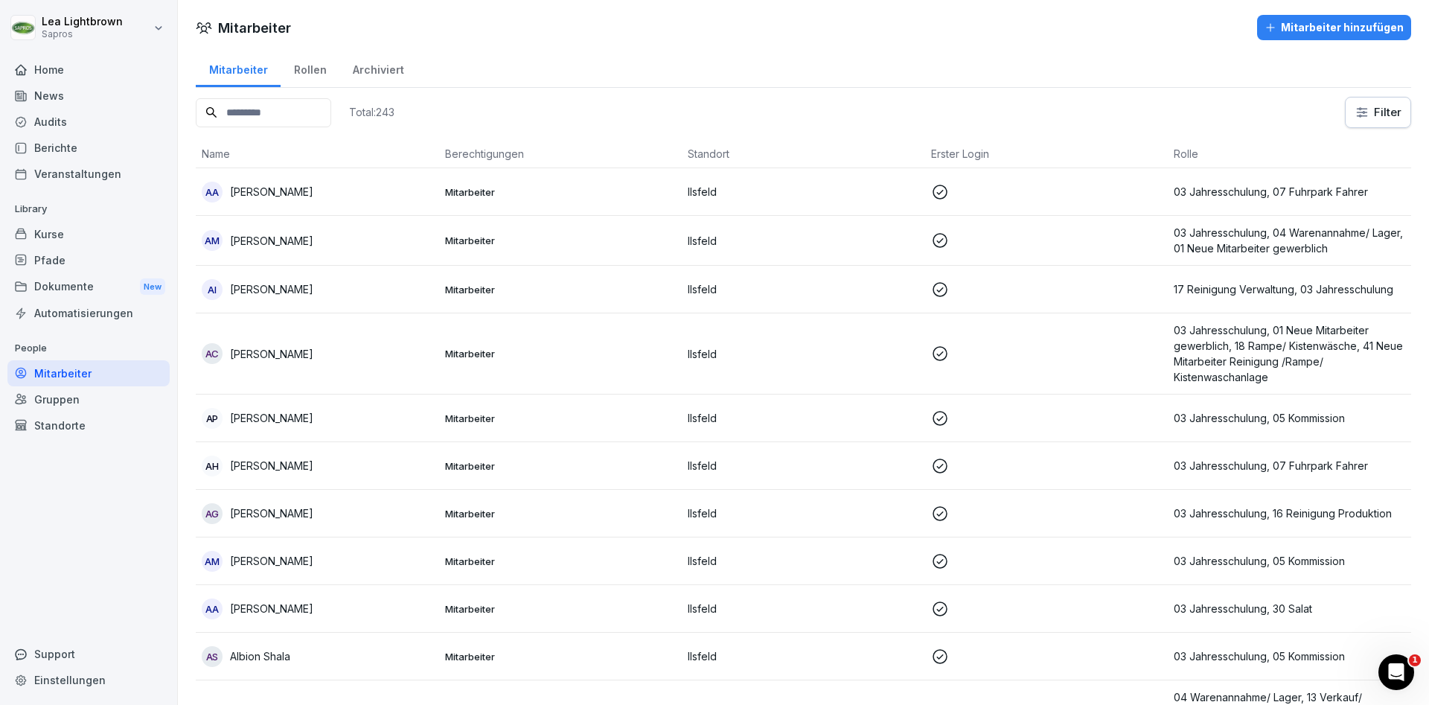
click at [306, 72] on div "Rollen" at bounding box center [310, 68] width 59 height 38
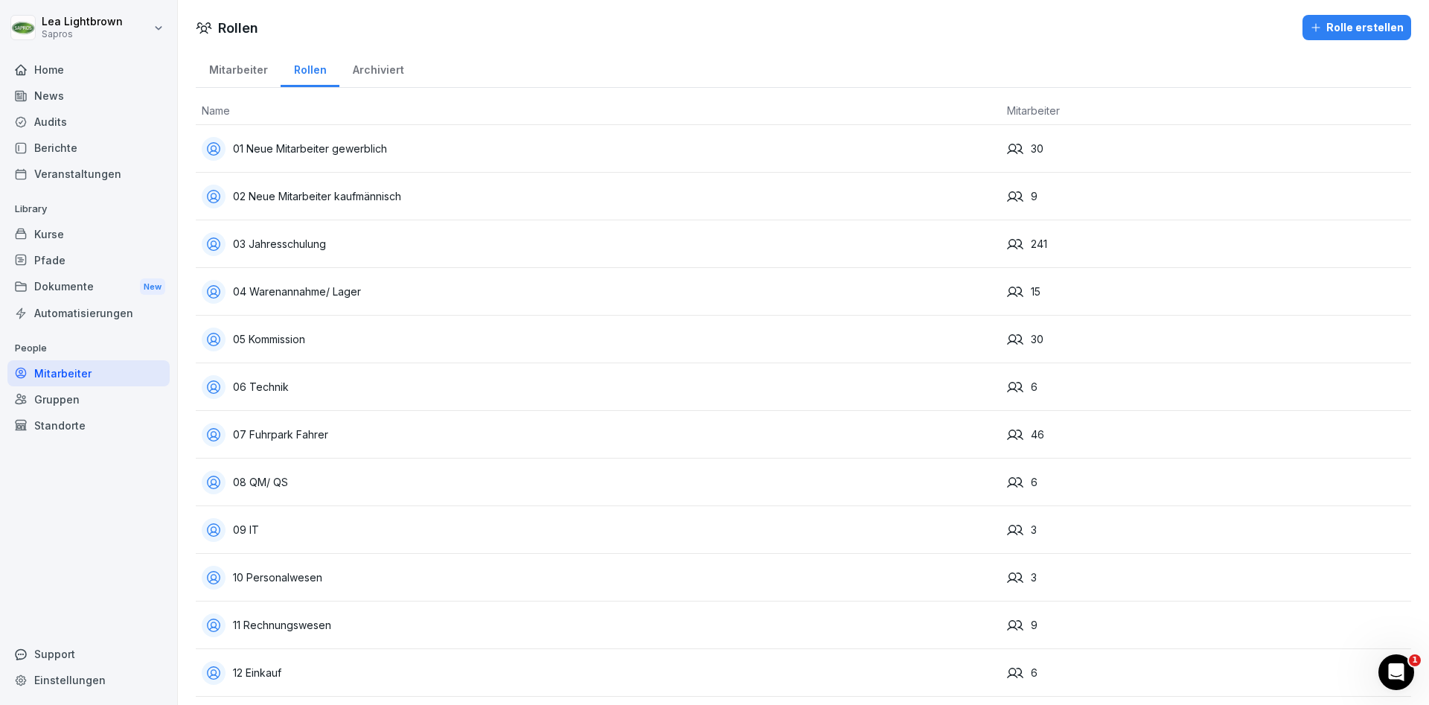
click at [388, 72] on div "Archiviert" at bounding box center [377, 68] width 77 height 38
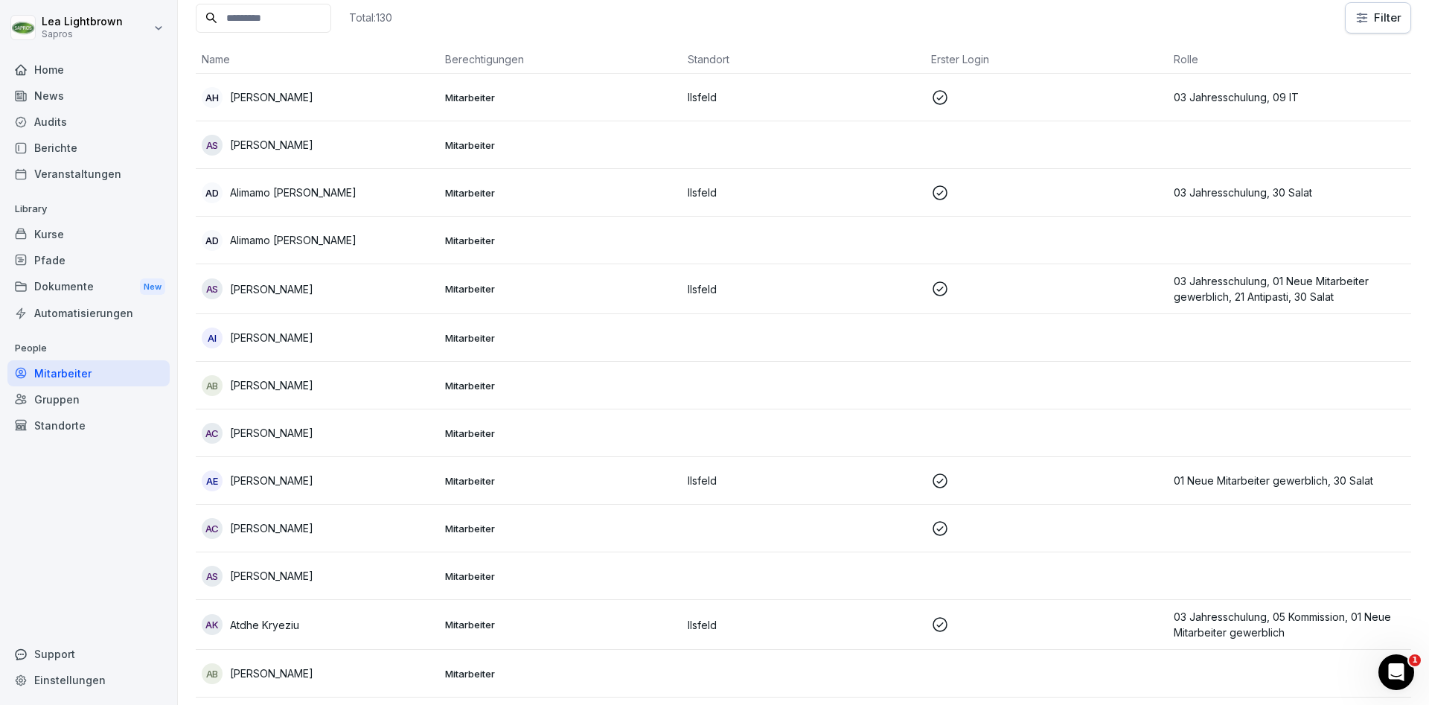
click at [391, 108] on td "AH [PERSON_NAME]" at bounding box center [317, 98] width 243 height 48
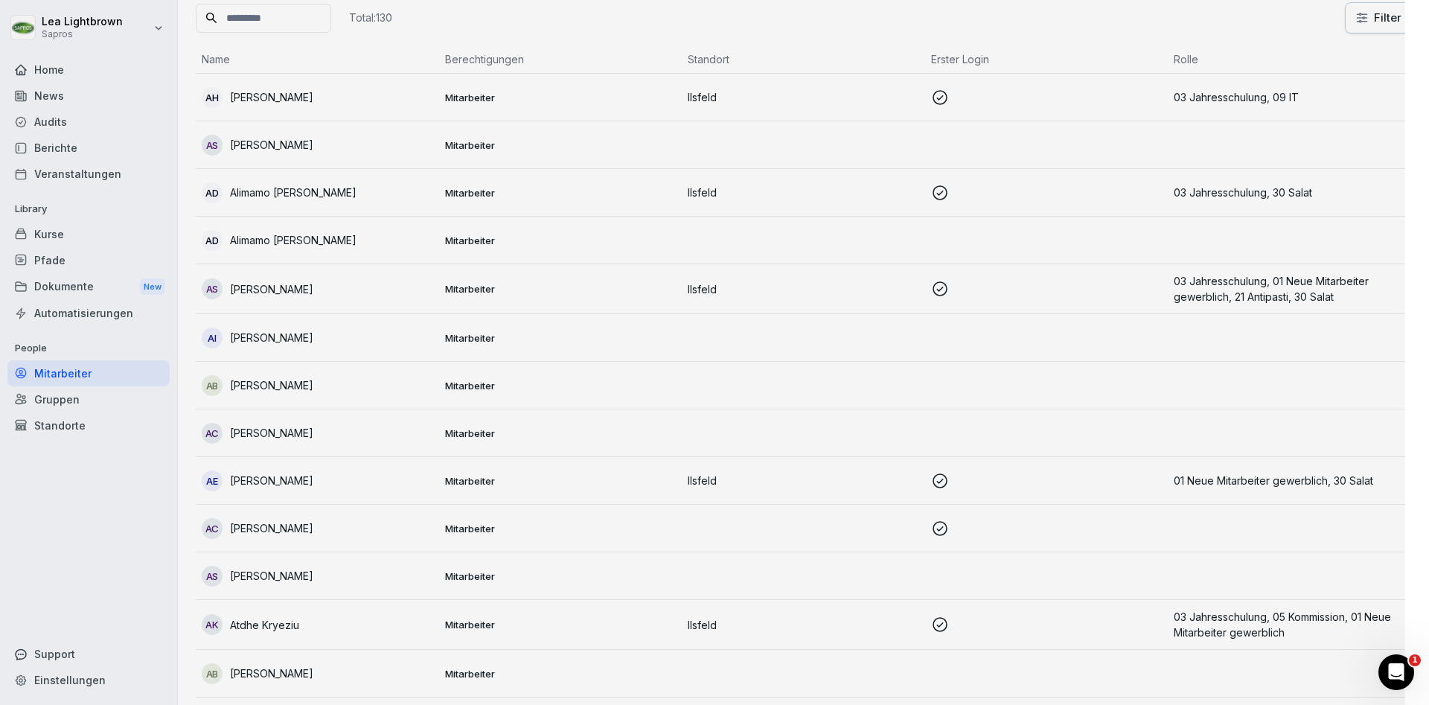
scroll to position [89, 0]
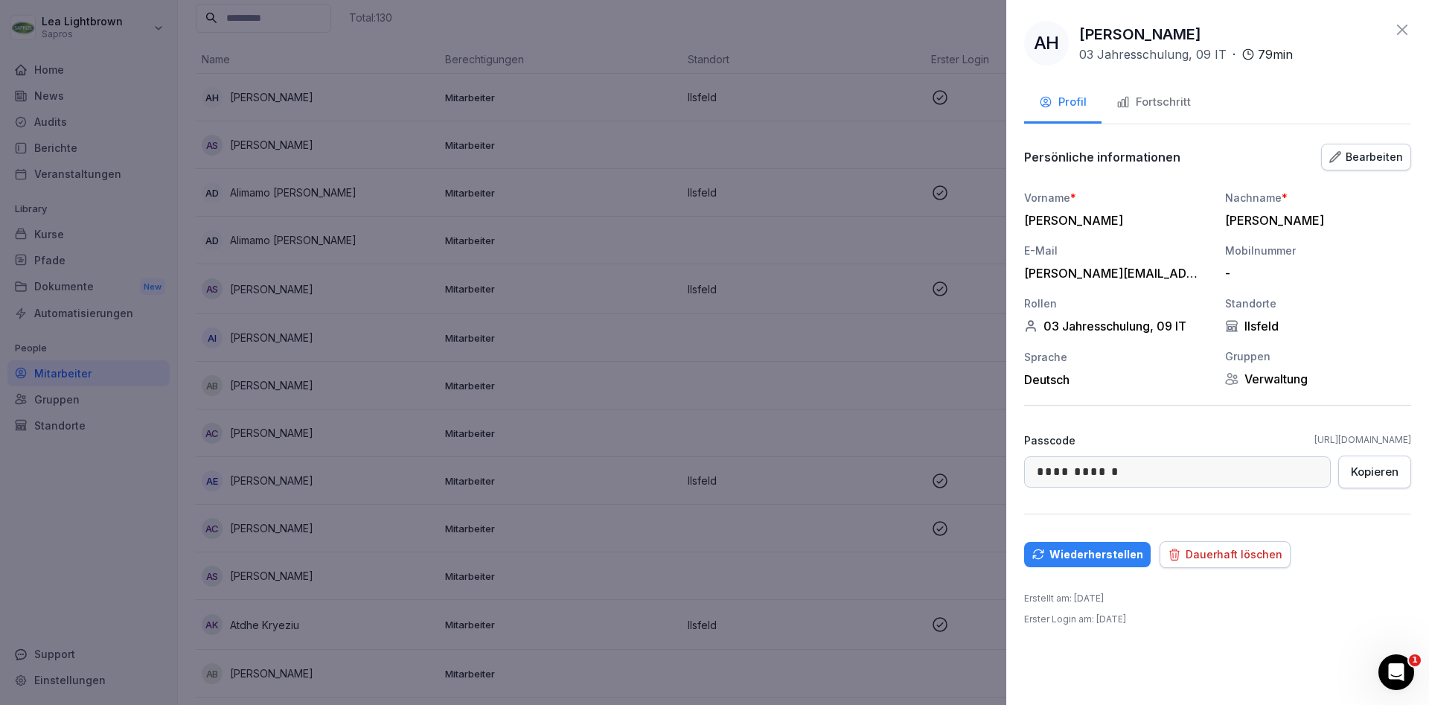
click at [782, 347] on div at bounding box center [714, 352] width 1429 height 705
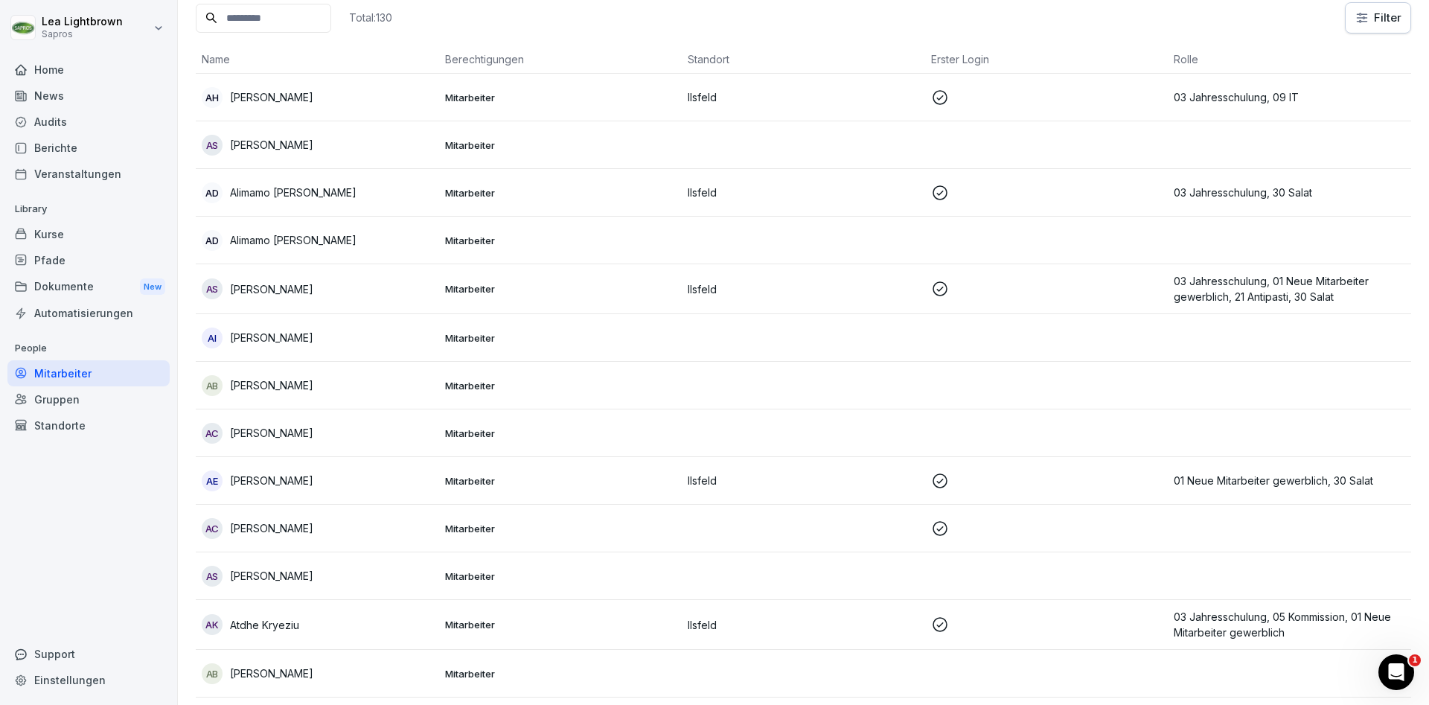
scroll to position [0, 0]
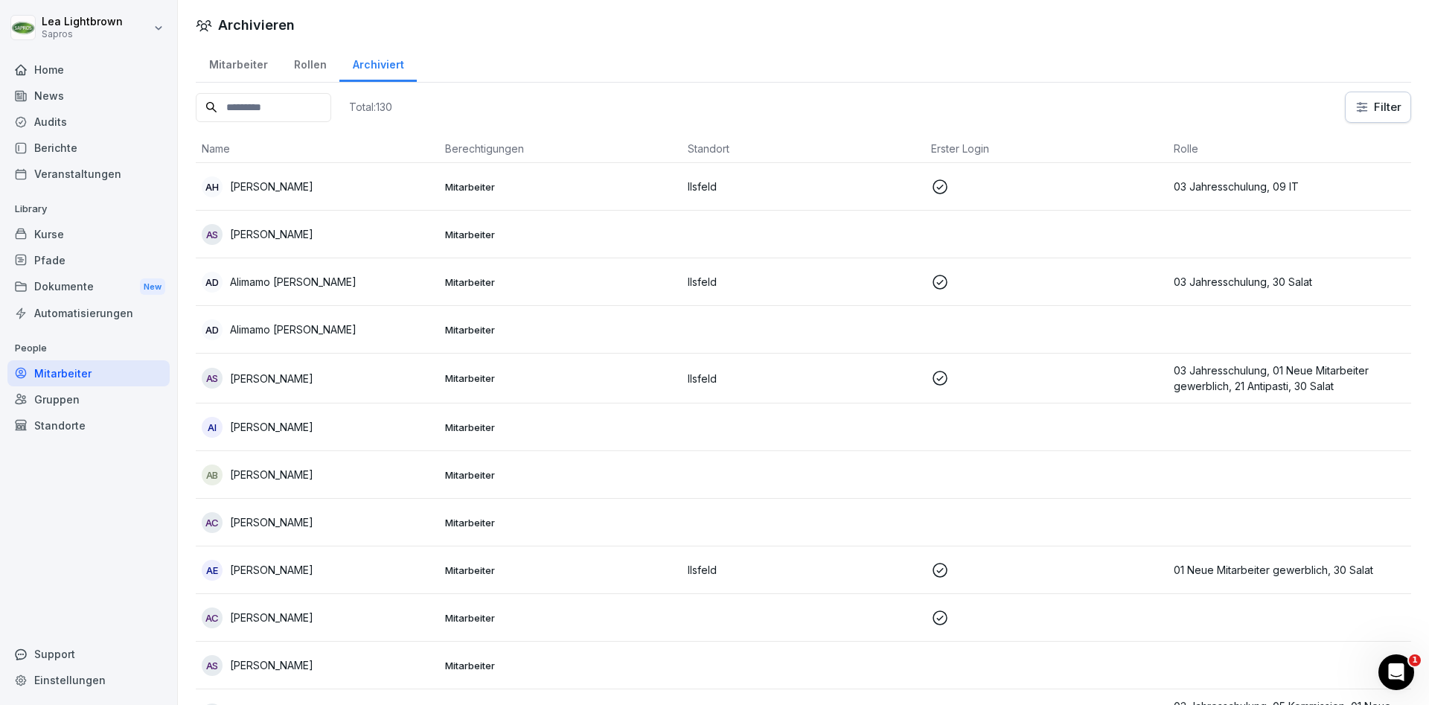
click at [89, 149] on div "Berichte" at bounding box center [88, 148] width 162 height 26
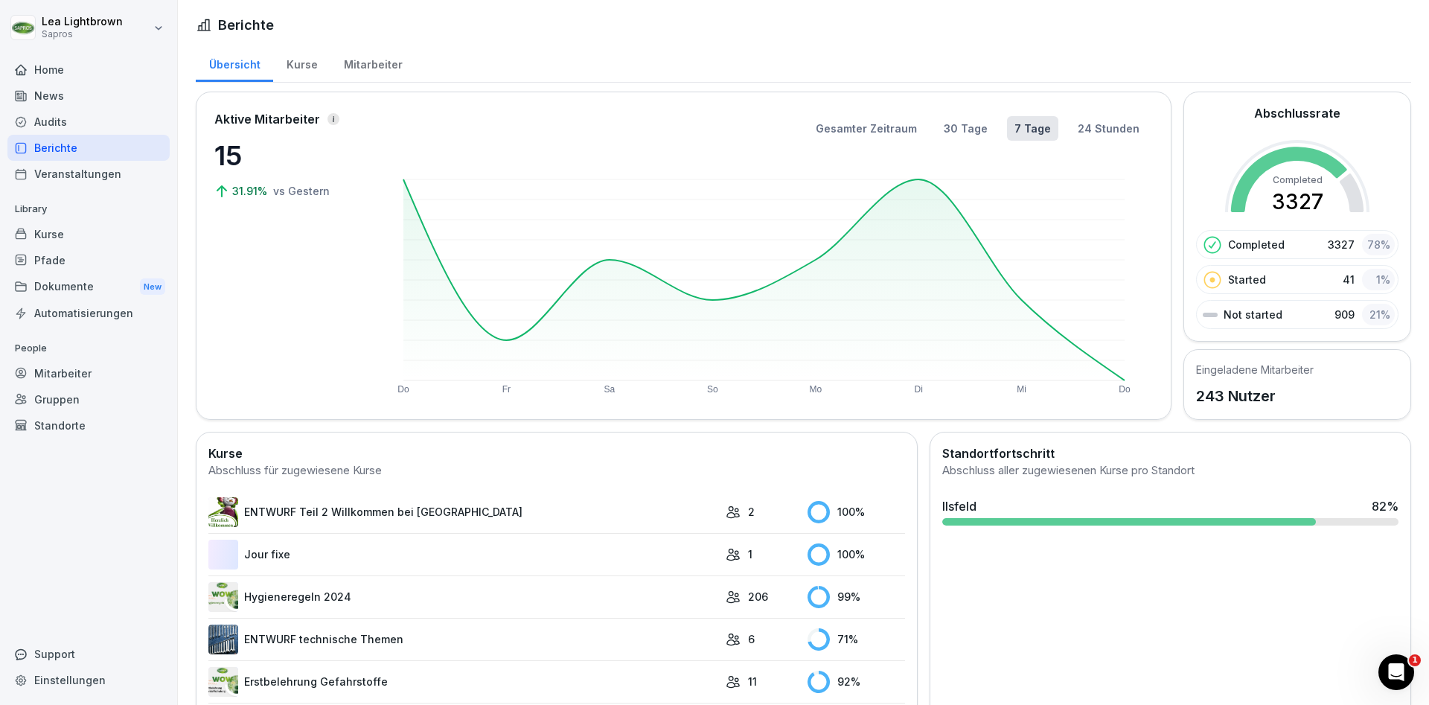
click at [391, 67] on div "Mitarbeiter" at bounding box center [372, 63] width 85 height 38
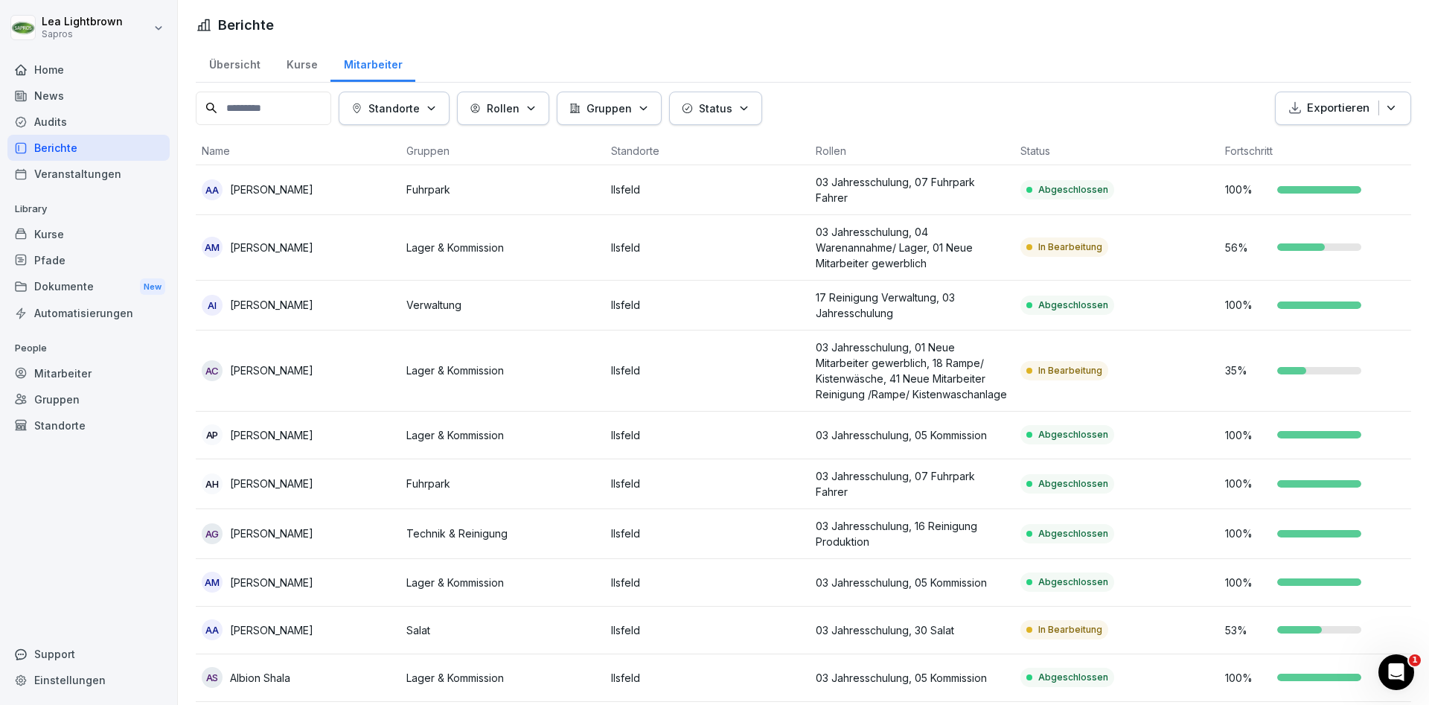
click at [346, 188] on div "AA [PERSON_NAME]" at bounding box center [298, 189] width 193 height 21
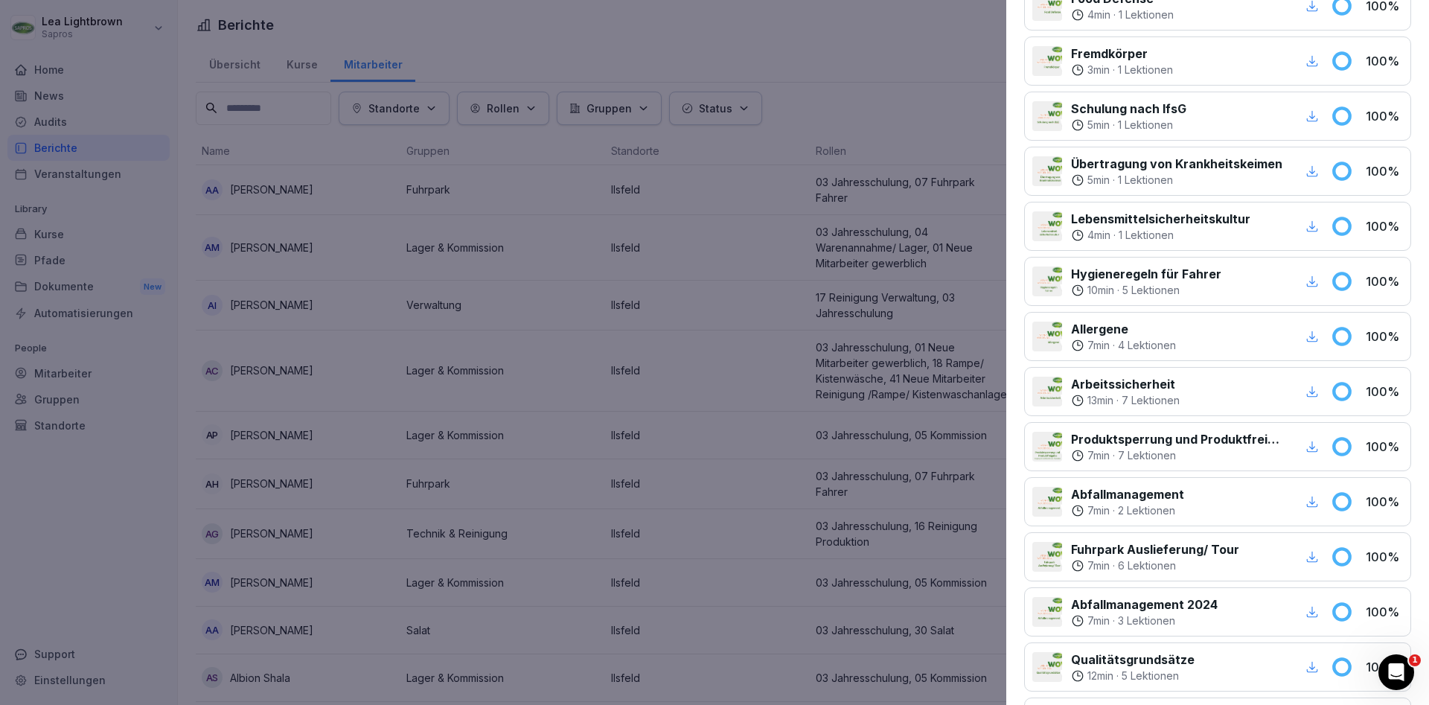
scroll to position [137, 0]
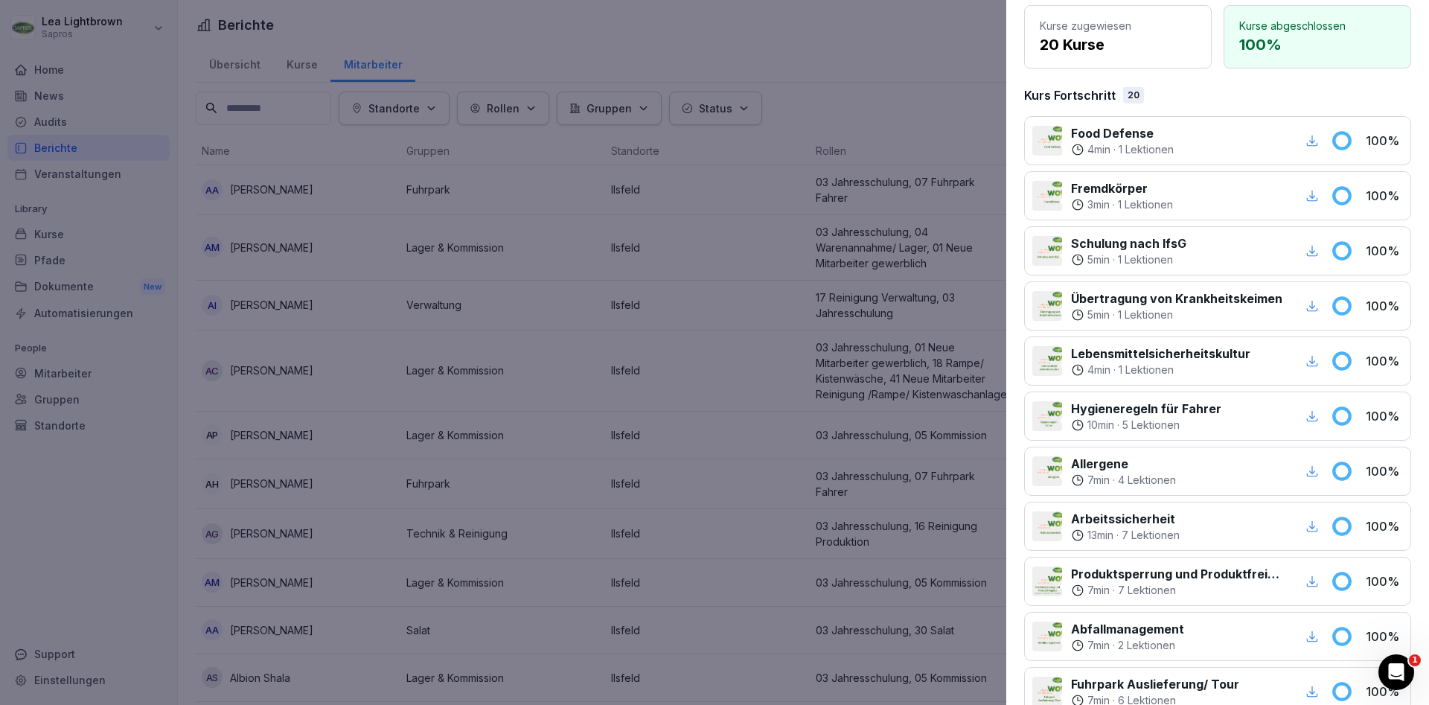
click at [1313, 144] on icon "button" at bounding box center [1311, 140] width 13 height 13
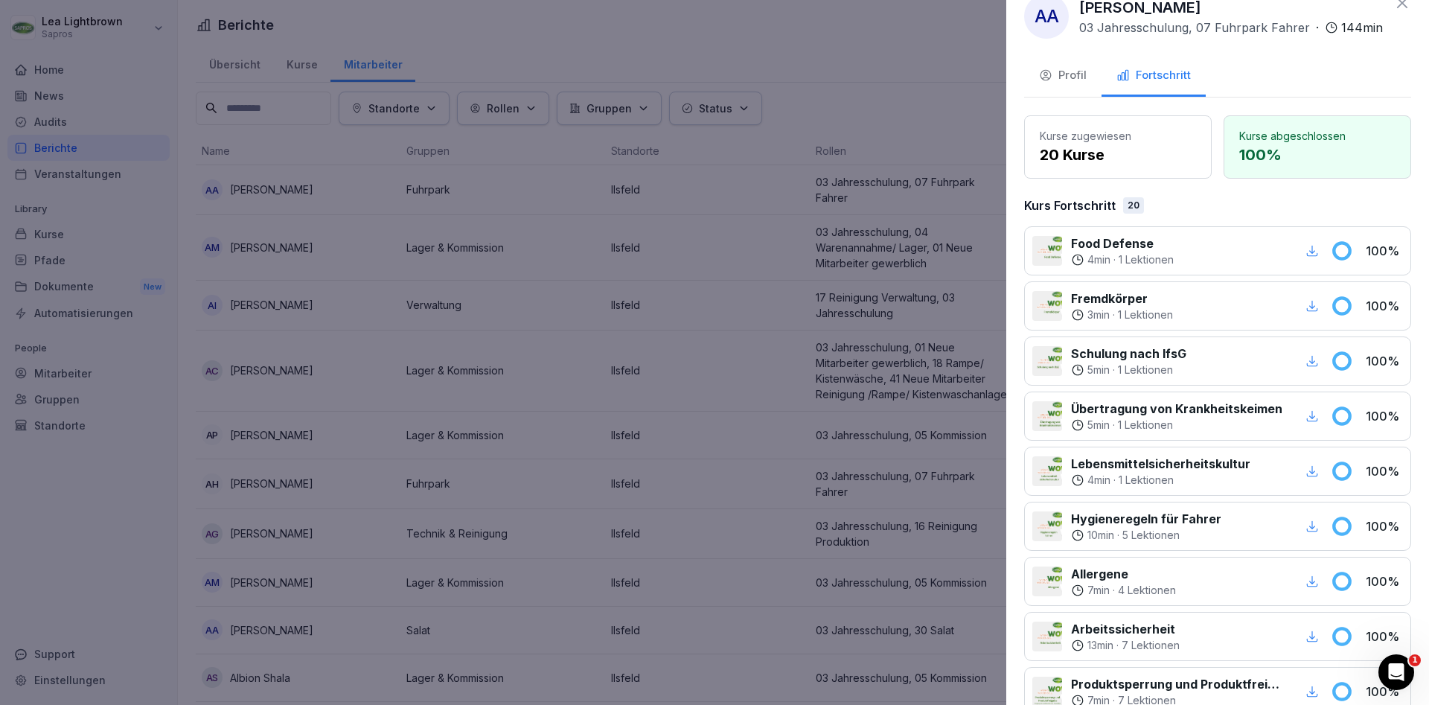
scroll to position [0, 0]
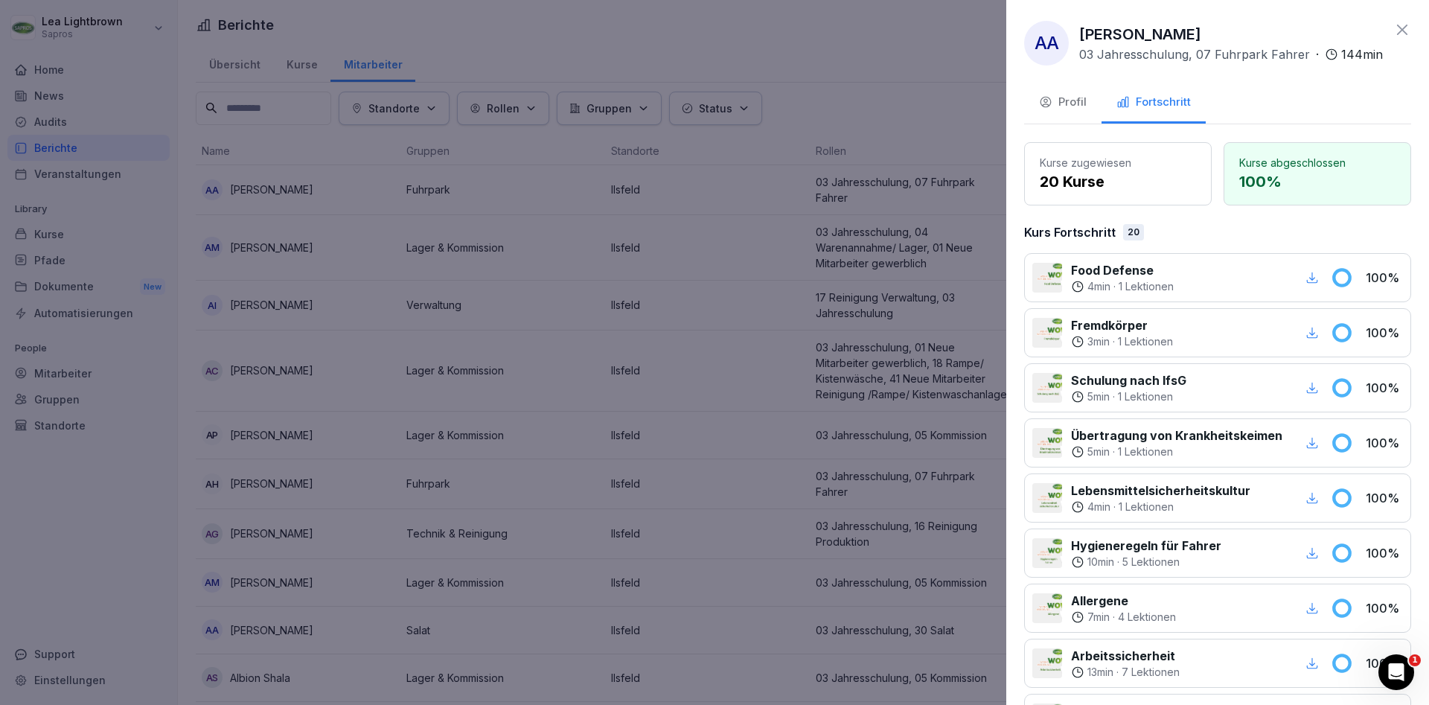
click at [908, 83] on div at bounding box center [714, 352] width 1429 height 705
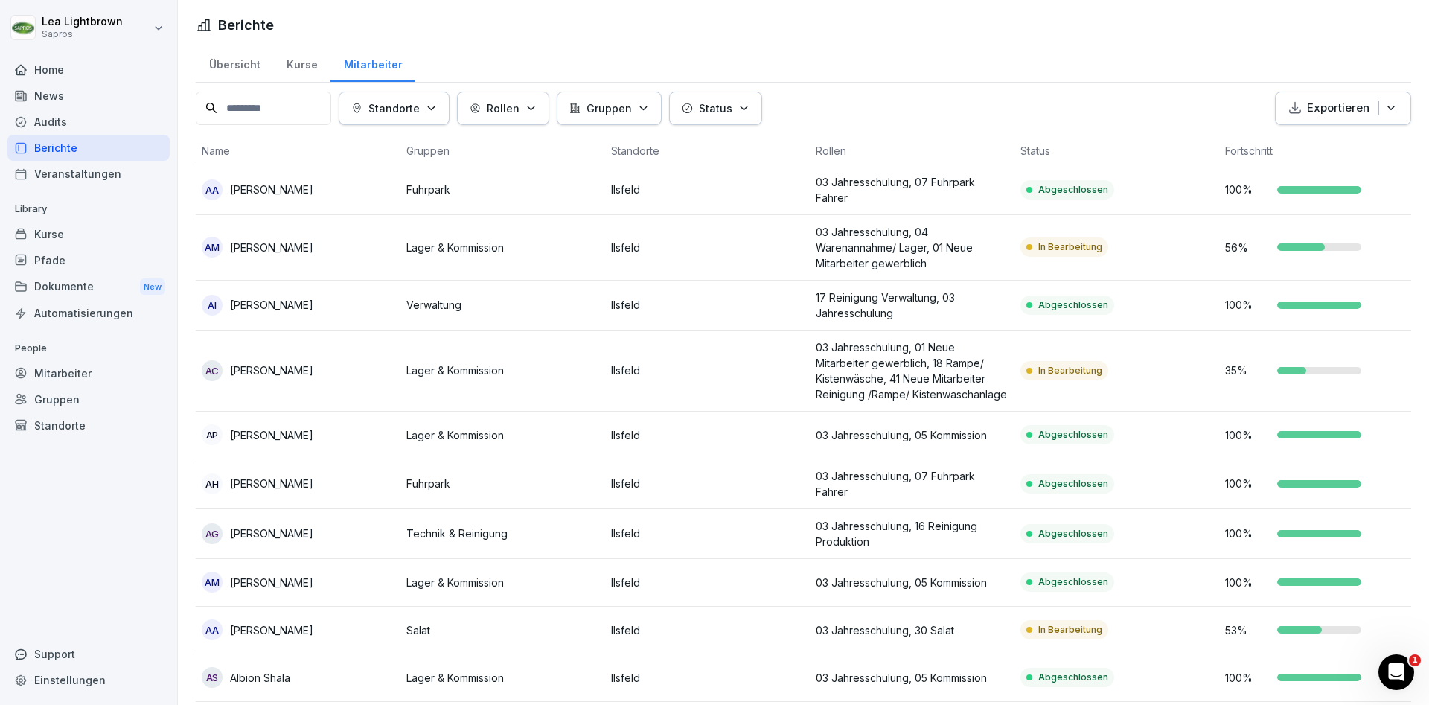
click at [304, 68] on div "Kurse" at bounding box center [301, 63] width 57 height 38
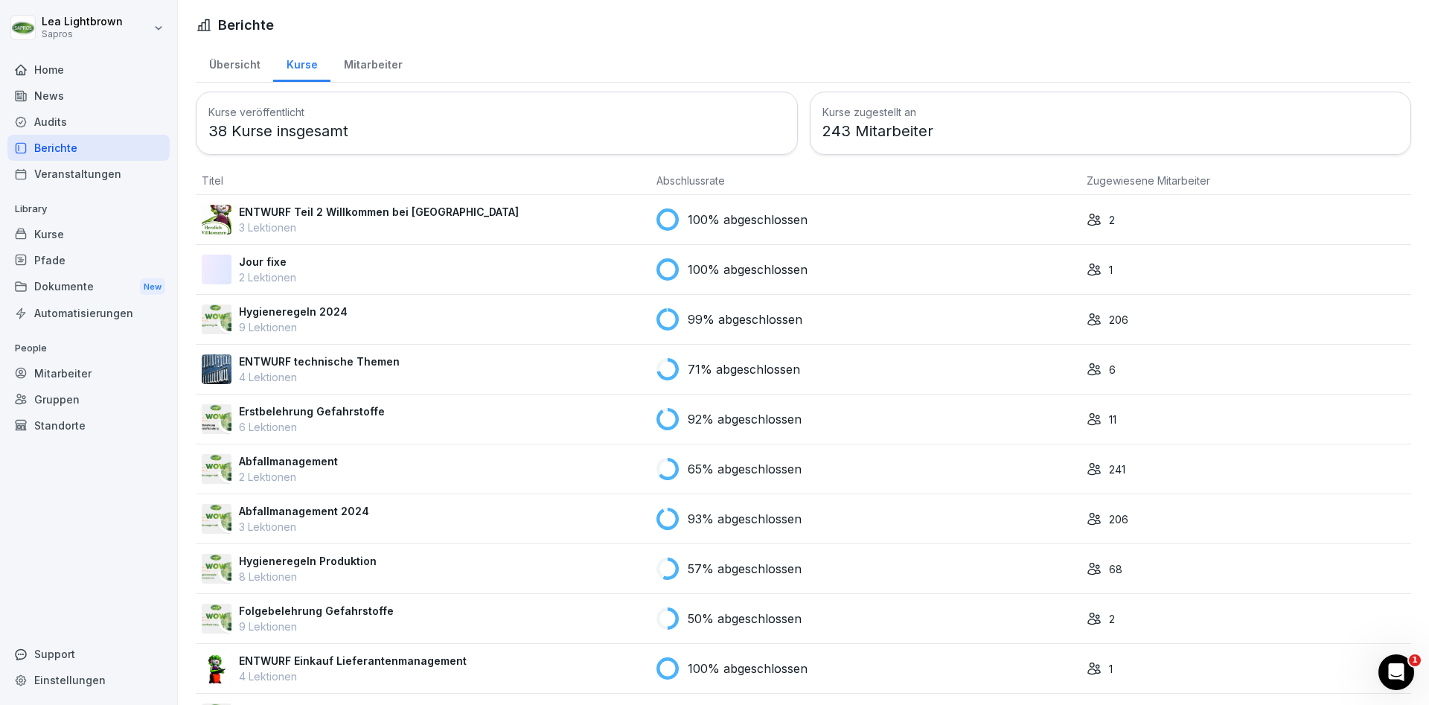
click at [550, 464] on div "Abfallmanagement 2 Lektionen" at bounding box center [423, 468] width 443 height 31
